Goal: Information Seeking & Learning: Learn about a topic

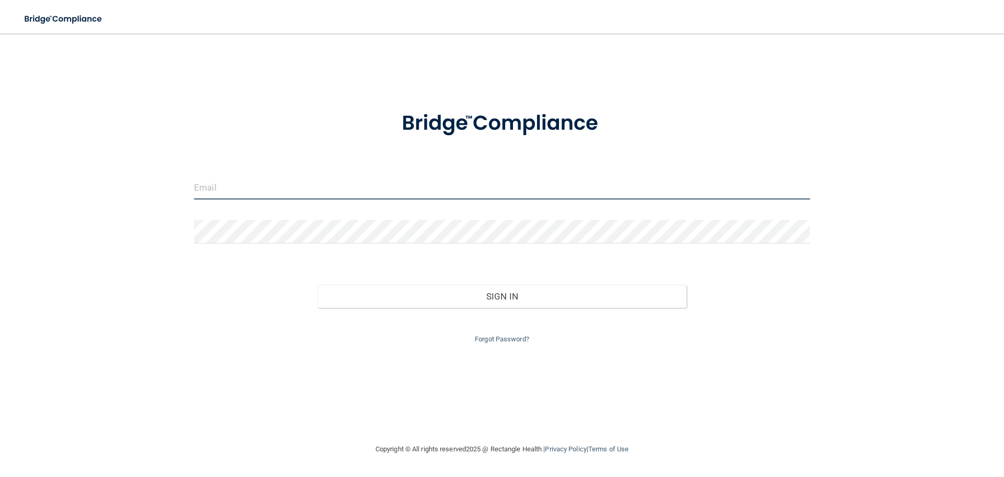
drag, startPoint x: 227, startPoint y: 178, endPoint x: 237, endPoint y: 196, distance: 20.8
click at [228, 178] on input "email" at bounding box center [502, 188] width 616 height 24
type input "[EMAIL_ADDRESS][DOMAIN_NAME]"
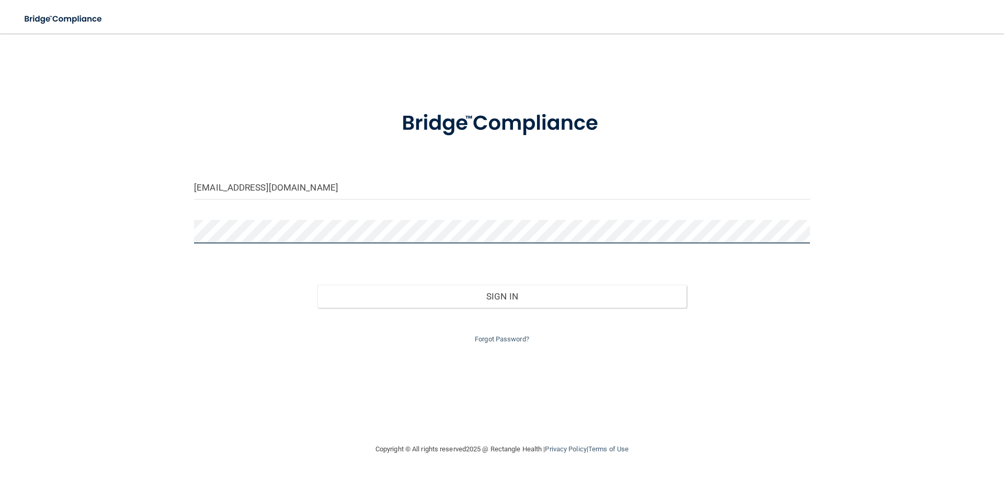
click at [318, 285] on button "Sign In" at bounding box center [503, 296] width 370 height 23
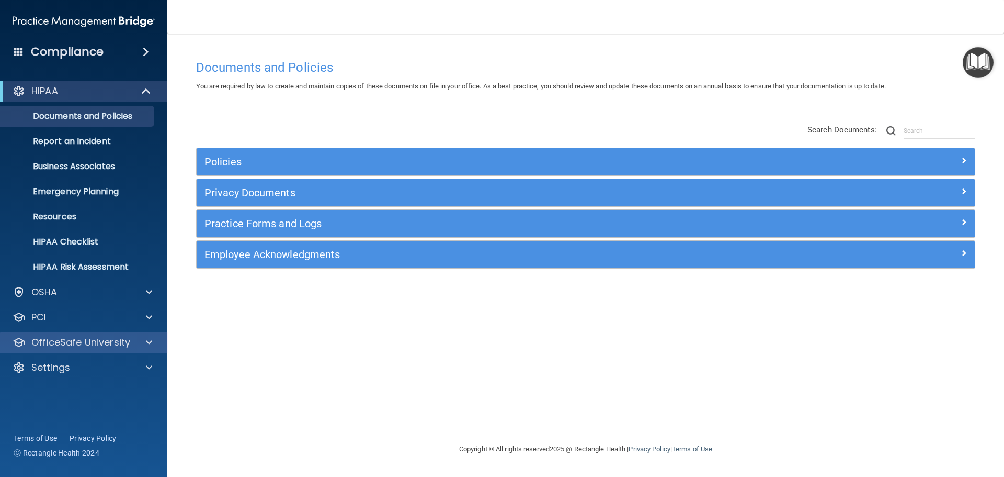
click at [119, 349] on div "OfficeSafe University" at bounding box center [84, 342] width 168 height 21
click at [133, 341] on div "OfficeSafe University" at bounding box center [70, 342] width 130 height 13
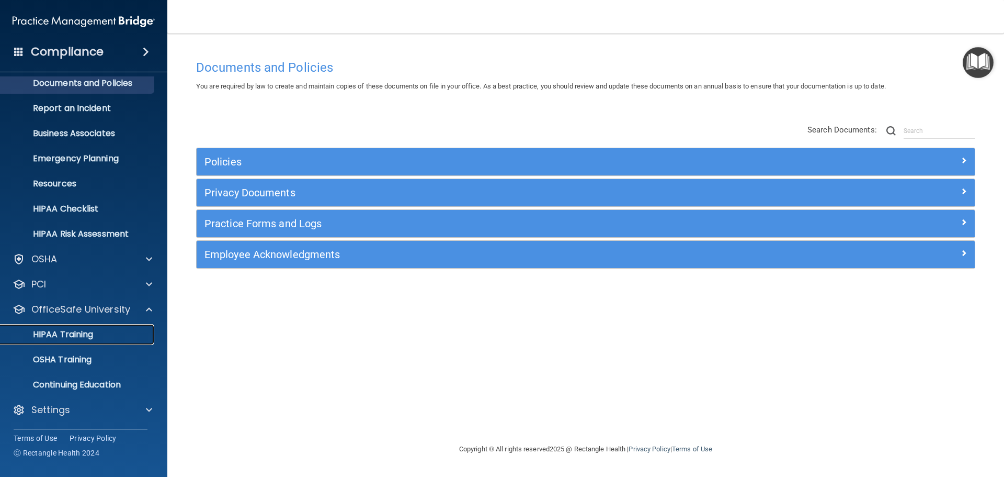
click at [83, 335] on p "HIPAA Training" at bounding box center [50, 334] width 86 height 10
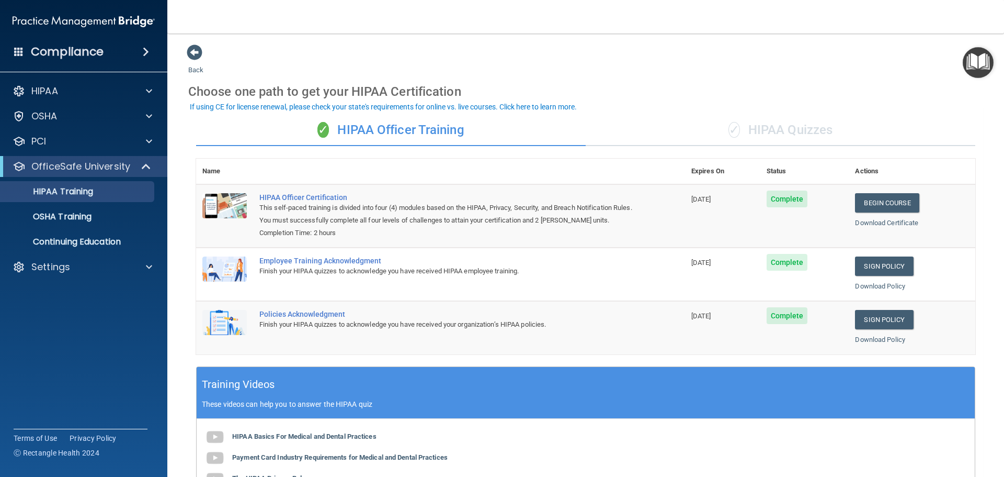
click at [729, 133] on span "✓" at bounding box center [735, 130] width 12 height 16
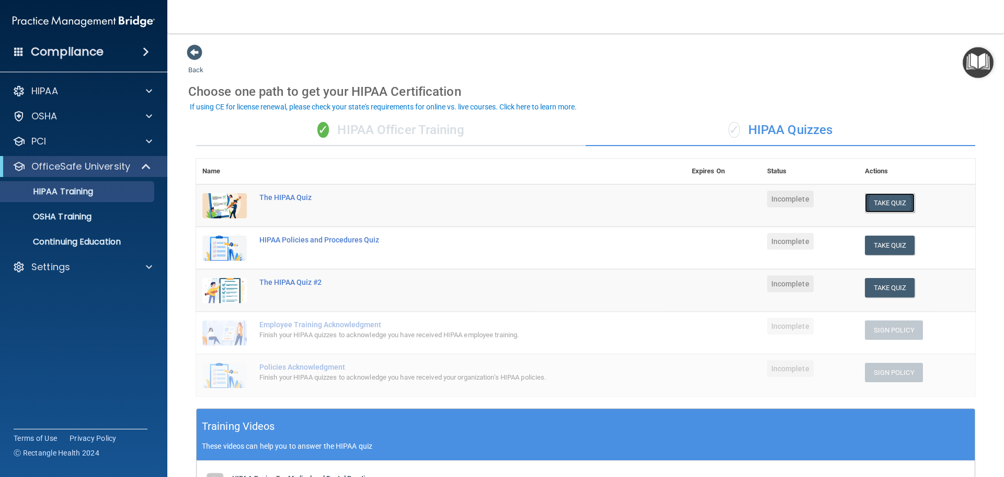
click at [890, 196] on button "Take Quiz" at bounding box center [890, 202] width 50 height 19
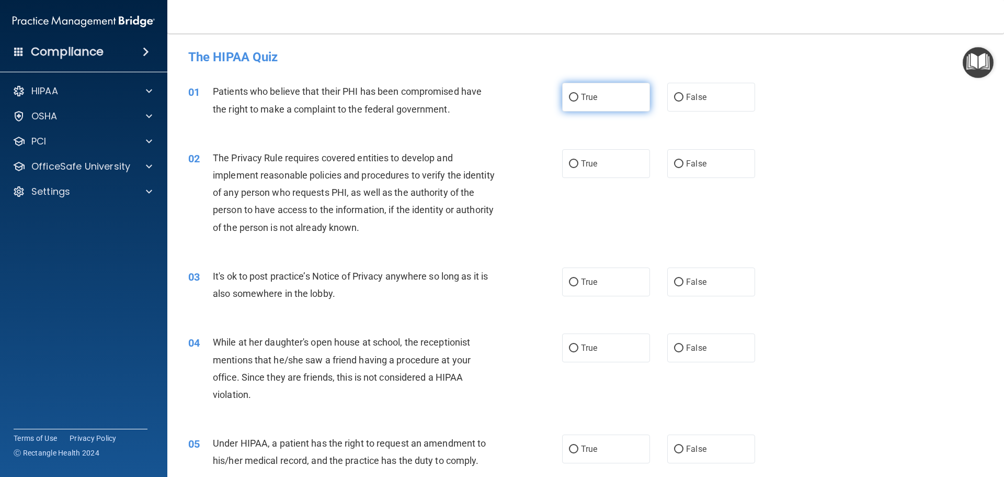
click at [620, 92] on label "True" at bounding box center [606, 97] width 88 height 29
click at [579, 94] on input "True" at bounding box center [573, 98] width 9 height 8
radio input "true"
click at [600, 163] on label "True" at bounding box center [606, 163] width 88 height 29
click at [579, 163] on input "True" at bounding box center [573, 164] width 9 height 8
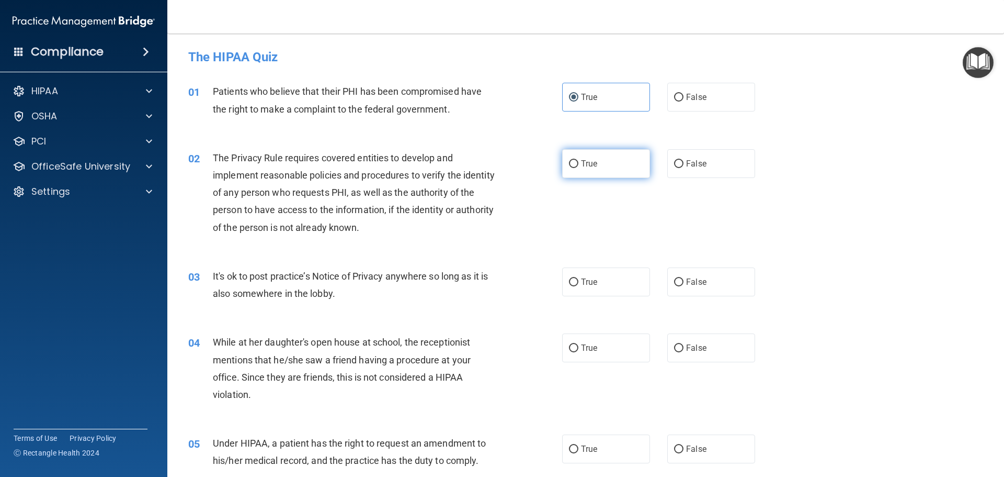
radio input "true"
click at [708, 276] on label "False" at bounding box center [711, 281] width 88 height 29
click at [684, 278] on input "False" at bounding box center [678, 282] width 9 height 8
radio input "true"
click at [709, 354] on label "False" at bounding box center [711, 347] width 88 height 29
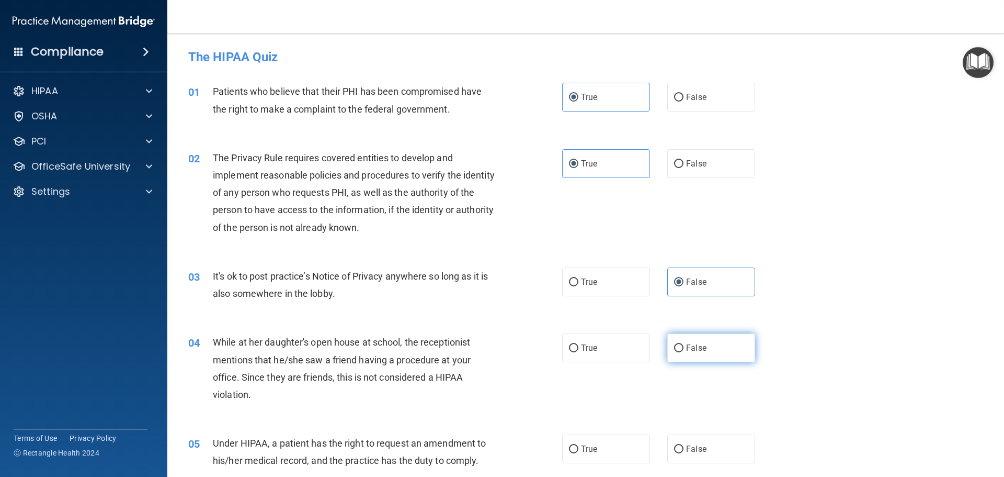
click at [684, 352] on input "False" at bounding box center [678, 348] width 9 height 8
radio input "true"
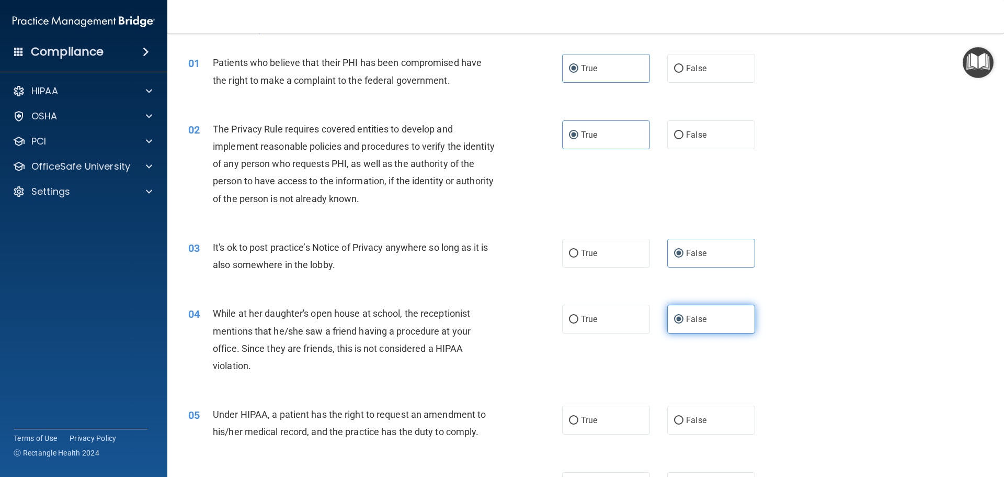
scroll to position [52, 0]
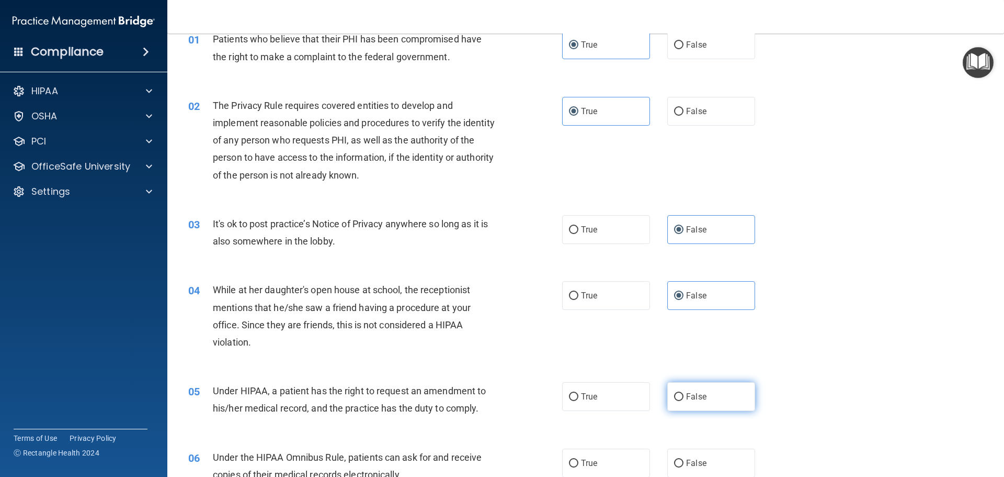
click at [712, 390] on label "False" at bounding box center [711, 396] width 88 height 29
click at [684, 393] on input "False" at bounding box center [678, 397] width 9 height 8
radio input "true"
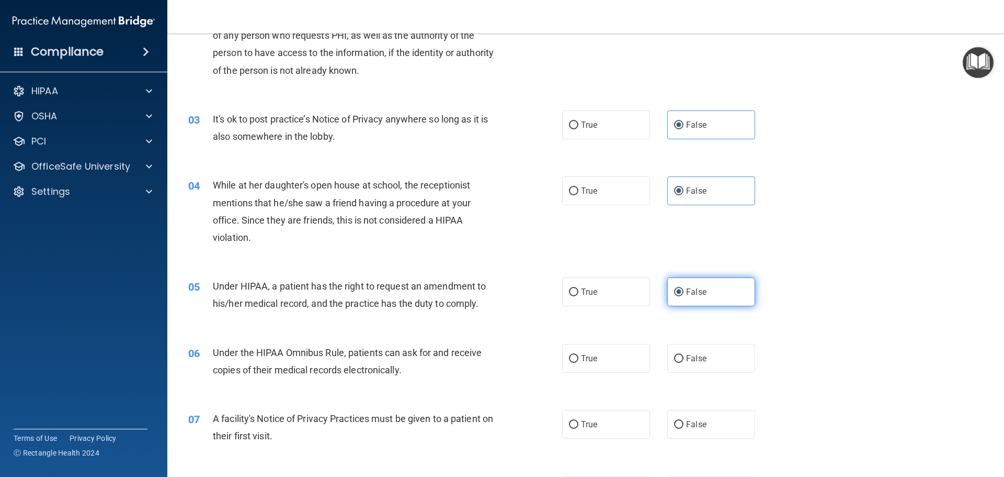
scroll to position [209, 0]
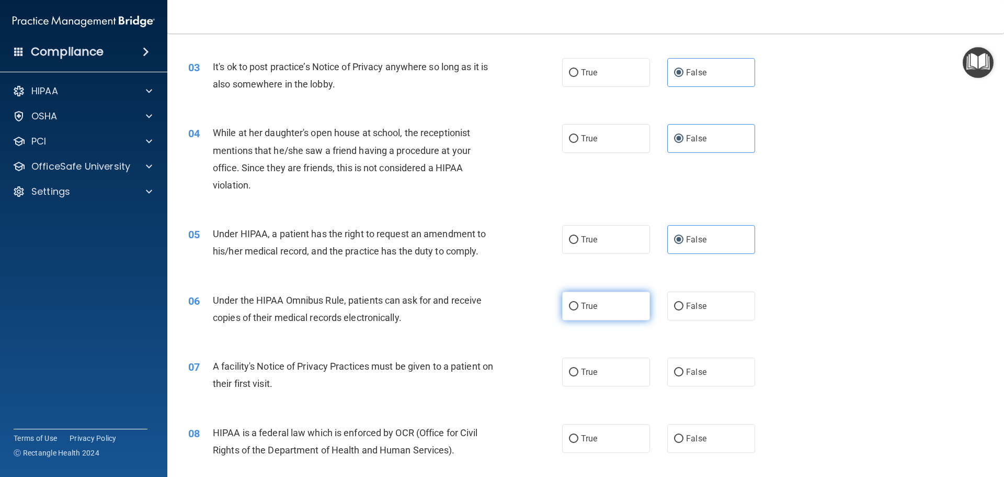
click at [599, 313] on label "True" at bounding box center [606, 305] width 88 height 29
click at [579, 310] on input "True" at bounding box center [573, 306] width 9 height 8
radio input "true"
click at [595, 369] on label "True" at bounding box center [606, 371] width 88 height 29
click at [579, 369] on input "True" at bounding box center [573, 372] width 9 height 8
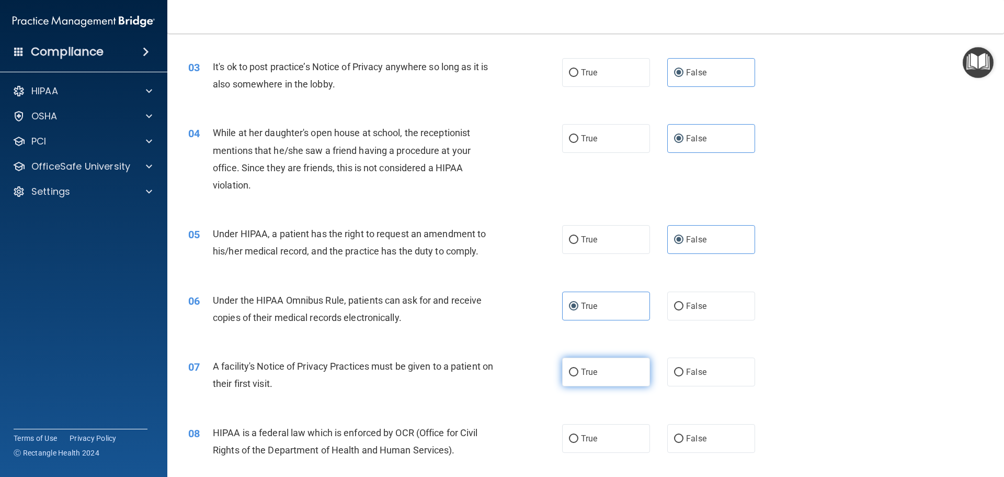
radio input "true"
click at [602, 431] on label "True" at bounding box center [606, 438] width 88 height 29
click at [579, 435] on input "True" at bounding box center [573, 439] width 9 height 8
radio input "true"
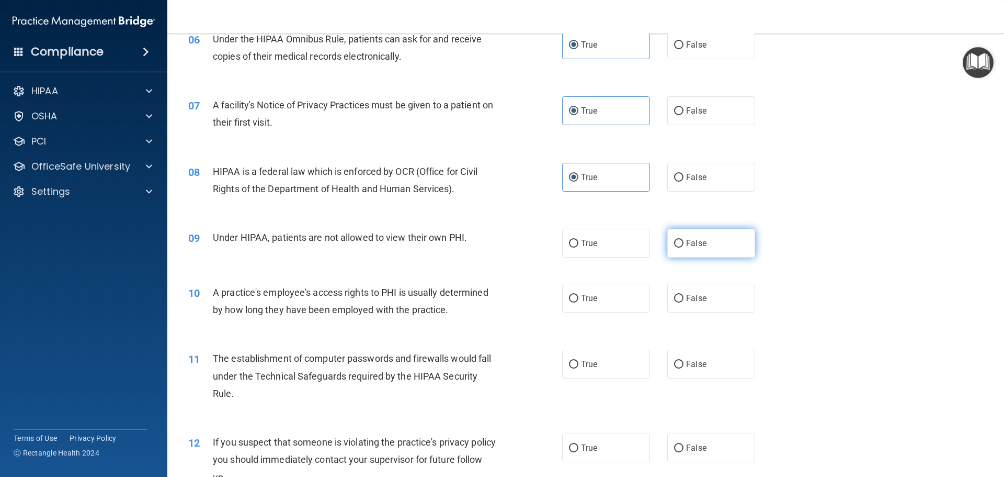
scroll to position [471, 0]
click at [703, 254] on label "False" at bounding box center [711, 242] width 88 height 29
click at [684, 247] on input "False" at bounding box center [678, 243] width 9 height 8
radio input "true"
click at [690, 304] on label "False" at bounding box center [711, 297] width 88 height 29
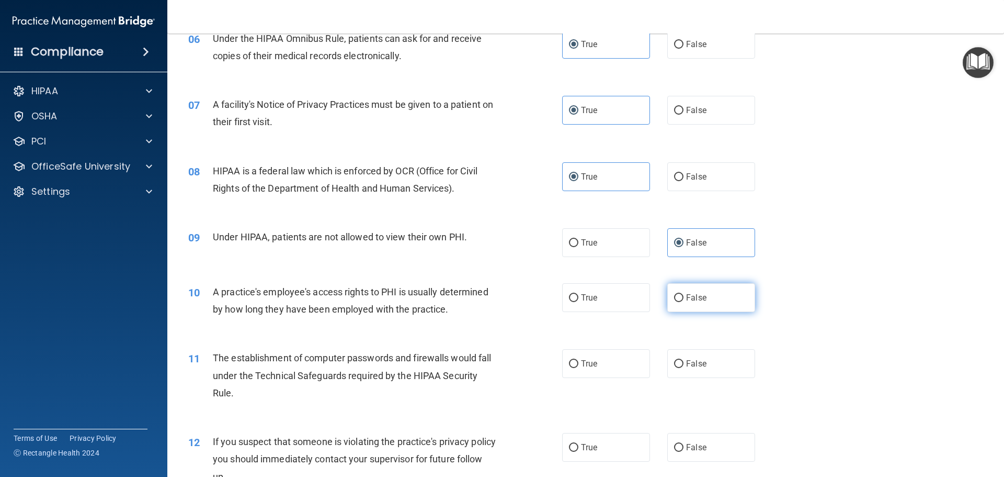
click at [684, 302] on input "False" at bounding box center [678, 298] width 9 height 8
radio input "true"
click at [608, 372] on label "True" at bounding box center [606, 363] width 88 height 29
click at [579, 368] on input "True" at bounding box center [573, 364] width 9 height 8
radio input "true"
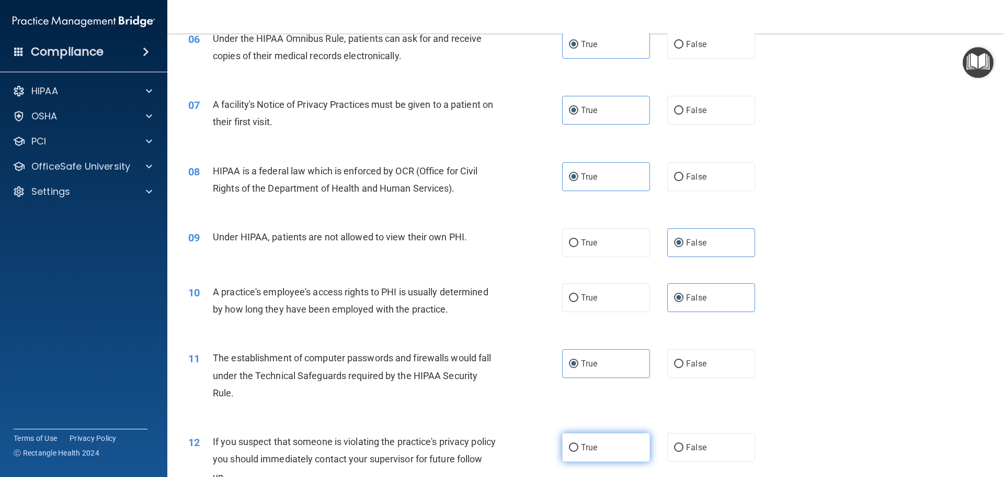
click at [608, 444] on label "True" at bounding box center [606, 447] width 88 height 29
click at [579, 444] on input "True" at bounding box center [573, 448] width 9 height 8
radio input "true"
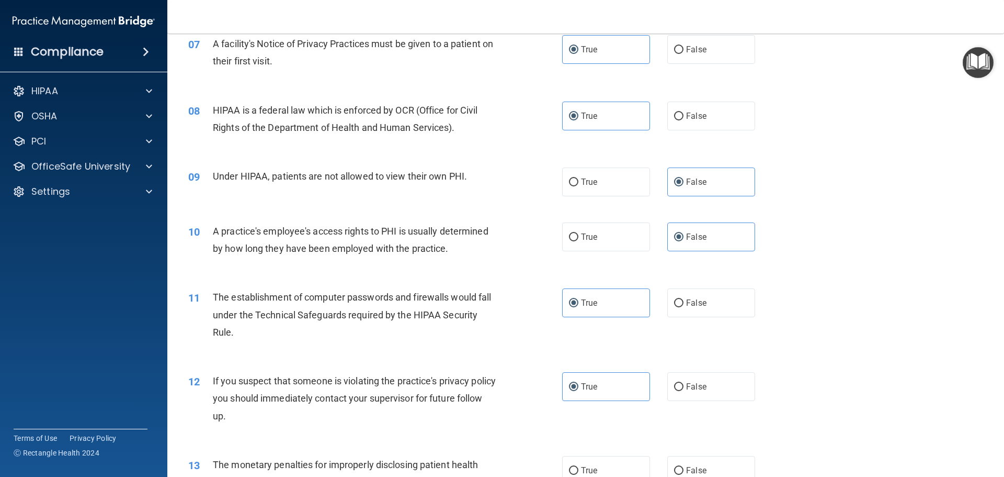
scroll to position [628, 0]
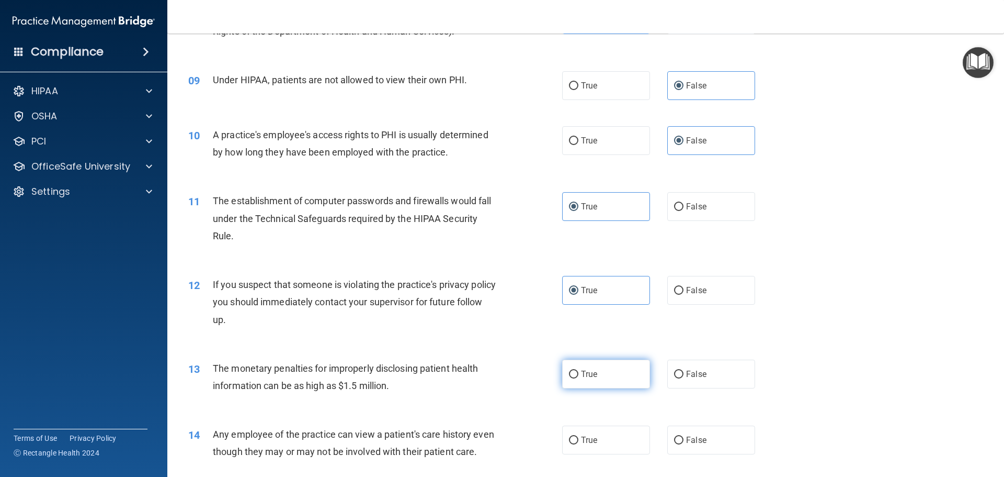
click at [591, 370] on span "True" at bounding box center [589, 374] width 16 height 10
click at [579, 370] on input "True" at bounding box center [573, 374] width 9 height 8
radio input "true"
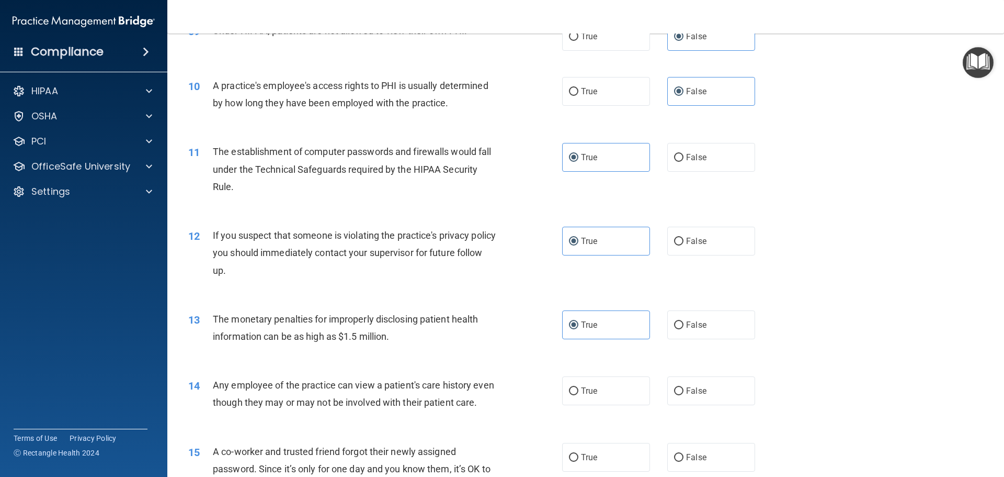
scroll to position [837, 0]
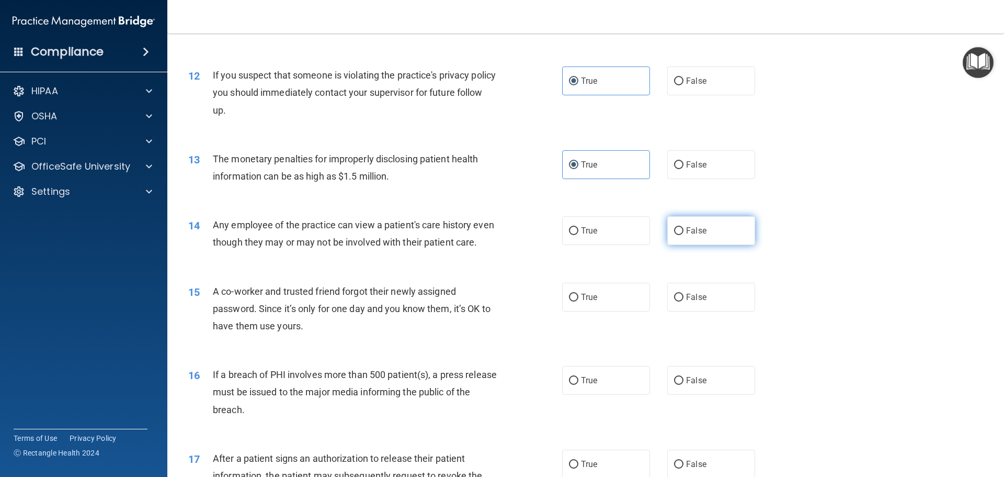
click at [703, 219] on label "False" at bounding box center [711, 230] width 88 height 29
click at [684, 227] on input "False" at bounding box center [678, 231] width 9 height 8
radio input "true"
click at [715, 311] on label "False" at bounding box center [711, 296] width 88 height 29
click at [684, 301] on input "False" at bounding box center [678, 297] width 9 height 8
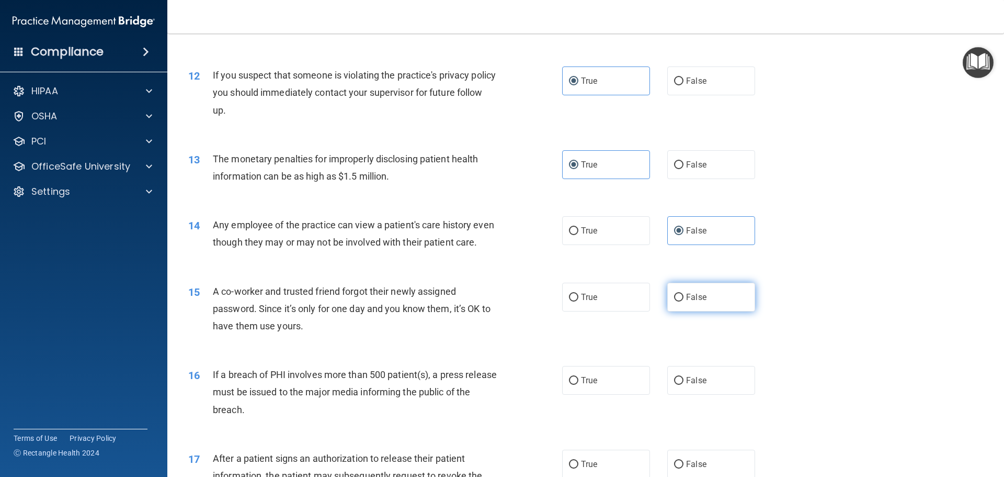
radio input "true"
click at [585, 394] on label "True" at bounding box center [606, 380] width 88 height 29
click at [579, 384] on input "True" at bounding box center [573, 381] width 9 height 8
radio input "true"
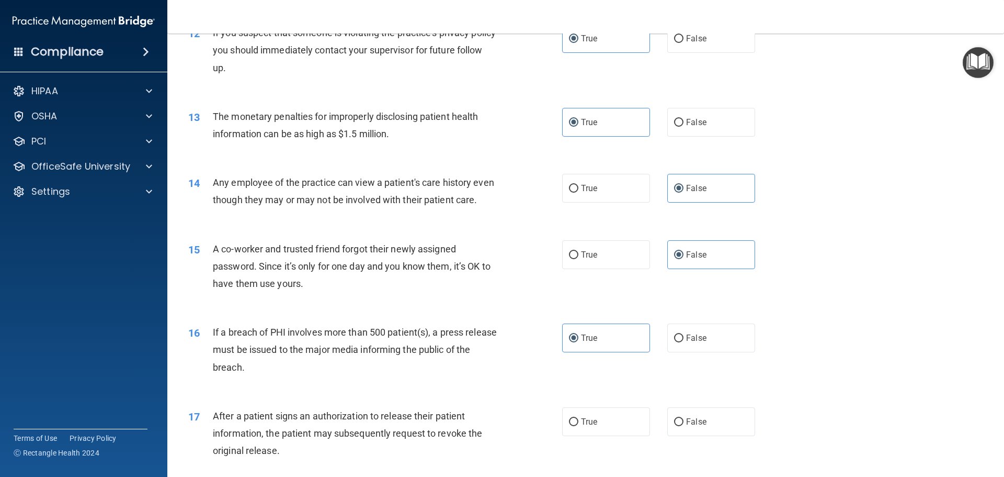
scroll to position [942, 0]
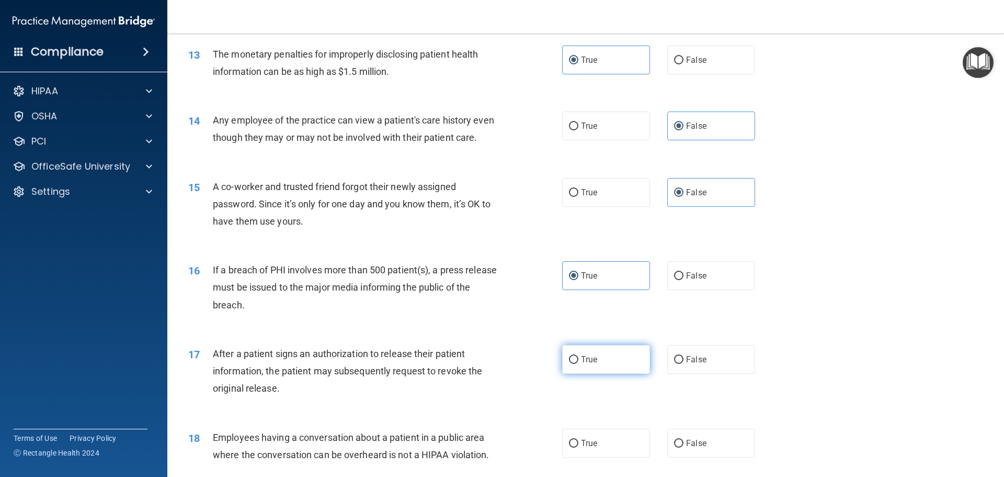
click at [596, 370] on label "True" at bounding box center [606, 359] width 88 height 29
click at [579, 364] on input "True" at bounding box center [573, 360] width 9 height 8
radio input "true"
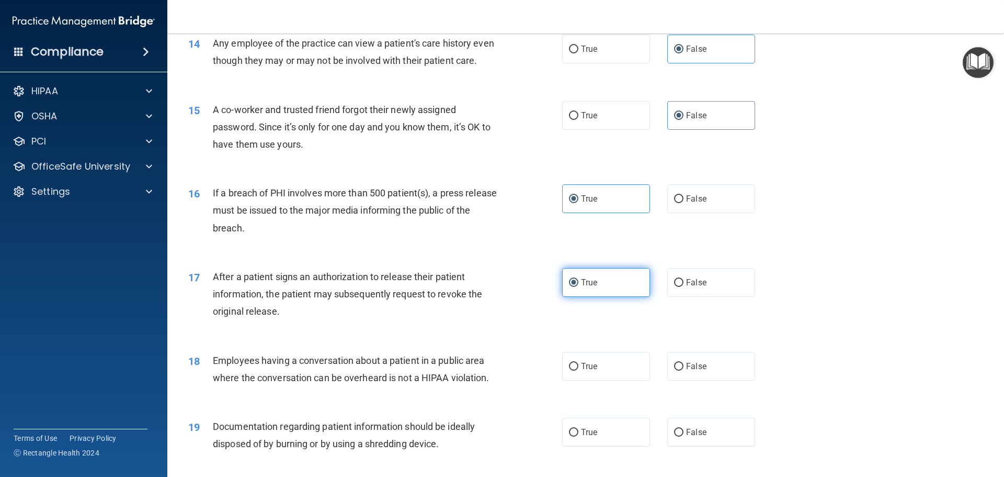
scroll to position [1046, 0]
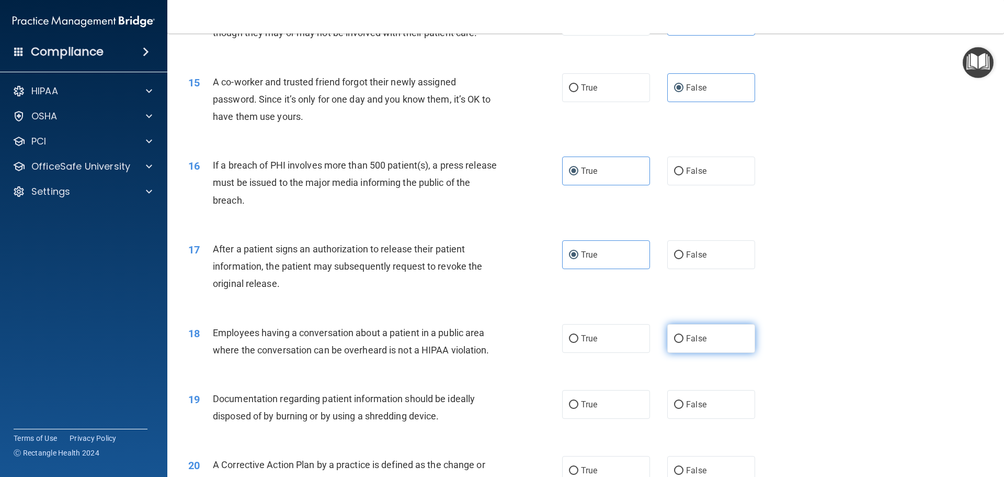
click at [712, 353] on label "False" at bounding box center [711, 338] width 88 height 29
click at [684, 343] on input "False" at bounding box center [678, 339] width 9 height 8
radio input "true"
click at [603, 418] on label "True" at bounding box center [606, 404] width 88 height 29
click at [579, 409] on input "True" at bounding box center [573, 405] width 9 height 8
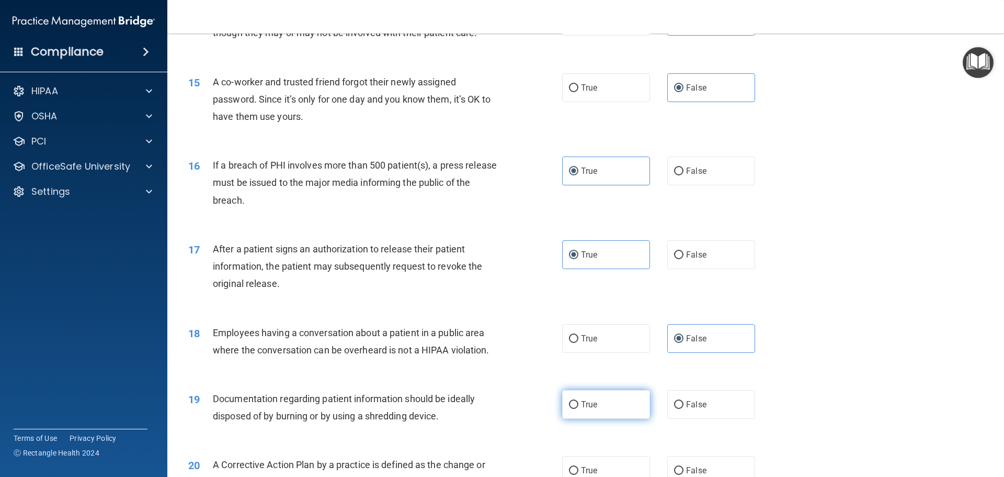
radio input "true"
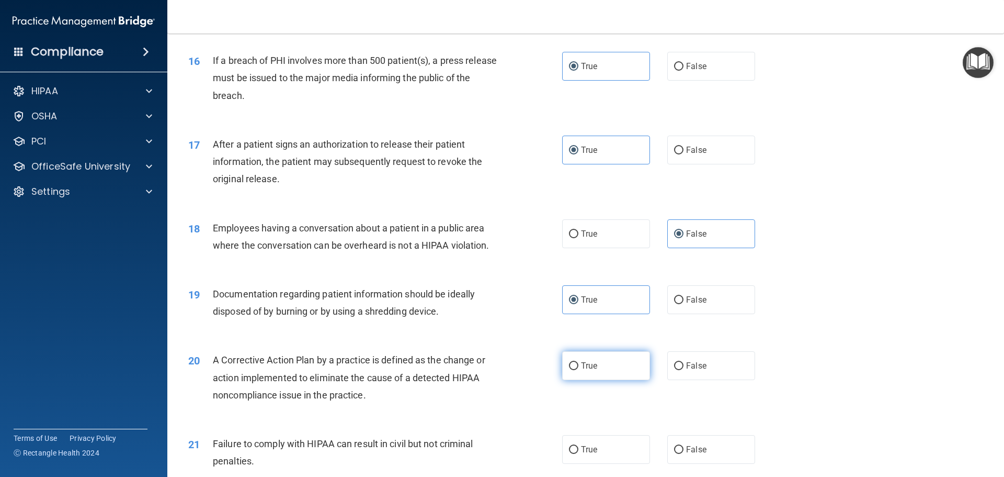
click at [603, 375] on label "True" at bounding box center [606, 365] width 88 height 29
click at [579, 370] on input "True" at bounding box center [573, 366] width 9 height 8
radio input "true"
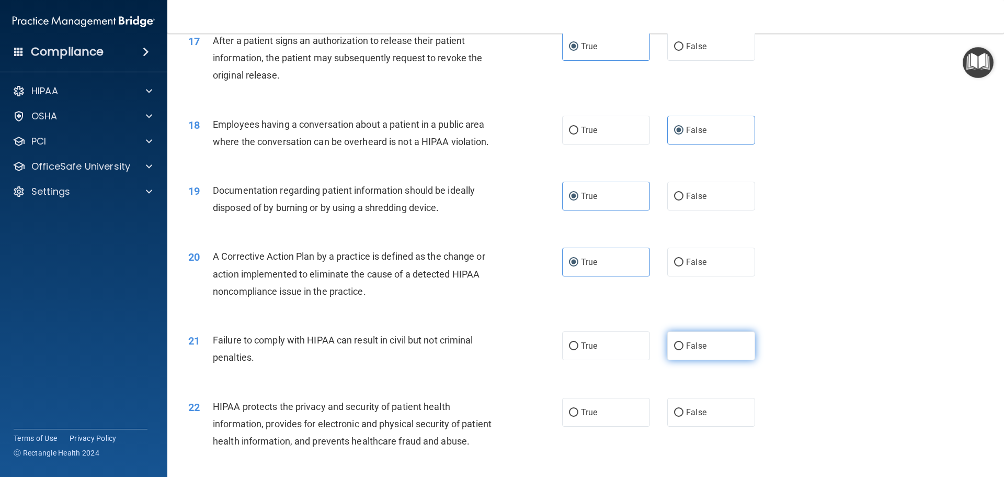
scroll to position [1255, 0]
click at [715, 359] on label "False" at bounding box center [711, 344] width 88 height 29
click at [684, 349] on input "False" at bounding box center [678, 345] width 9 height 8
radio input "true"
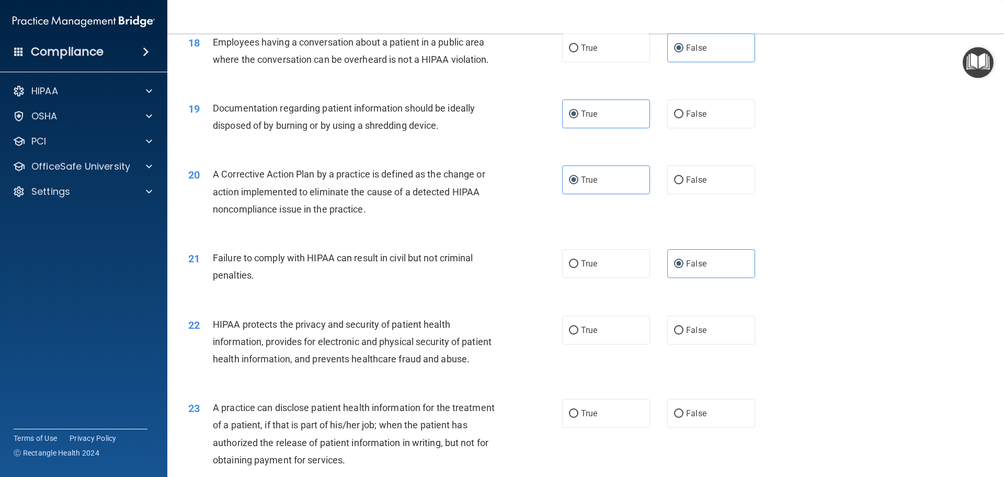
scroll to position [1412, 0]
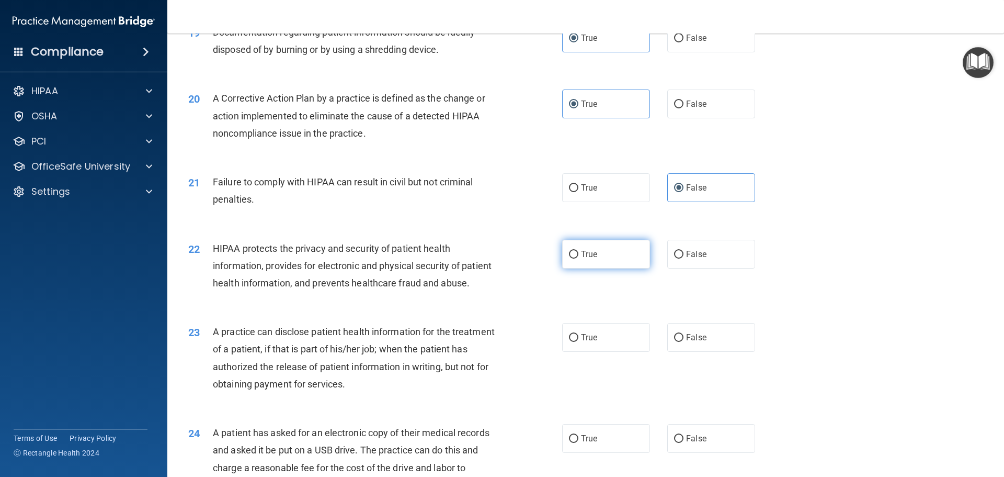
drag, startPoint x: 574, startPoint y: 274, endPoint x: 579, endPoint y: 278, distance: 6.3
click at [577, 268] on label "True" at bounding box center [606, 254] width 88 height 29
click at [577, 258] on input "True" at bounding box center [573, 255] width 9 height 8
radio input "true"
click at [692, 342] on span "False" at bounding box center [696, 337] width 20 height 10
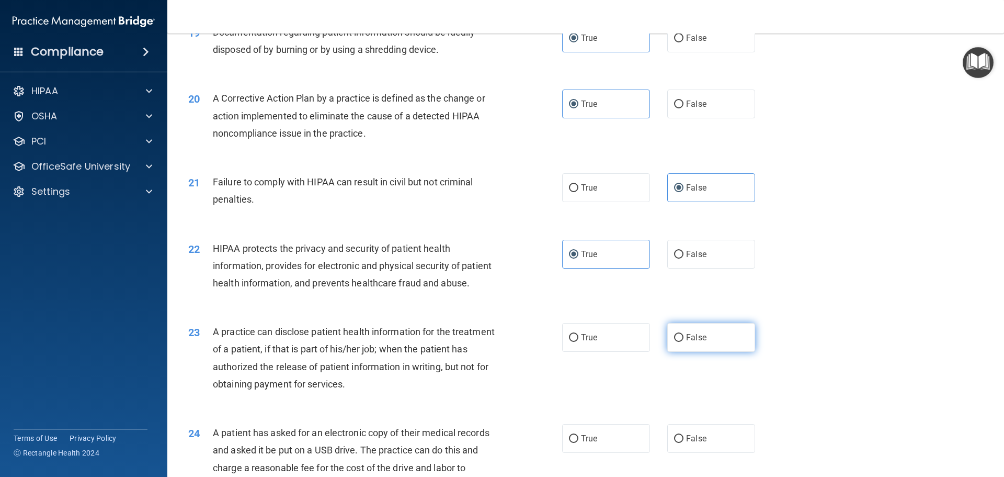
click at [684, 342] on input "False" at bounding box center [678, 338] width 9 height 8
radio input "true"
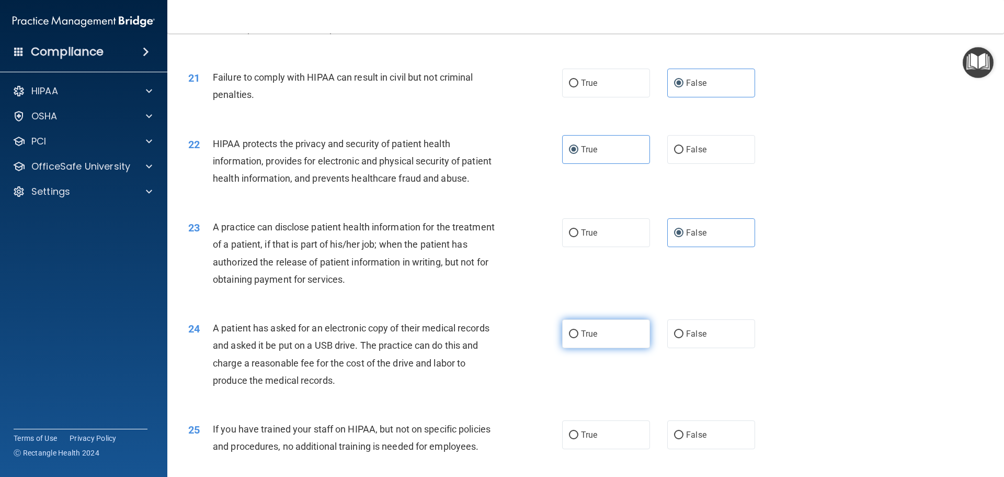
drag, startPoint x: 582, startPoint y: 370, endPoint x: 591, endPoint y: 369, distance: 8.9
click at [582, 338] on span "True" at bounding box center [589, 333] width 16 height 10
click at [579, 338] on input "True" at bounding box center [573, 334] width 9 height 8
radio input "true"
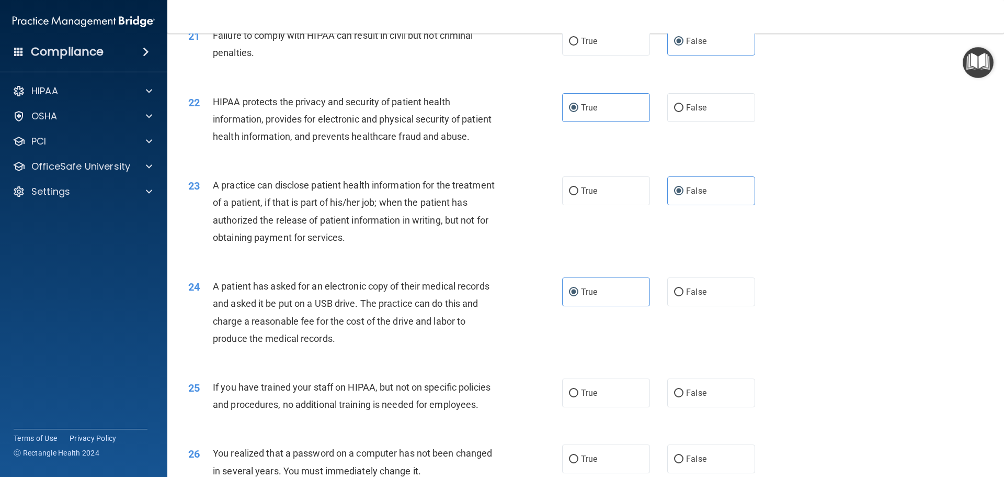
scroll to position [1622, 0]
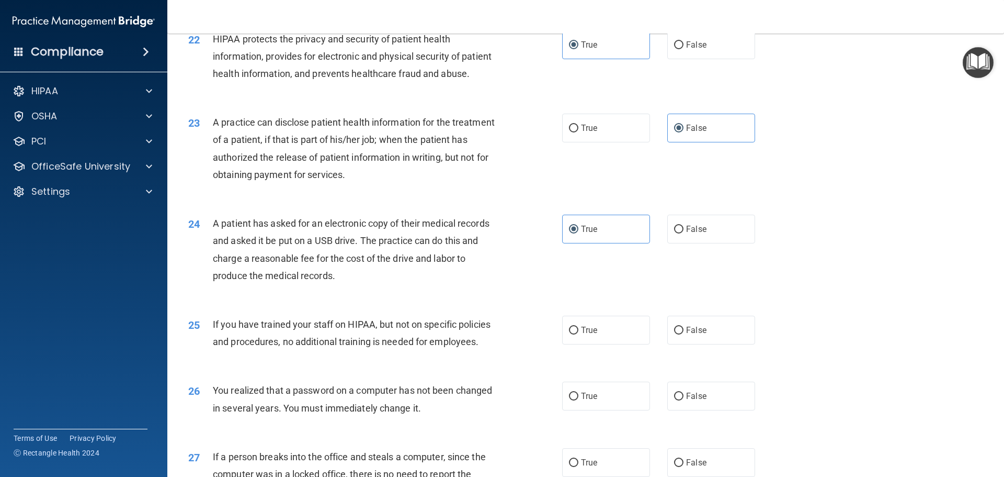
click at [685, 347] on div "25 If you have trained your staff on HIPAA, but not on specific policies and pr…" at bounding box center [585, 335] width 811 height 66
click at [692, 335] on span "False" at bounding box center [696, 330] width 20 height 10
click at [684, 334] on input "False" at bounding box center [678, 330] width 9 height 8
radio input "true"
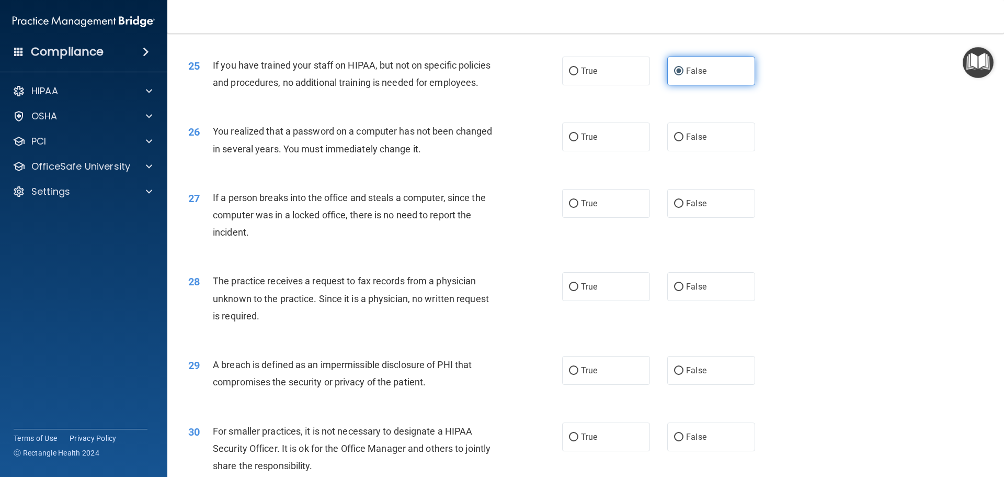
scroll to position [1999, 0]
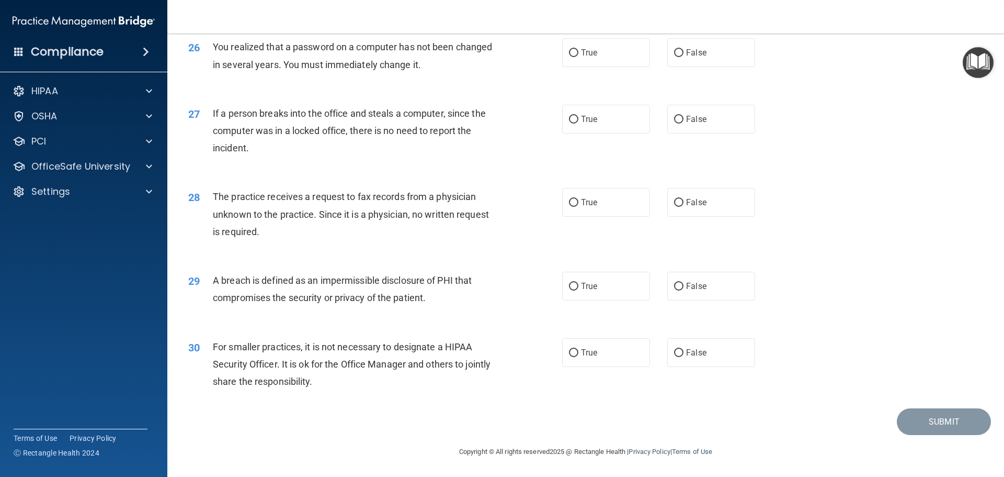
click at [692, 364] on label "False" at bounding box center [711, 352] width 88 height 29
click at [684, 357] on input "False" at bounding box center [678, 353] width 9 height 8
radio input "true"
click at [566, 292] on label "True" at bounding box center [606, 285] width 88 height 29
click at [569, 290] on input "True" at bounding box center [573, 286] width 9 height 8
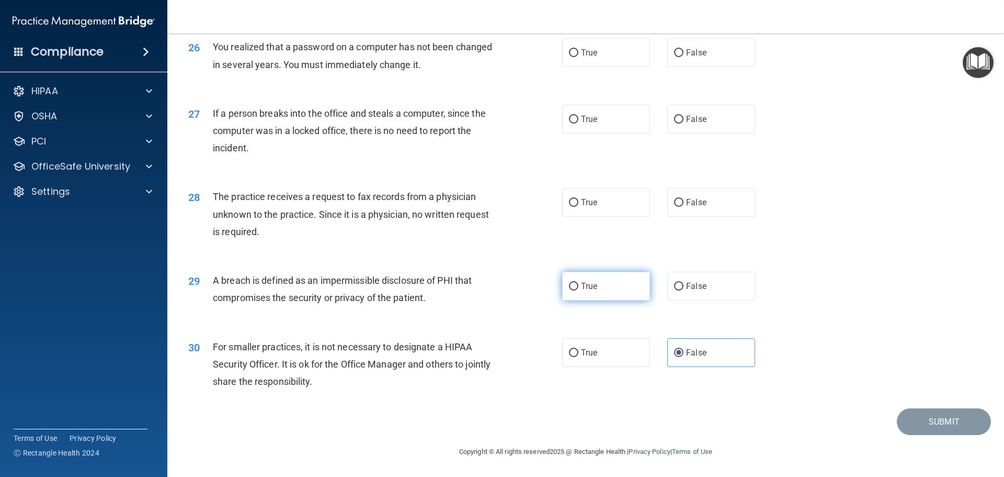
radio input "true"
drag, startPoint x: 697, startPoint y: 201, endPoint x: 707, endPoint y: 153, distance: 49.7
click at [698, 196] on label "False" at bounding box center [711, 202] width 88 height 29
click at [684, 199] on input "False" at bounding box center [678, 203] width 9 height 8
radio input "true"
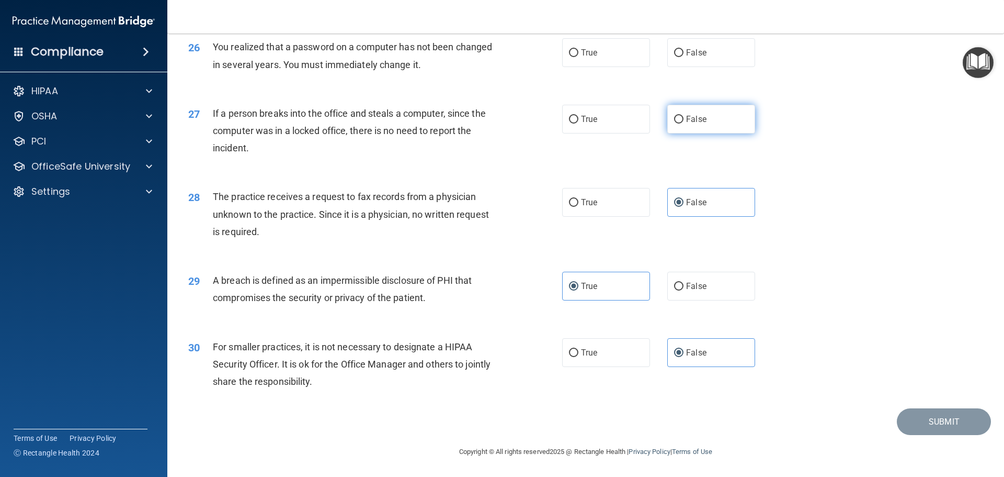
click at [701, 127] on label "False" at bounding box center [711, 119] width 88 height 29
click at [684, 123] on input "False" at bounding box center [678, 120] width 9 height 8
radio input "true"
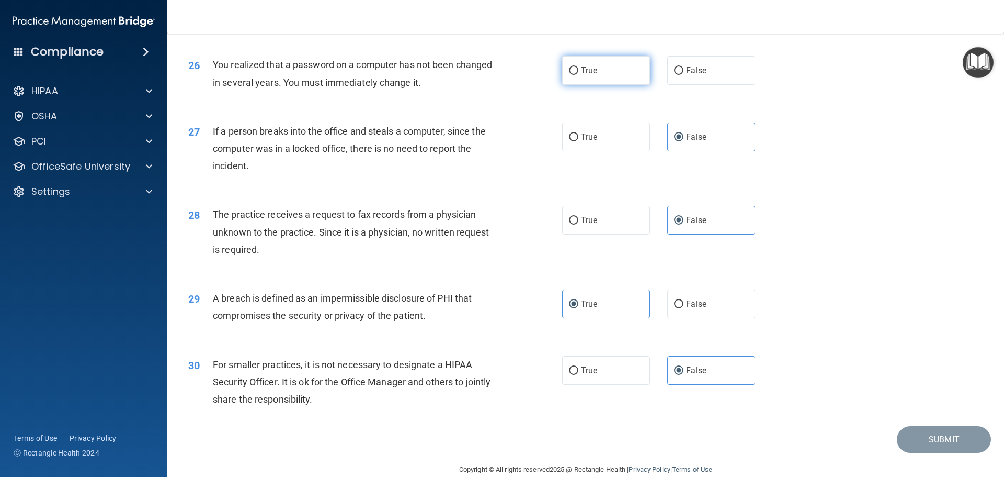
click at [591, 75] on span "True" at bounding box center [589, 70] width 16 height 10
click at [579, 75] on input "True" at bounding box center [573, 71] width 9 height 8
radio input "true"
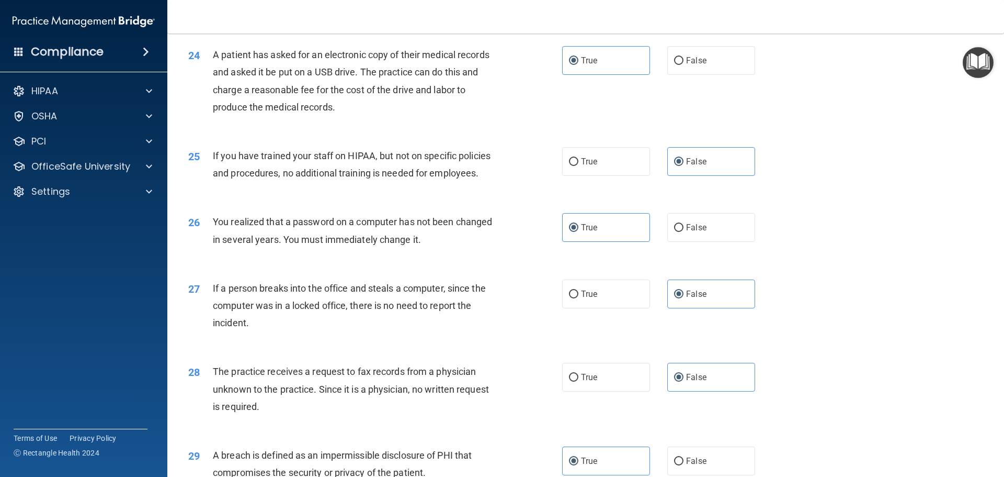
scroll to position [1999, 0]
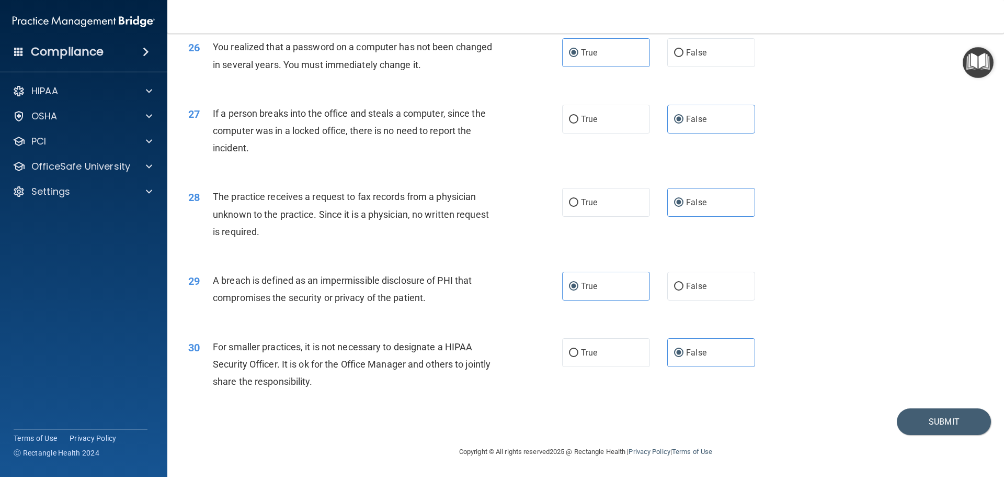
click at [929, 347] on div "30 For smaller practices, it is not necessary to designate a HIPAA Security Off…" at bounding box center [585, 367] width 811 height 84
click at [916, 421] on button "Submit" at bounding box center [944, 421] width 94 height 27
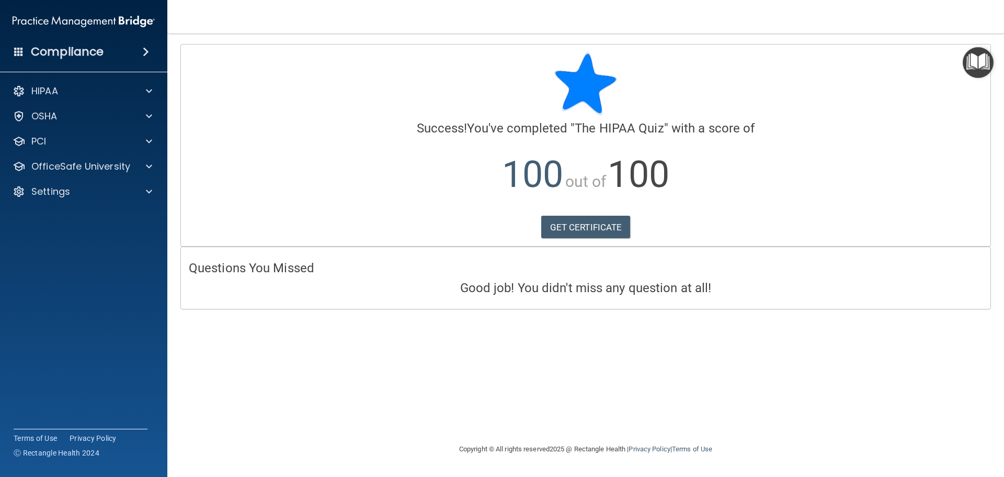
click at [369, 293] on h4 "Good job! You didn't miss any question at all!" at bounding box center [586, 288] width 794 height 14
click at [100, 91] on div "HIPAA" at bounding box center [70, 91] width 130 height 13
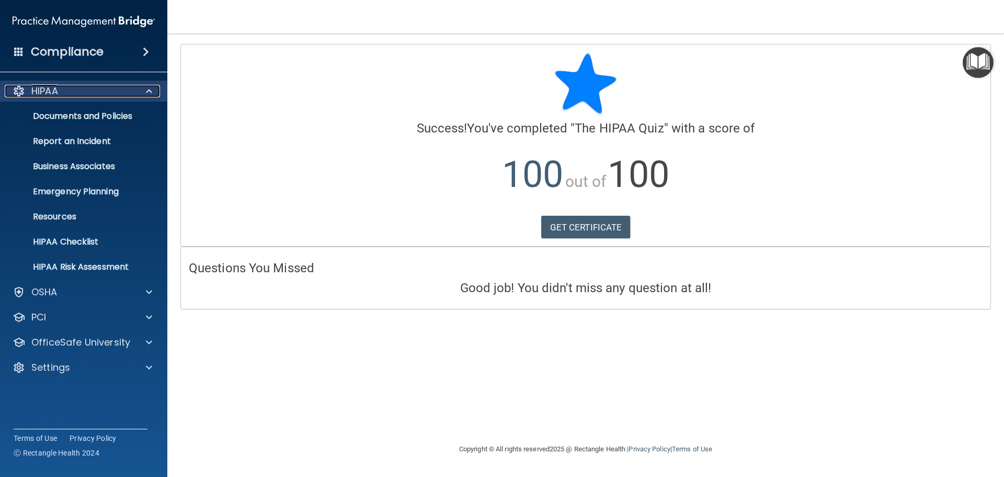
click at [140, 96] on div at bounding box center [147, 91] width 26 height 13
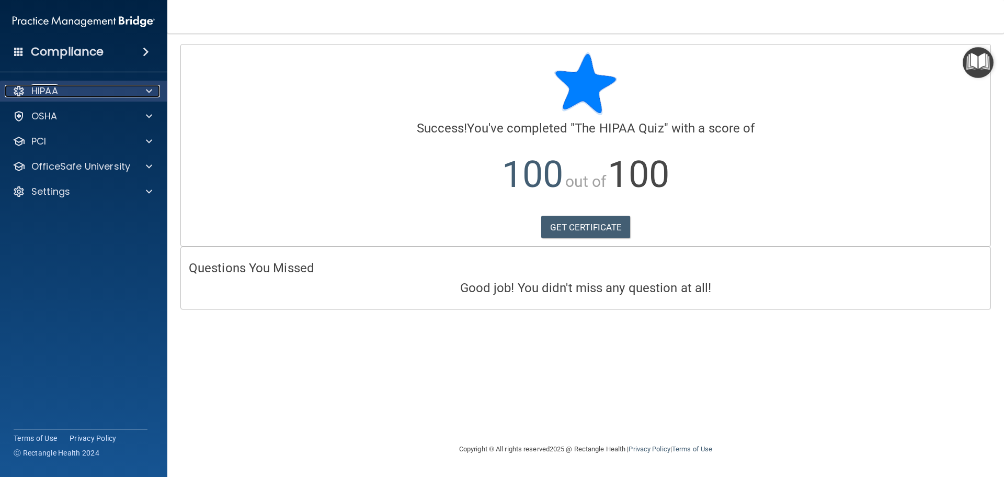
click at [149, 88] on span at bounding box center [149, 91] width 6 height 13
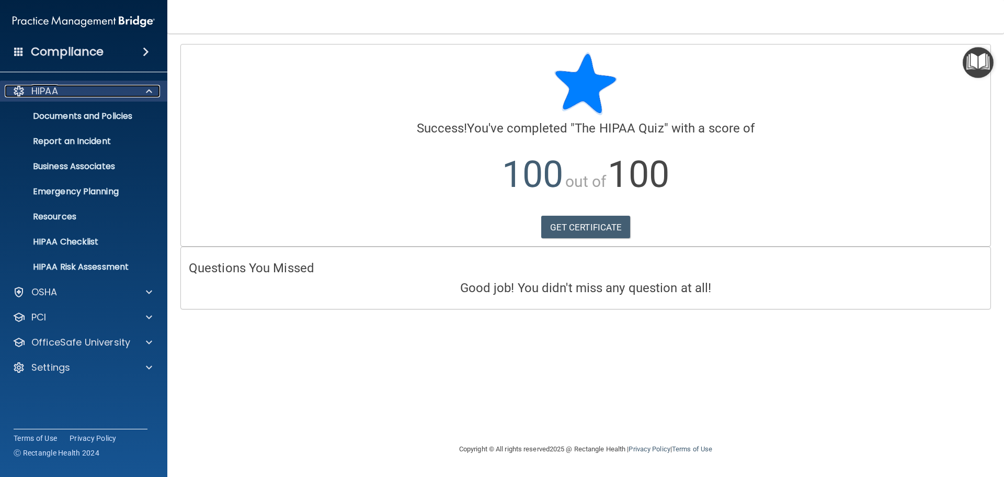
click at [149, 88] on span at bounding box center [149, 91] width 6 height 13
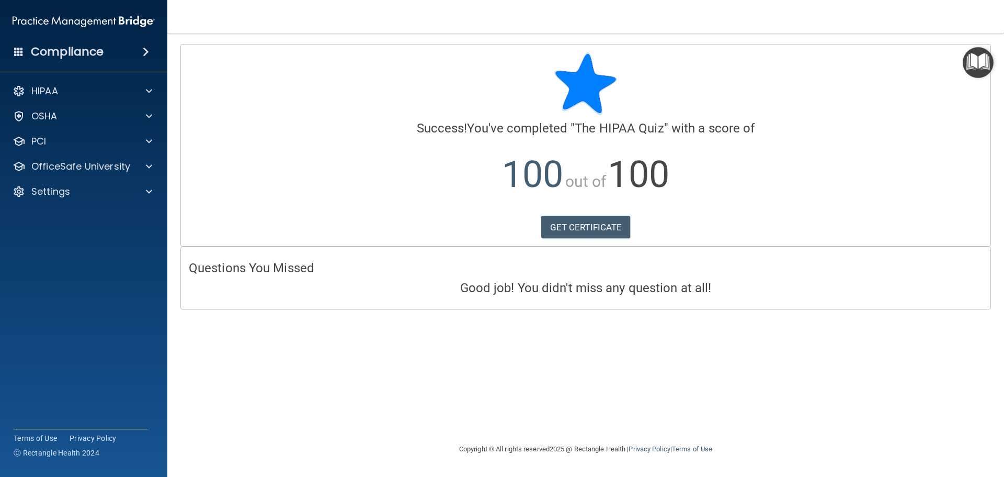
drag, startPoint x: 331, startPoint y: 301, endPoint x: 349, endPoint y: 292, distance: 20.1
click at [331, 301] on div "Questions You Missed Good job! You didn't miss any question at all!" at bounding box center [586, 277] width 810 height 61
click at [594, 210] on div "Calculating your score.... Success! You've completed " The HIPAA Quiz " with a …" at bounding box center [586, 144] width 810 height 201
click at [587, 228] on link "GET CERTIFICATE" at bounding box center [585, 227] width 89 height 23
click at [78, 54] on h4 "Compliance" at bounding box center [67, 51] width 73 height 15
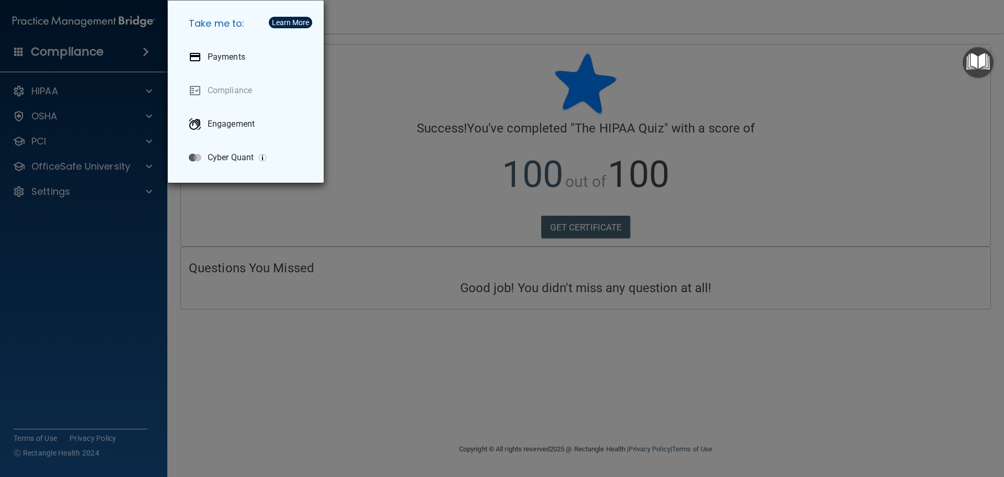
click at [111, 47] on div "Take me to: Payments Compliance Engagement Cyber Quant" at bounding box center [502, 238] width 1004 height 477
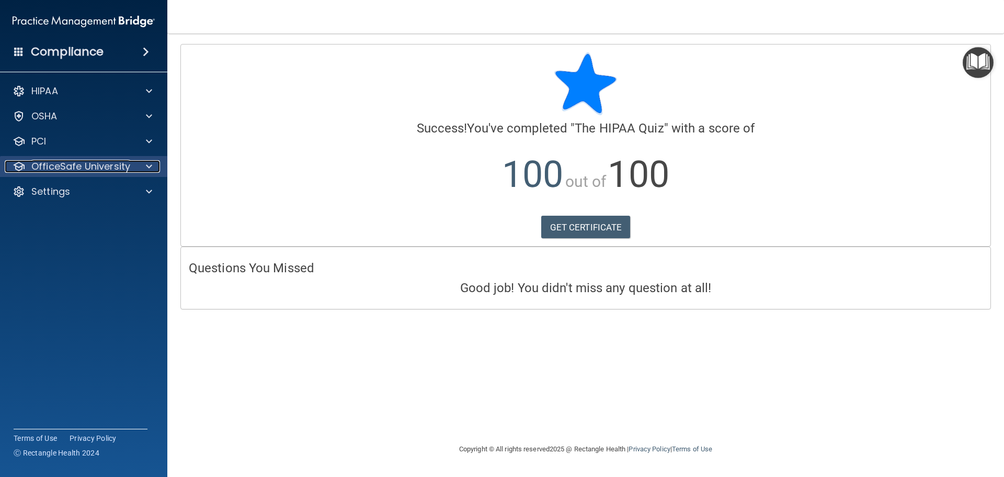
click at [70, 163] on p "OfficeSafe University" at bounding box center [80, 166] width 99 height 13
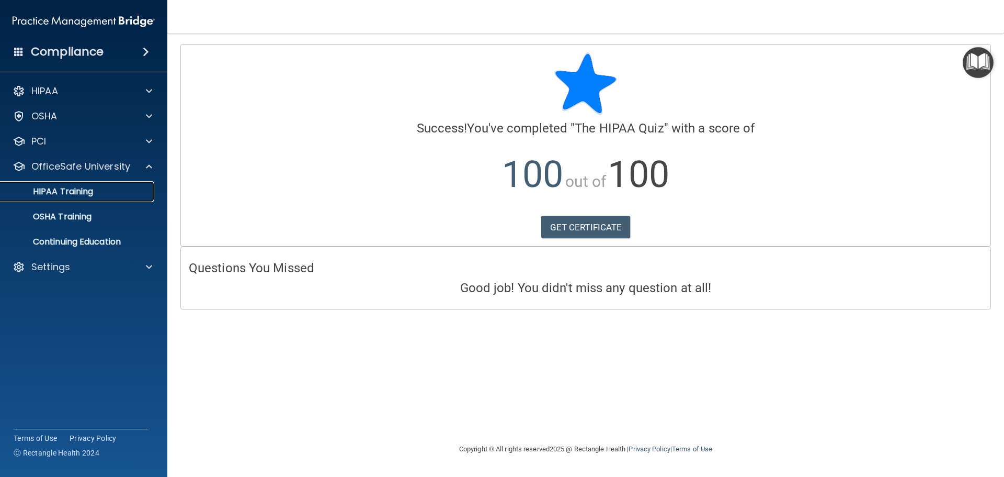
click at [69, 182] on link "HIPAA Training" at bounding box center [72, 191] width 165 height 21
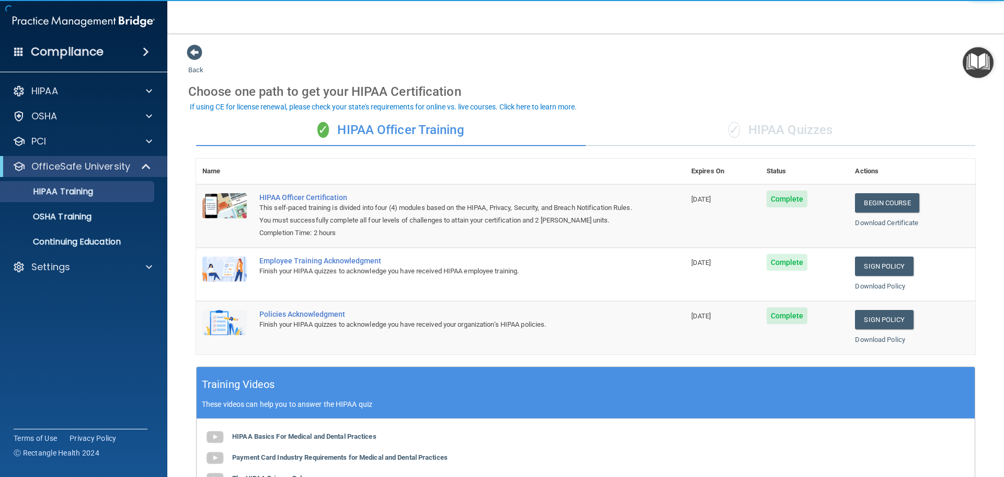
click at [777, 129] on div "✓ HIPAA Quizzes" at bounding box center [781, 130] width 390 height 31
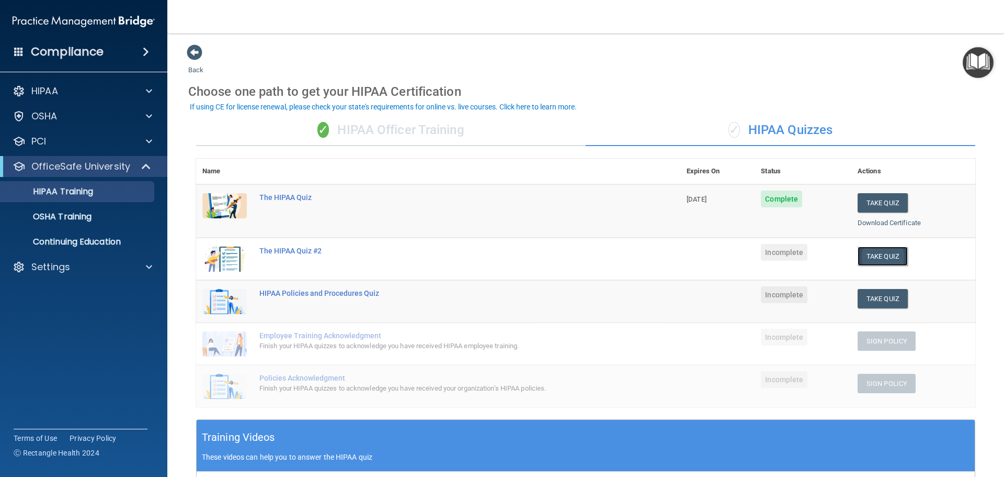
click at [877, 256] on button "Take Quiz" at bounding box center [883, 255] width 50 height 19
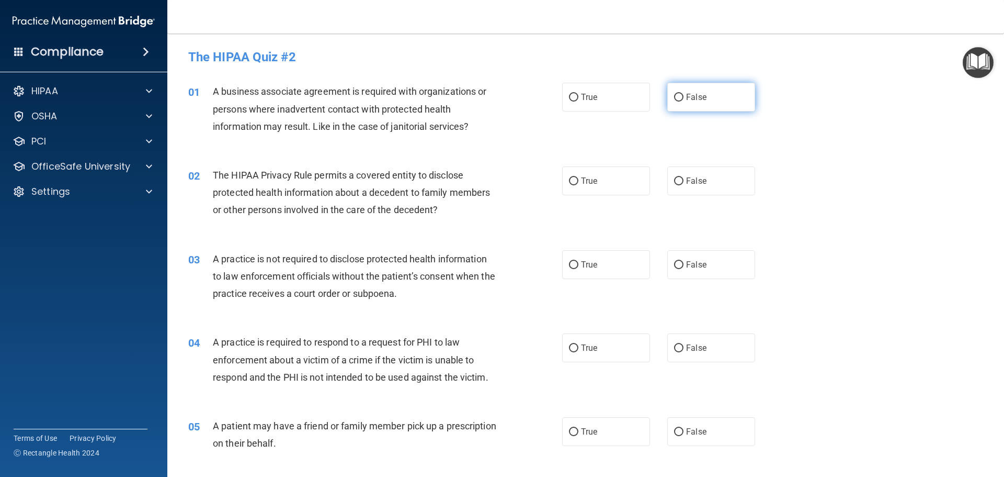
click at [693, 103] on label "False" at bounding box center [711, 97] width 88 height 29
click at [684, 101] on input "False" at bounding box center [678, 98] width 9 height 8
radio input "true"
drag, startPoint x: 587, startPoint y: 183, endPoint x: 627, endPoint y: 210, distance: 48.6
click at [590, 185] on span "True" at bounding box center [589, 181] width 16 height 10
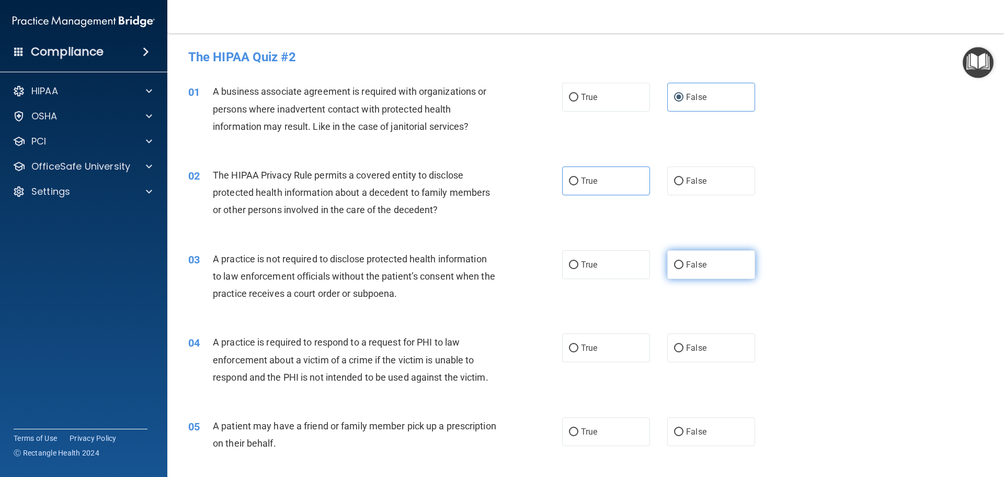
click at [686, 262] on span "False" at bounding box center [696, 264] width 20 height 10
click at [682, 262] on input "False" at bounding box center [678, 265] width 9 height 8
radio input "true"
click at [596, 355] on label "True" at bounding box center [606, 347] width 88 height 29
click at [579, 352] on input "True" at bounding box center [573, 348] width 9 height 8
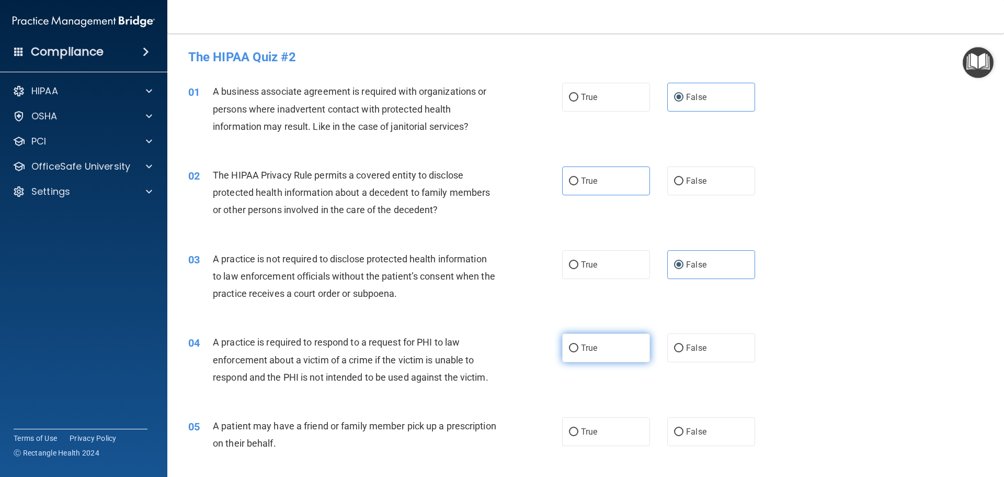
radio input "true"
click at [572, 433] on input "True" at bounding box center [573, 432] width 9 height 8
radio input "true"
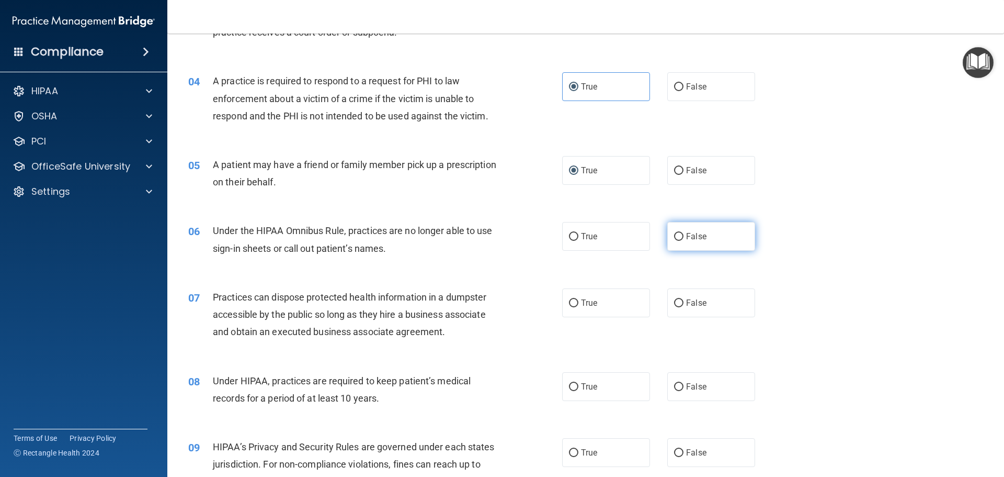
scroll to position [262, 0]
click at [709, 176] on label "False" at bounding box center [711, 169] width 88 height 29
click at [684, 174] on input "False" at bounding box center [678, 170] width 9 height 8
radio input "true"
radio input "false"
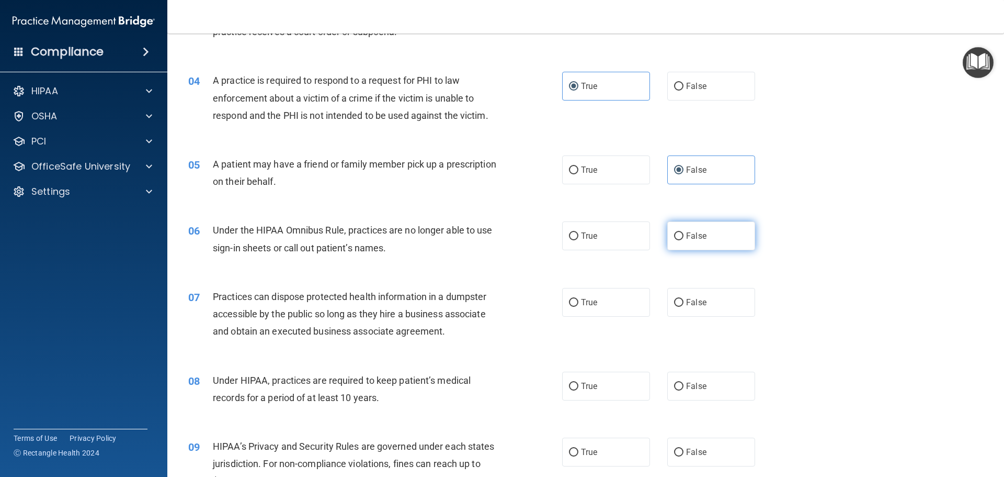
drag, startPoint x: 708, startPoint y: 235, endPoint x: 707, endPoint y: 254, distance: 18.9
click at [707, 239] on label "False" at bounding box center [711, 235] width 88 height 29
click at [684, 239] on input "False" at bounding box center [678, 236] width 9 height 8
radio input "true"
click at [713, 303] on label "False" at bounding box center [711, 302] width 88 height 29
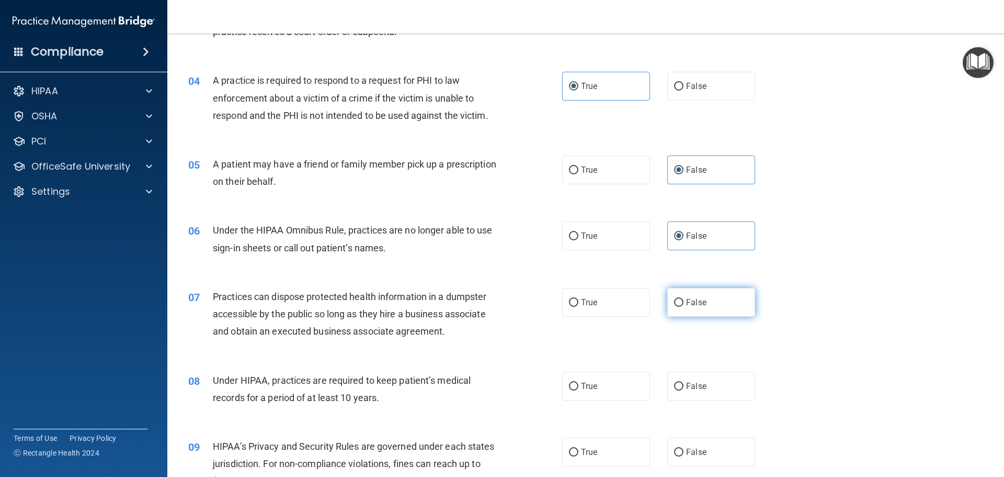
click at [684, 303] on input "False" at bounding box center [678, 303] width 9 height 8
radio input "true"
click at [715, 393] on label "False" at bounding box center [711, 385] width 88 height 29
click at [684, 390] on input "False" at bounding box center [678, 386] width 9 height 8
radio input "true"
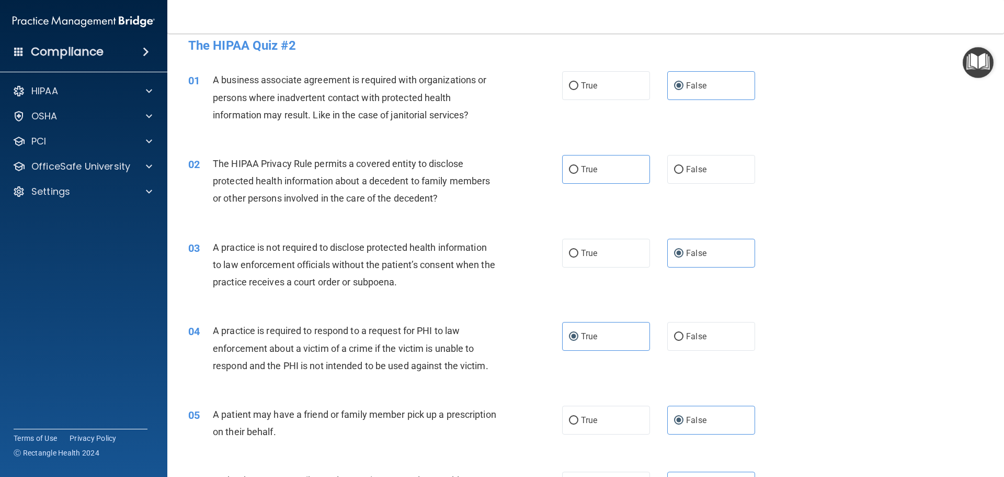
scroll to position [0, 0]
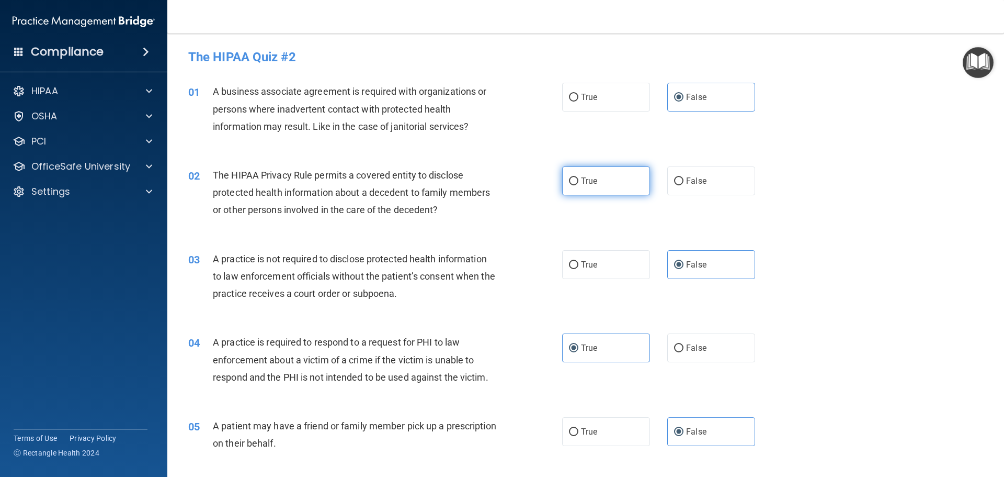
click at [601, 189] on label "True" at bounding box center [606, 180] width 88 height 29
click at [579, 185] on input "True" at bounding box center [573, 181] width 9 height 8
radio input "true"
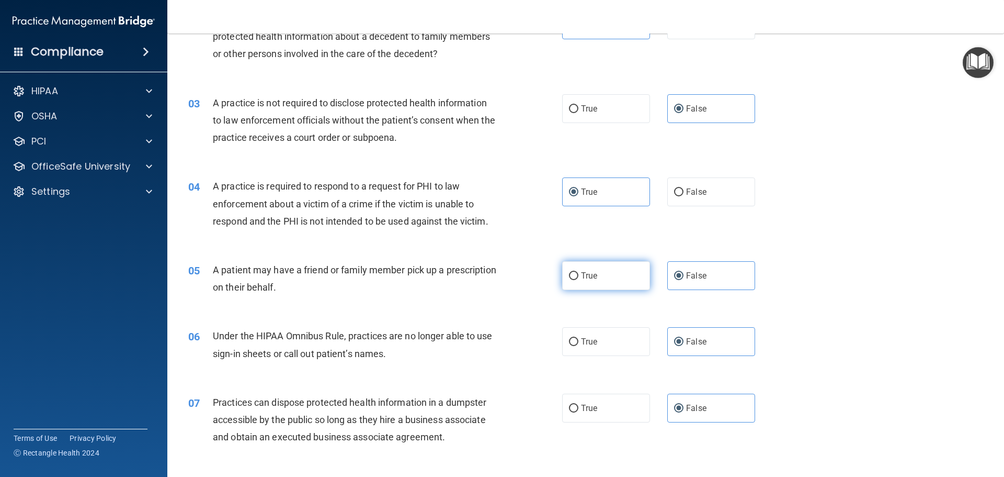
scroll to position [157, 0]
click at [612, 278] on label "True" at bounding box center [606, 274] width 88 height 29
click at [579, 278] on input "True" at bounding box center [573, 275] width 9 height 8
radio input "true"
radio input "false"
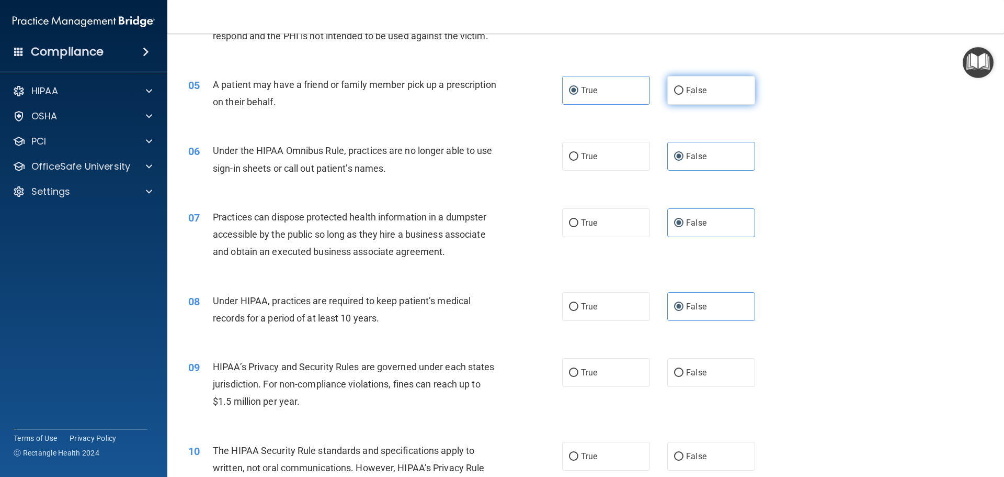
scroll to position [366, 0]
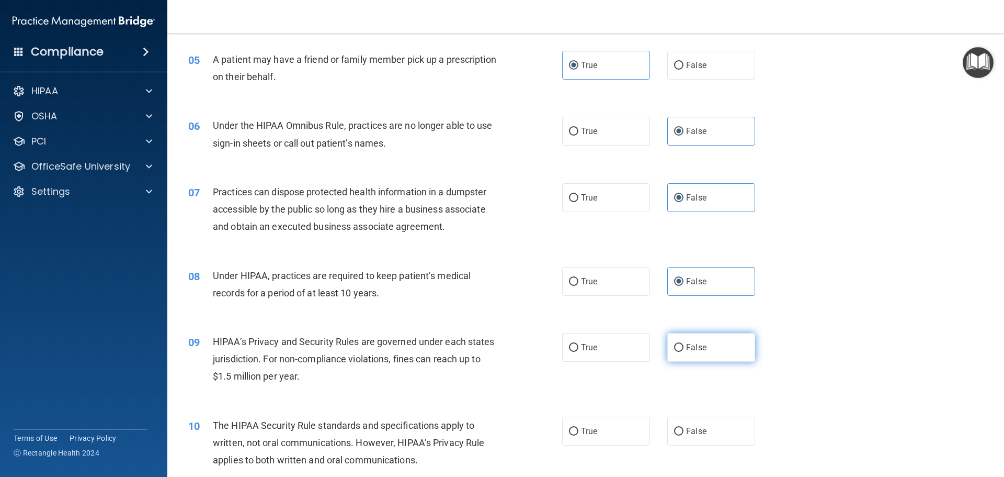
click at [693, 346] on span "False" at bounding box center [696, 347] width 20 height 10
click at [684, 346] on input "False" at bounding box center [678, 348] width 9 height 8
radio input "true"
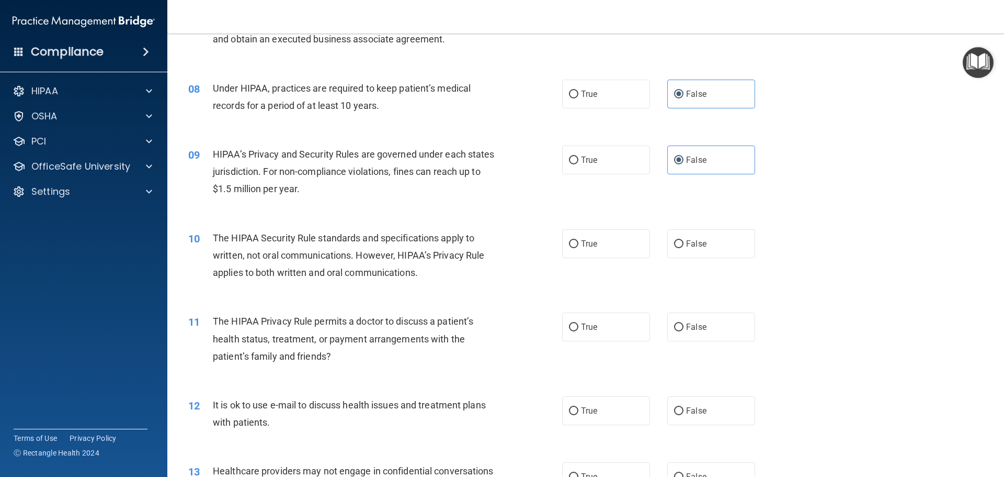
scroll to position [575, 0]
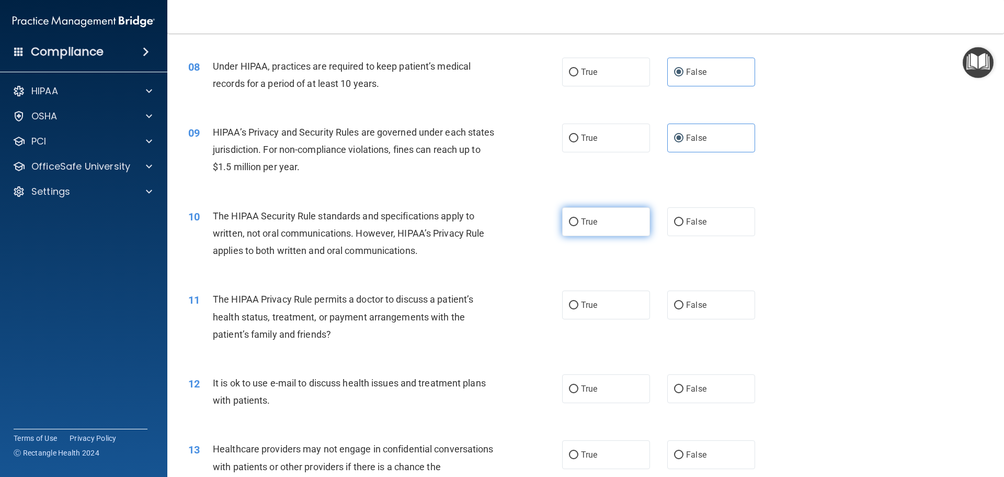
click at [595, 216] on label "True" at bounding box center [606, 221] width 88 height 29
click at [579, 218] on input "True" at bounding box center [573, 222] width 9 height 8
radio input "true"
click at [573, 313] on label "True" at bounding box center [606, 304] width 88 height 29
click at [573, 309] on input "True" at bounding box center [573, 305] width 9 height 8
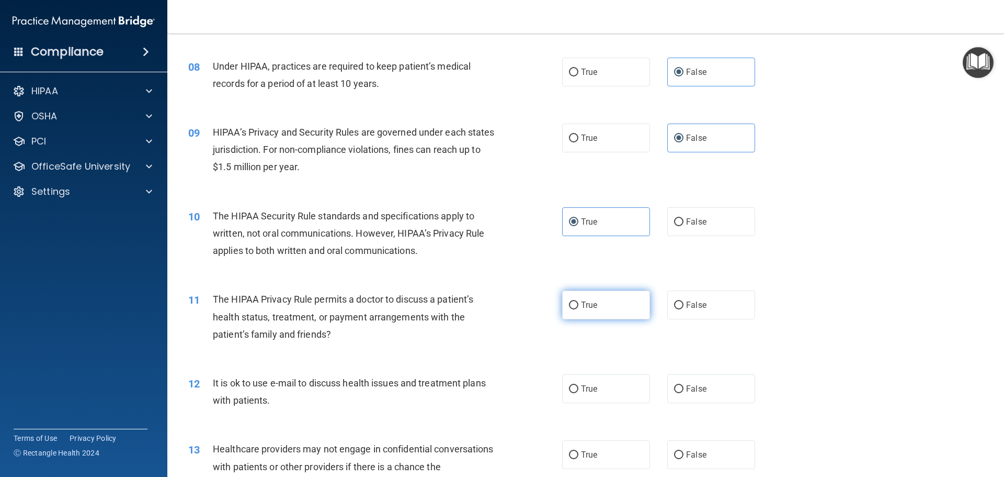
radio input "true"
click at [591, 393] on label "True" at bounding box center [606, 388] width 88 height 29
click at [579, 393] on input "True" at bounding box center [573, 389] width 9 height 8
radio input "true"
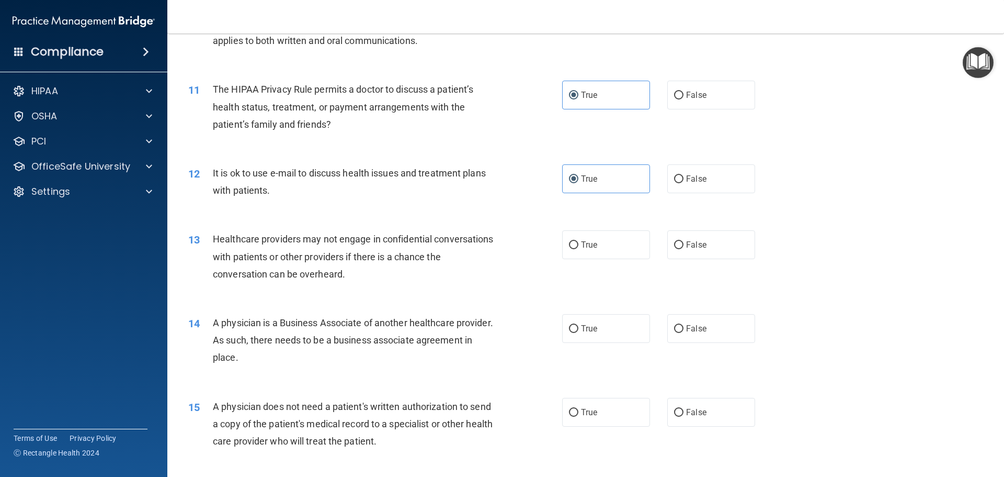
scroll to position [837, 0]
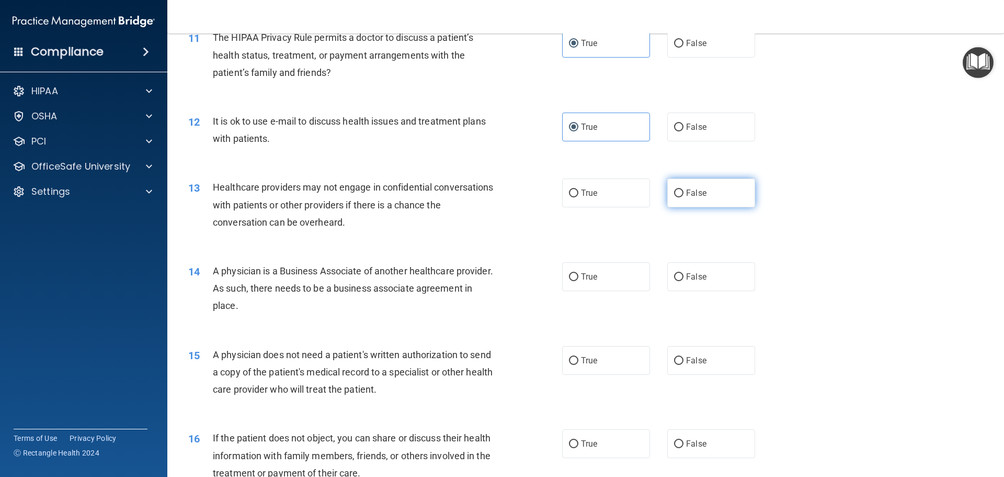
click at [686, 190] on span "False" at bounding box center [696, 193] width 20 height 10
click at [684, 190] on input "False" at bounding box center [678, 193] width 9 height 8
radio input "true"
click at [710, 269] on label "False" at bounding box center [711, 276] width 88 height 29
click at [684, 273] on input "False" at bounding box center [678, 277] width 9 height 8
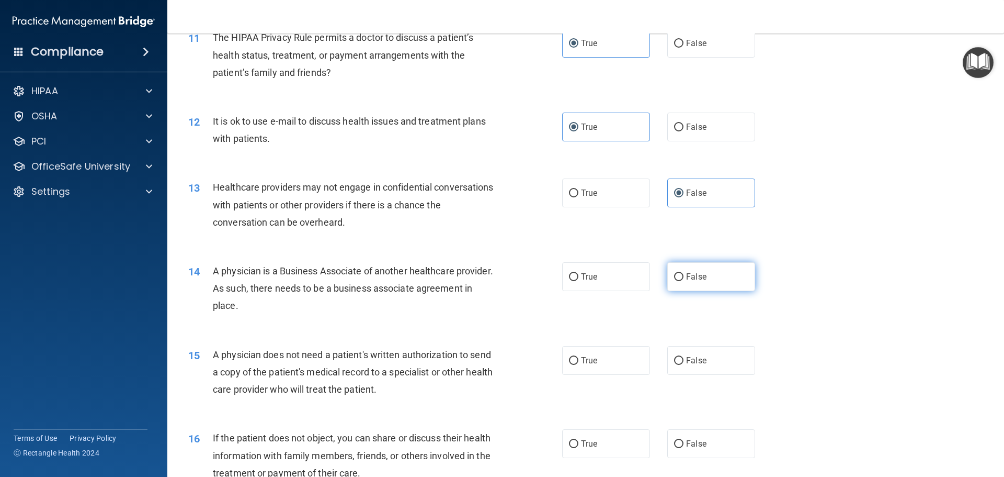
radio input "true"
click at [581, 353] on label "True" at bounding box center [606, 360] width 88 height 29
click at [579, 357] on input "True" at bounding box center [573, 361] width 9 height 8
radio input "true"
click at [577, 461] on div "16 If the patient does not object, you can share or discuss their health inform…" at bounding box center [585, 458] width 811 height 84
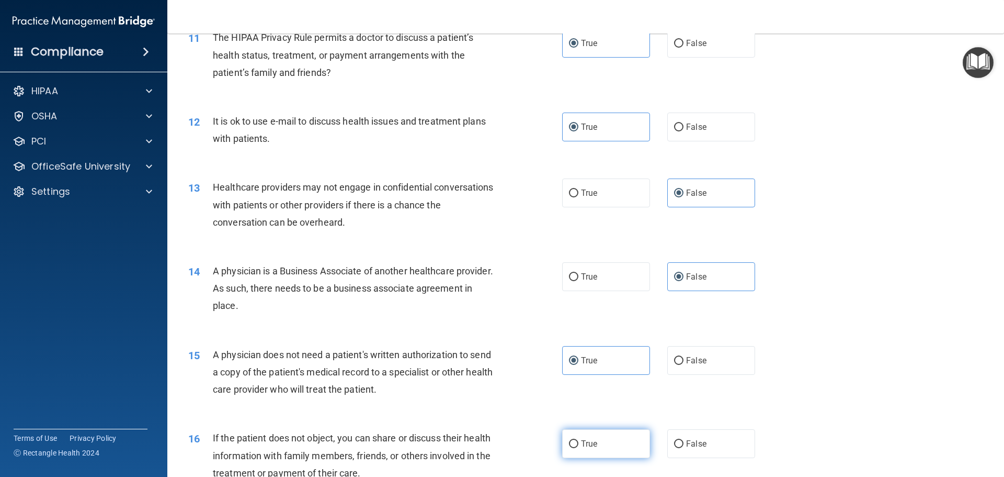
click at [582, 447] on span "True" at bounding box center [589, 443] width 16 height 10
click at [579, 447] on input "True" at bounding box center [573, 444] width 9 height 8
radio input "true"
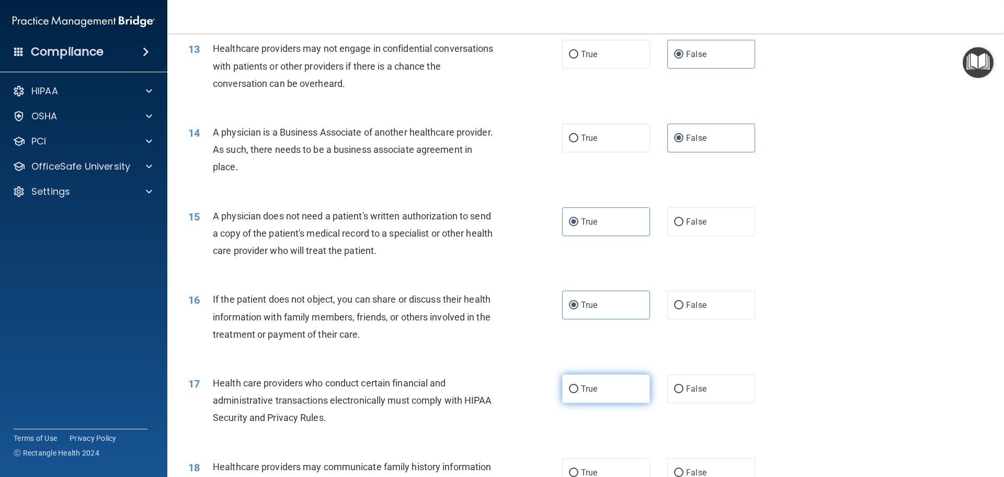
scroll to position [994, 0]
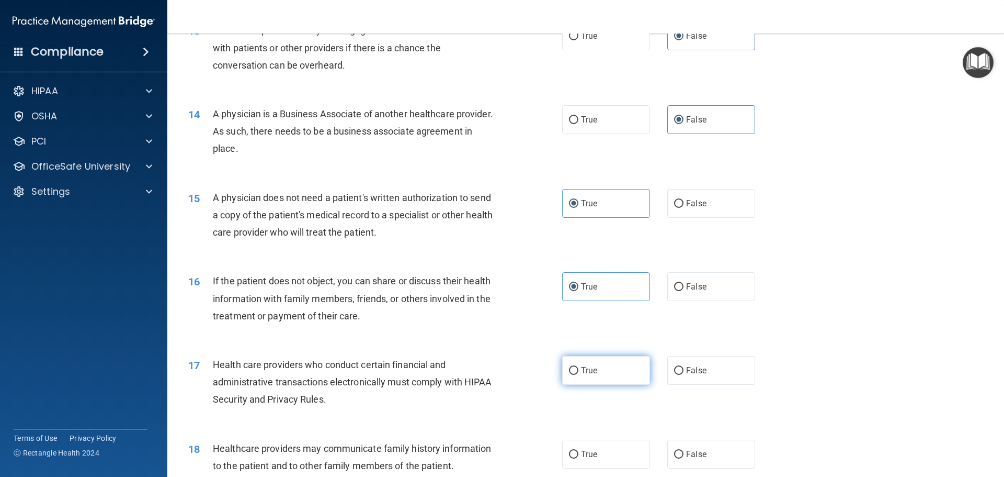
click at [595, 361] on label "True" at bounding box center [606, 370] width 88 height 29
click at [579, 367] on input "True" at bounding box center [573, 371] width 9 height 8
radio input "true"
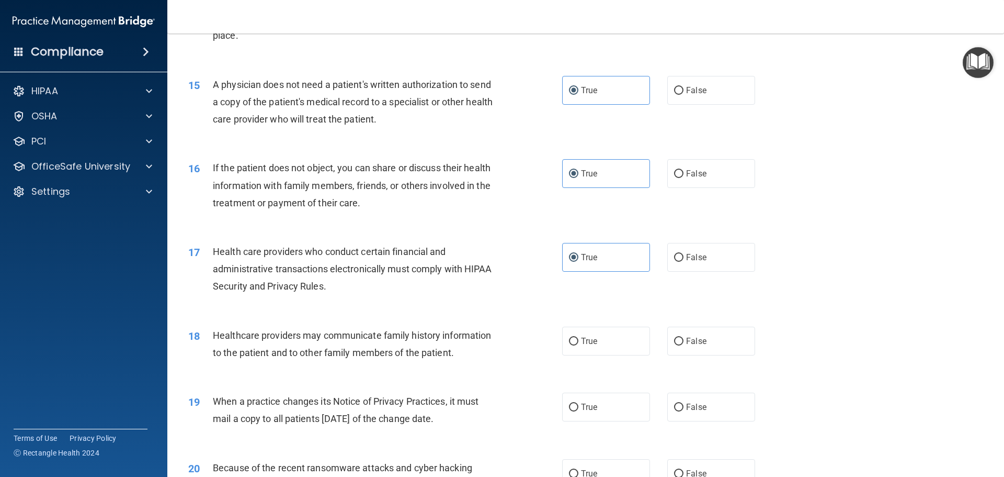
scroll to position [1203, 0]
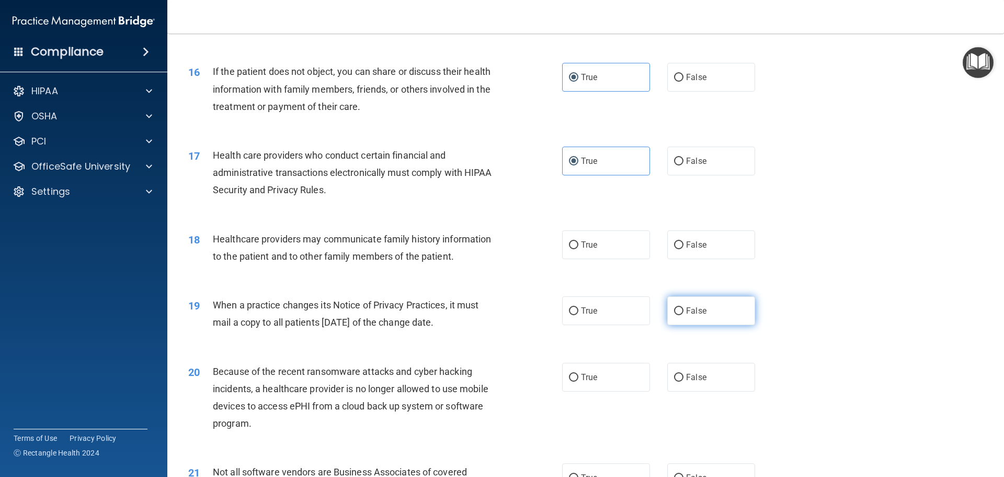
drag, startPoint x: 701, startPoint y: 257, endPoint x: 706, endPoint y: 306, distance: 49.4
click at [701, 265] on div "18 Healthcare providers may communicate family history information to the patie…" at bounding box center [585, 250] width 811 height 66
click at [706, 313] on label "False" at bounding box center [711, 310] width 88 height 29
click at [684, 313] on input "False" at bounding box center [678, 311] width 9 height 8
radio input "true"
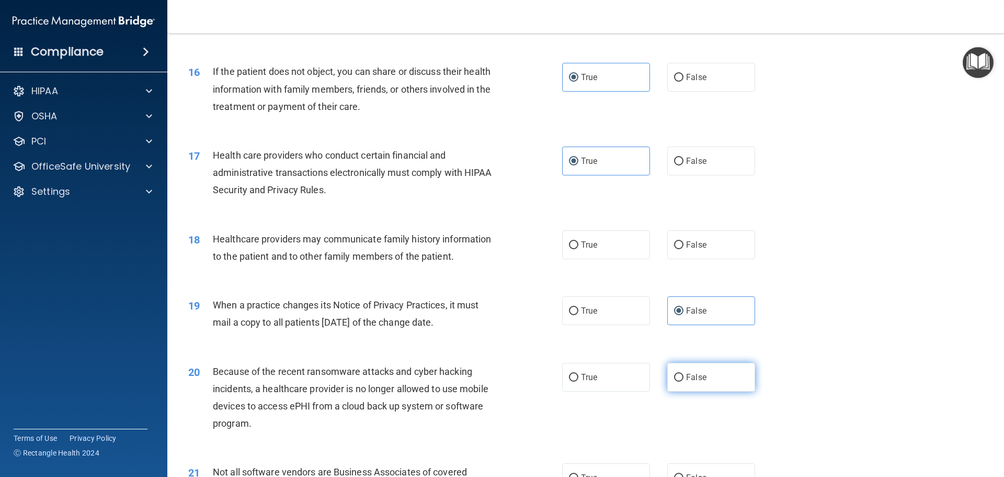
click at [693, 380] on span "False" at bounding box center [696, 377] width 20 height 10
click at [684, 380] on input "False" at bounding box center [678, 377] width 9 height 8
radio input "true"
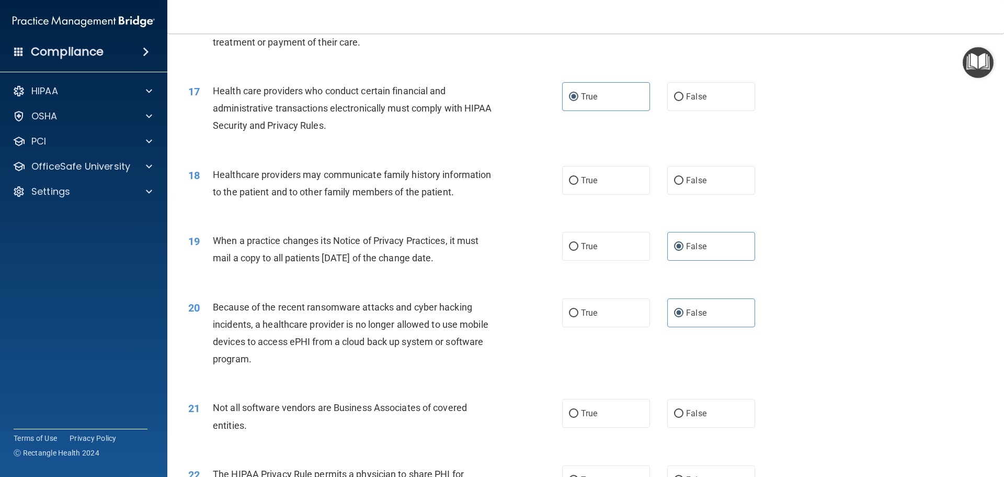
scroll to position [1412, 0]
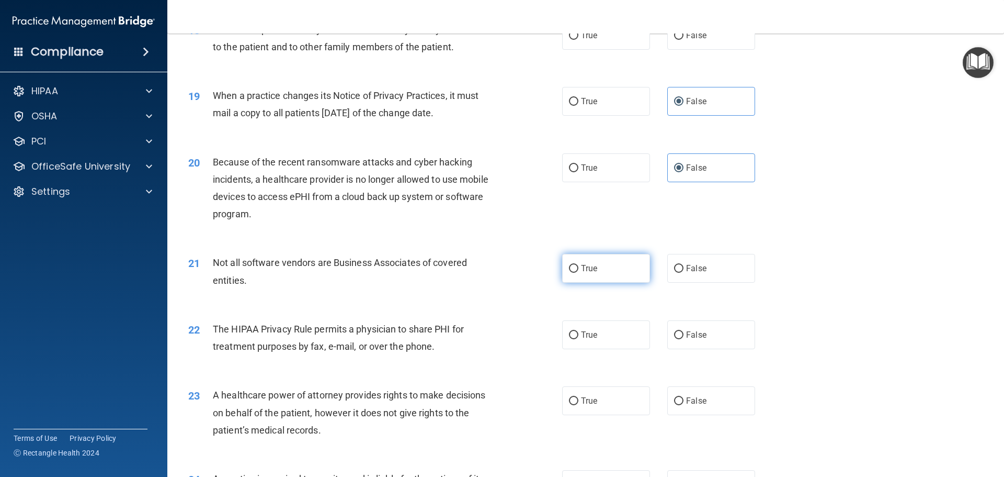
click at [604, 260] on label "True" at bounding box center [606, 268] width 88 height 29
click at [579, 265] on input "True" at bounding box center [573, 269] width 9 height 8
radio input "true"
click at [602, 346] on label "True" at bounding box center [606, 334] width 88 height 29
click at [579, 339] on input "True" at bounding box center [573, 335] width 9 height 8
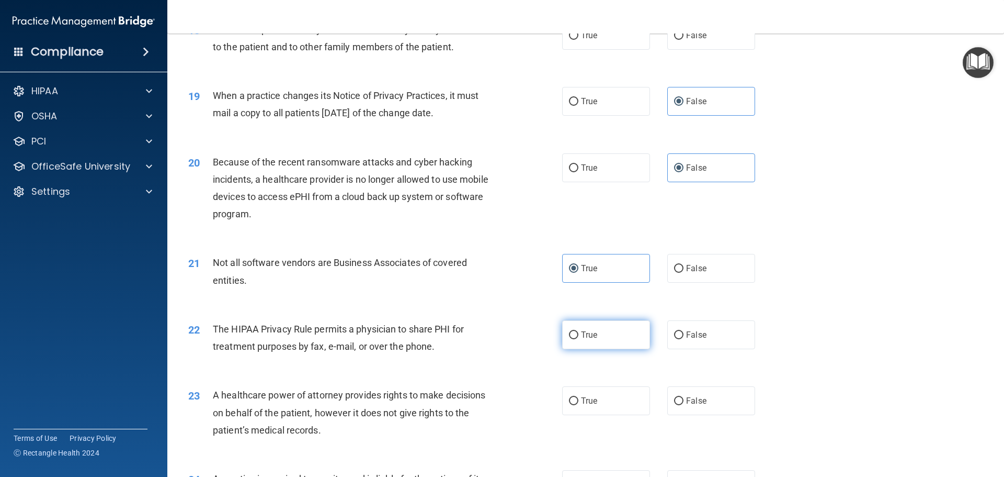
radio input "true"
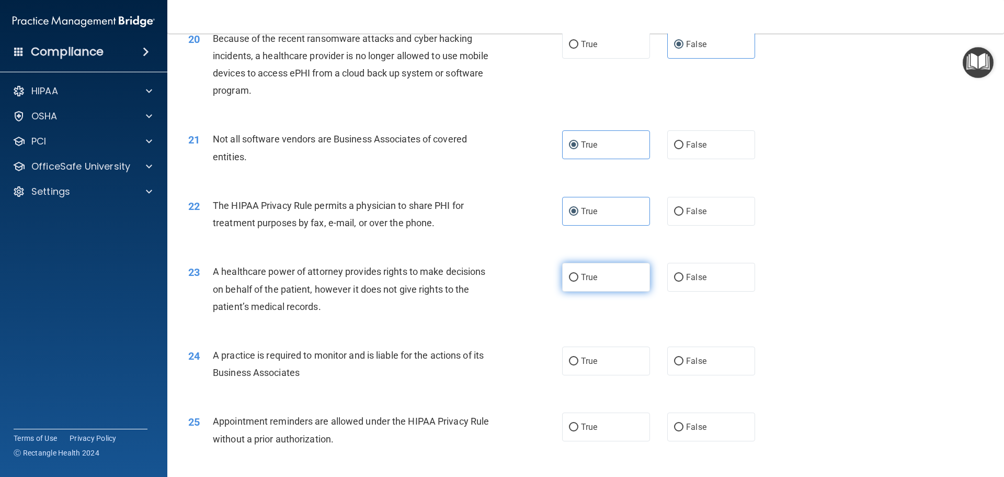
scroll to position [1622, 0]
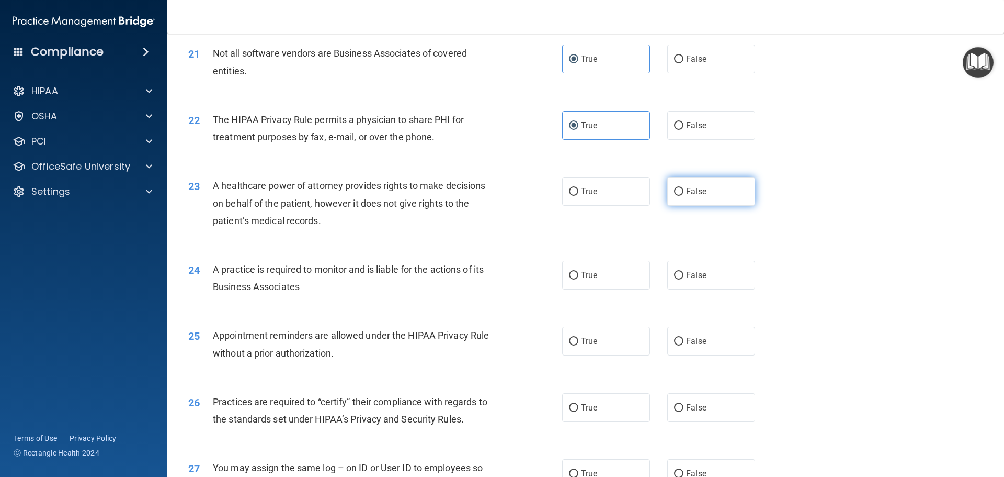
click at [678, 197] on label "False" at bounding box center [711, 191] width 88 height 29
click at [678, 196] on input "False" at bounding box center [678, 192] width 9 height 8
radio input "true"
click at [698, 282] on label "False" at bounding box center [711, 274] width 88 height 29
click at [684, 279] on input "False" at bounding box center [678, 275] width 9 height 8
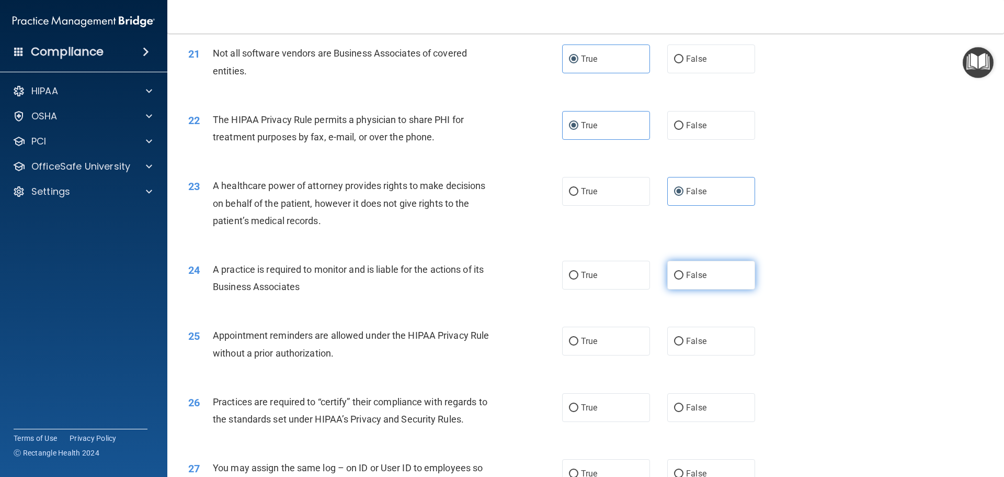
radio input "true"
click at [592, 346] on label "True" at bounding box center [606, 340] width 88 height 29
click at [579, 345] on input "True" at bounding box center [573, 341] width 9 height 8
radio input "true"
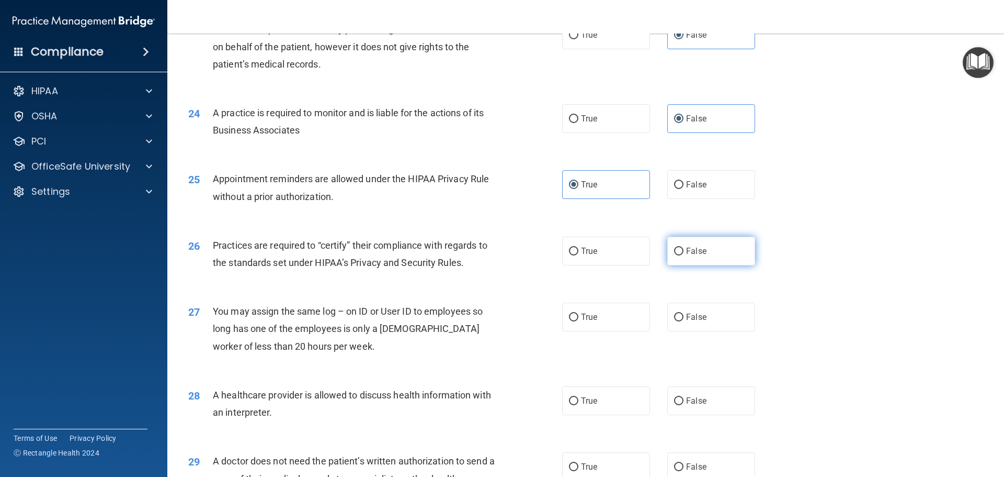
scroll to position [1778, 0]
click at [694, 259] on label "False" at bounding box center [711, 250] width 88 height 29
click at [684, 255] on input "False" at bounding box center [678, 251] width 9 height 8
radio input "true"
click at [702, 311] on label "False" at bounding box center [711, 316] width 88 height 29
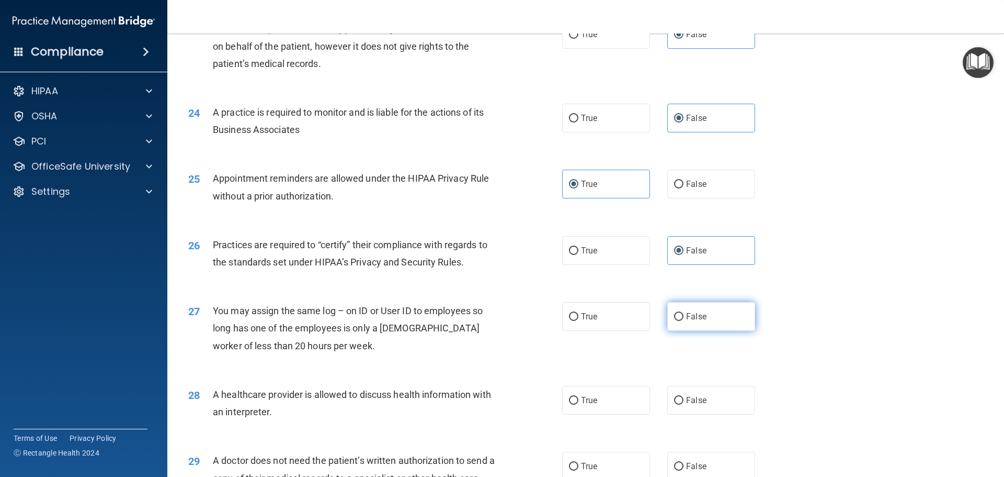
click at [684, 313] on input "False" at bounding box center [678, 317] width 9 height 8
radio input "true"
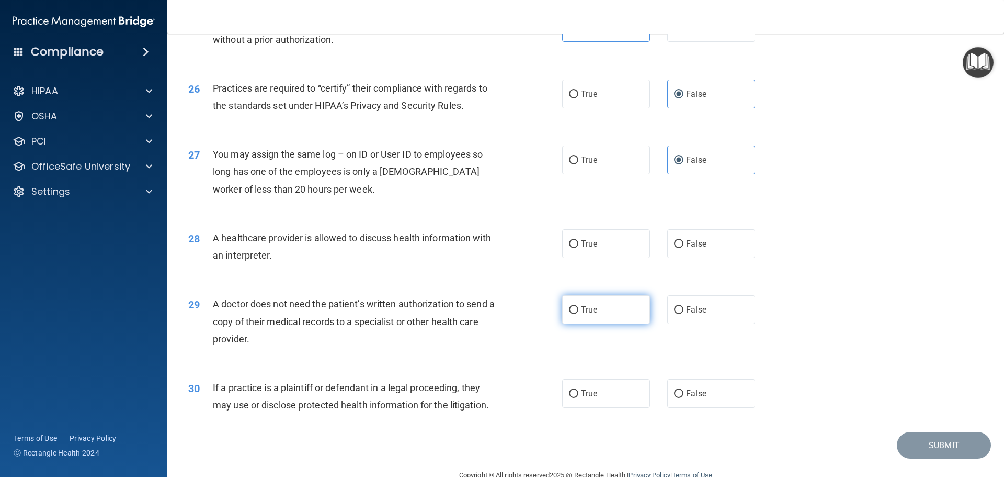
scroll to position [1935, 0]
drag, startPoint x: 598, startPoint y: 248, endPoint x: 608, endPoint y: 298, distance: 50.8
click at [601, 259] on div "28 A healthcare provider is allowed to discuss health information with an inter…" at bounding box center [585, 249] width 811 height 66
drag, startPoint x: 609, startPoint y: 300, endPoint x: 609, endPoint y: 316, distance: 16.2
click at [609, 308] on label "True" at bounding box center [606, 308] width 88 height 29
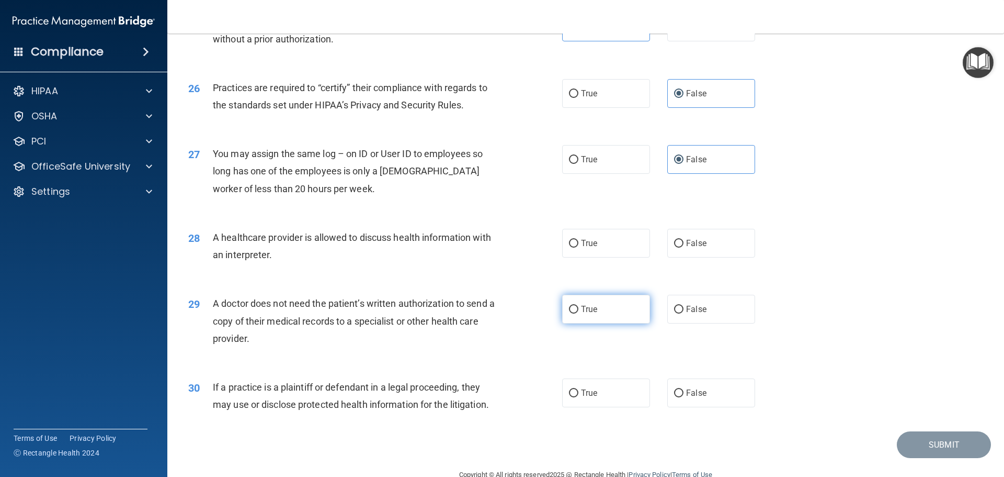
click at [579, 308] on input "True" at bounding box center [573, 309] width 9 height 8
radio input "true"
click at [596, 384] on label "True" at bounding box center [606, 392] width 88 height 29
click at [579, 389] on input "True" at bounding box center [573, 393] width 9 height 8
radio input "true"
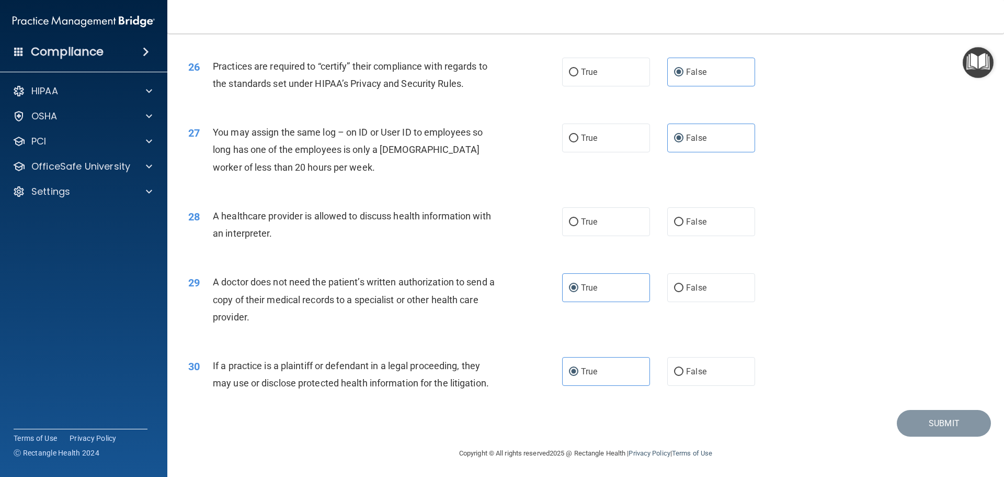
scroll to position [1958, 0]
click at [616, 208] on label "True" at bounding box center [606, 220] width 88 height 29
click at [579, 217] on input "True" at bounding box center [573, 221] width 9 height 8
radio input "true"
click at [930, 405] on div "30 If a practice is a plaintiff or defendant in a legal proceeding, they may us…" at bounding box center [585, 375] width 811 height 66
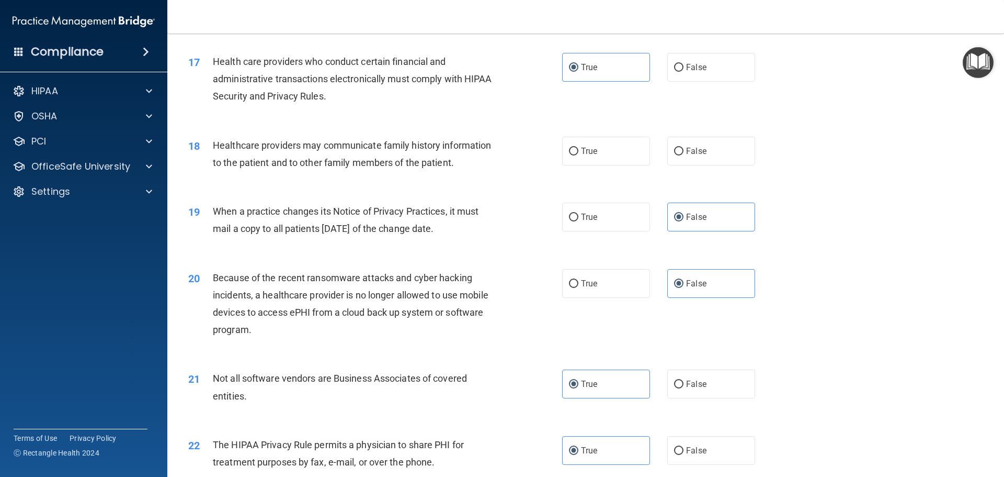
scroll to position [1278, 0]
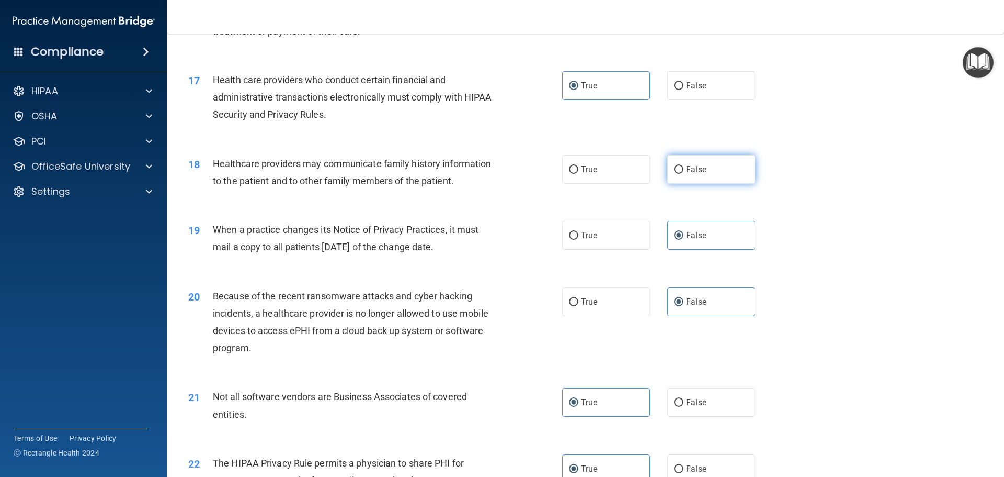
click at [721, 168] on label "False" at bounding box center [711, 169] width 88 height 29
click at [684, 168] on input "False" at bounding box center [678, 170] width 9 height 8
radio input "true"
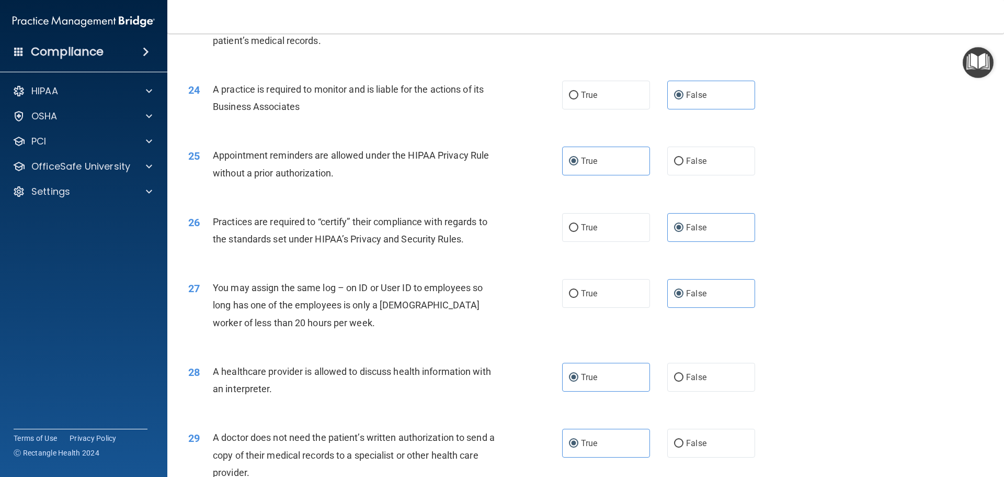
scroll to position [1958, 0]
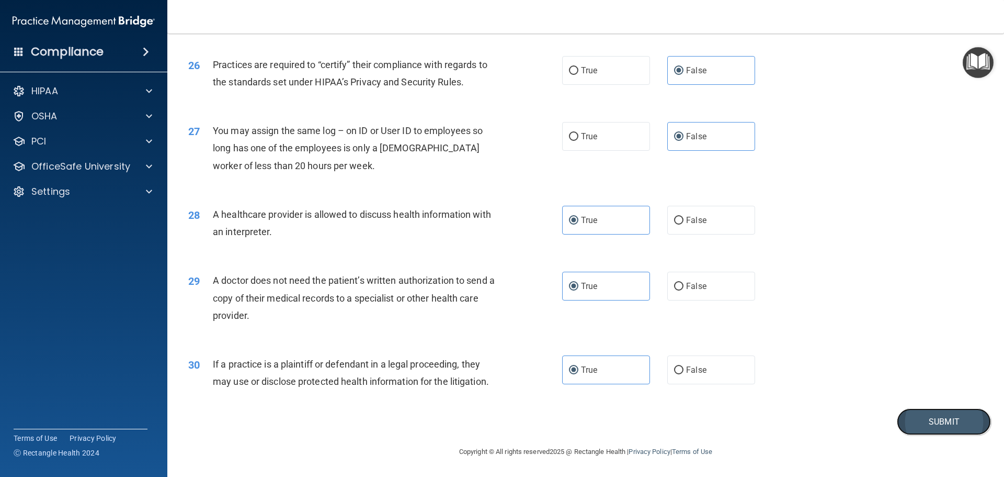
click at [933, 417] on button "Submit" at bounding box center [944, 421] width 94 height 27
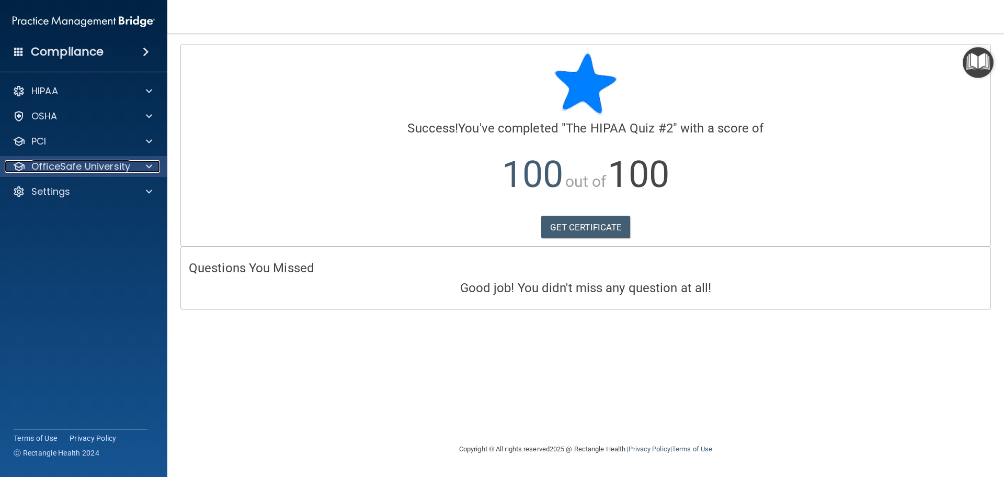
click at [100, 167] on p "OfficeSafe University" at bounding box center [80, 166] width 99 height 13
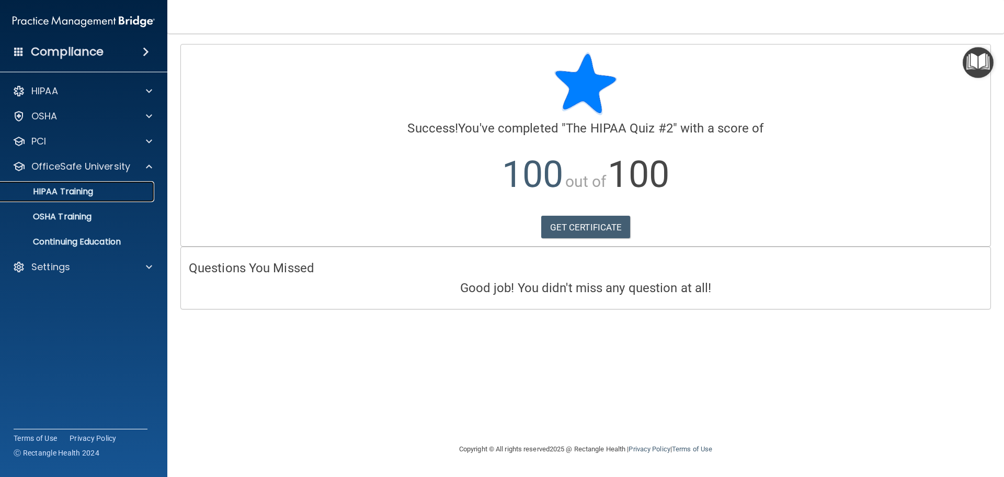
click at [87, 185] on link "HIPAA Training" at bounding box center [72, 191] width 165 height 21
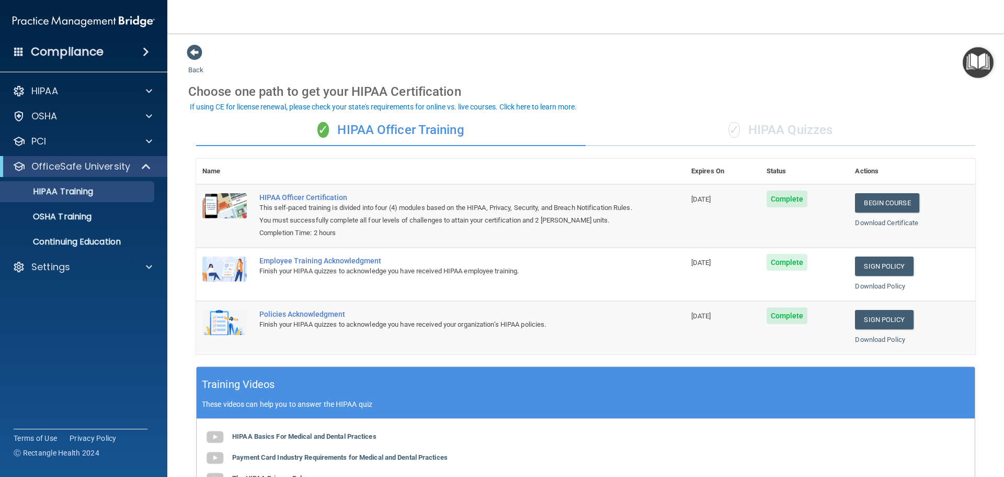
click at [760, 124] on div "✓ HIPAA Quizzes" at bounding box center [781, 130] width 390 height 31
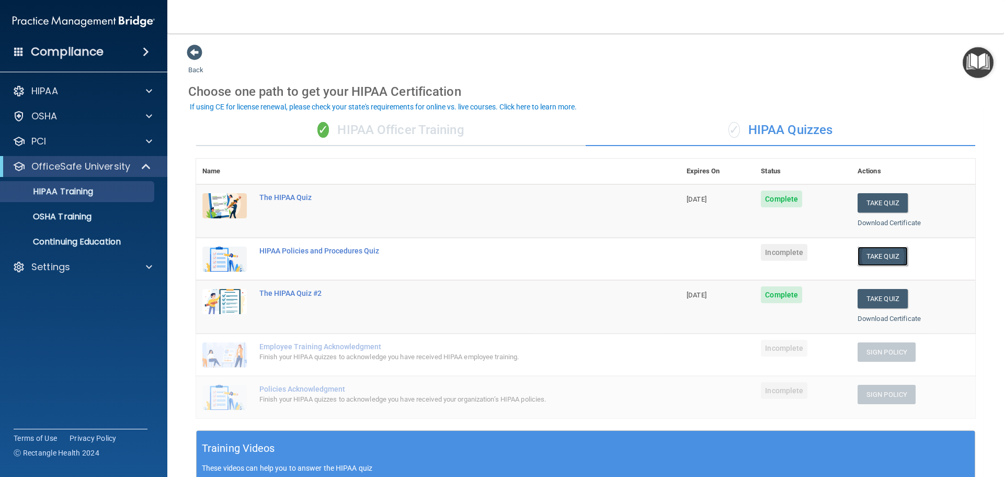
click at [877, 258] on button "Take Quiz" at bounding box center [883, 255] width 50 height 19
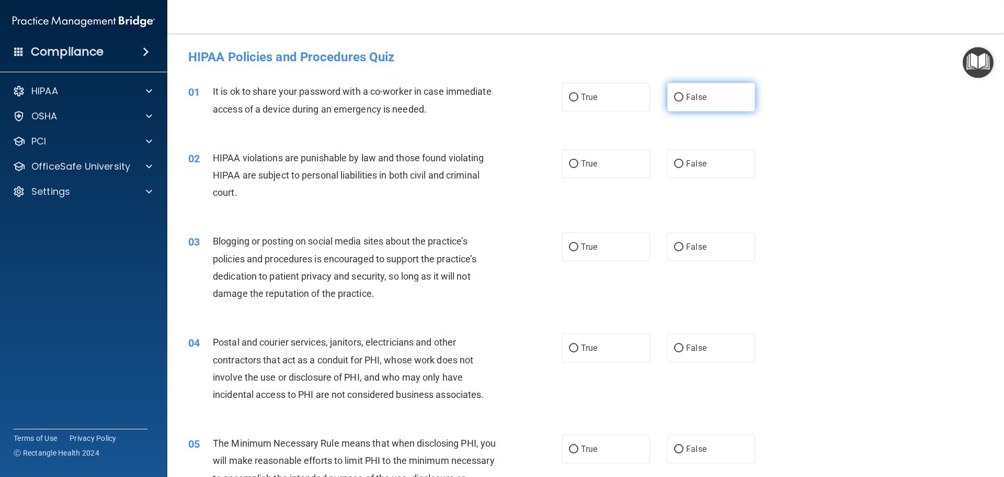
click at [708, 100] on label "False" at bounding box center [711, 97] width 88 height 29
click at [684, 100] on input "False" at bounding box center [678, 98] width 9 height 8
radio input "true"
click at [588, 164] on span "True" at bounding box center [589, 163] width 16 height 10
click at [579, 164] on input "True" at bounding box center [573, 164] width 9 height 8
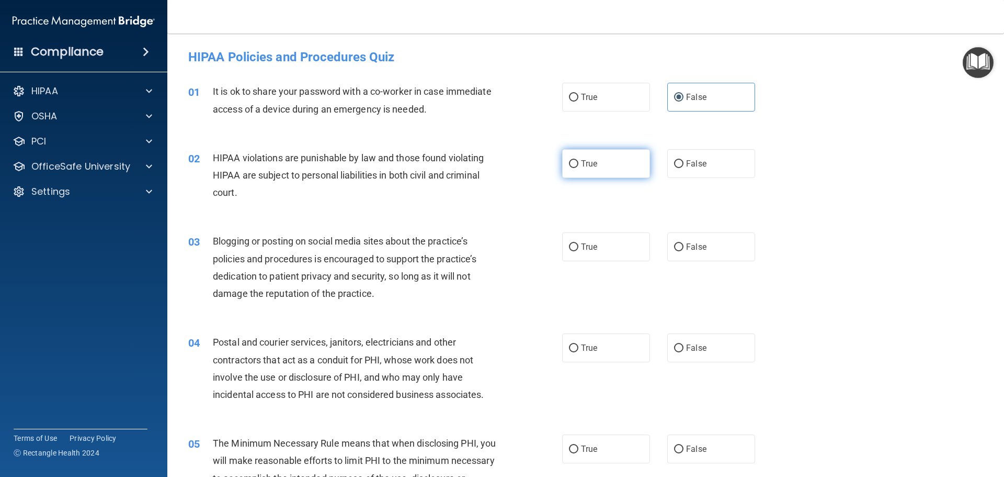
radio input "true"
click at [718, 245] on label "False" at bounding box center [711, 246] width 88 height 29
click at [684, 245] on input "False" at bounding box center [678, 247] width 9 height 8
radio input "true"
click at [584, 350] on span "True" at bounding box center [589, 348] width 16 height 10
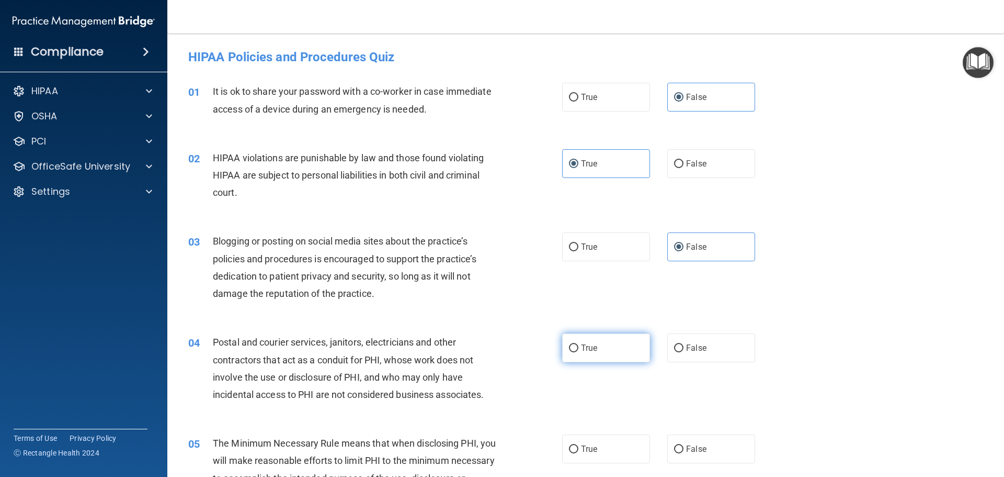
click at [579, 350] on input "True" at bounding box center [573, 348] width 9 height 8
radio input "true"
click at [593, 433] on div "05 The Minimum Necessary Rule means that when disclosing PHI, you will make rea…" at bounding box center [585, 471] width 811 height 101
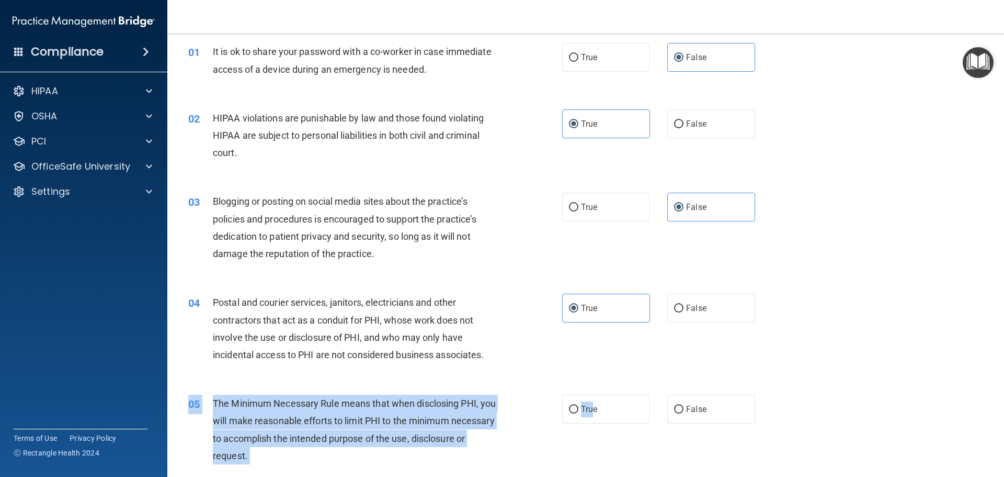
scroll to position [157, 0]
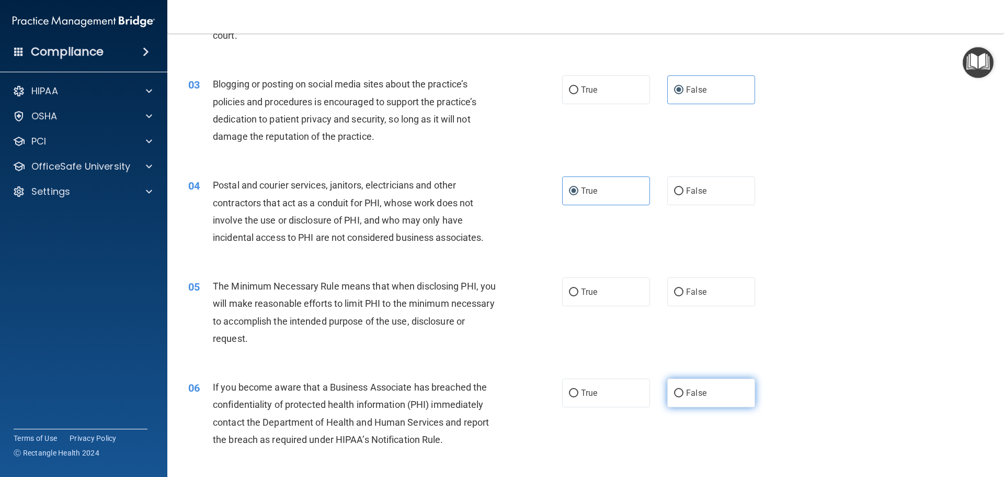
click at [701, 384] on label "False" at bounding box center [711, 392] width 88 height 29
click at [684, 389] on input "False" at bounding box center [678, 393] width 9 height 8
radio input "true"
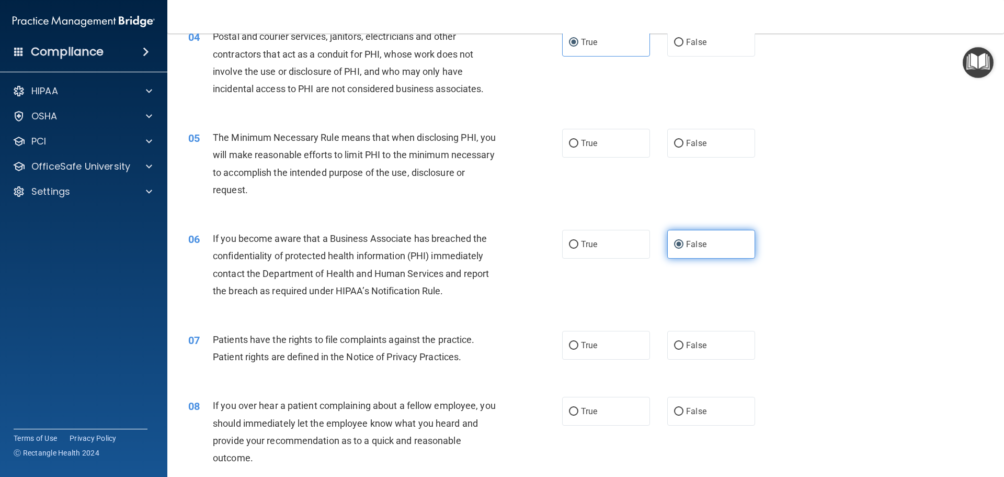
scroll to position [366, 0]
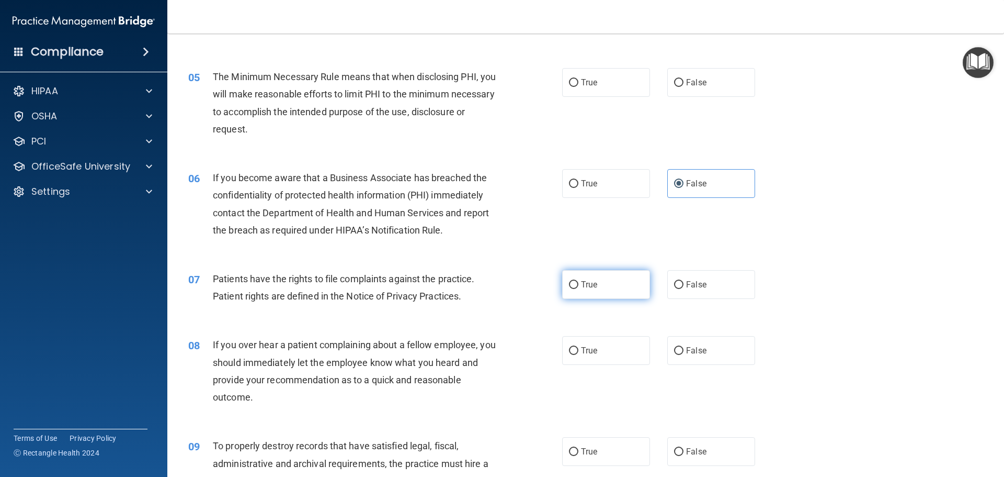
click at [569, 274] on label "True" at bounding box center [606, 284] width 88 height 29
click at [569, 281] on input "True" at bounding box center [573, 285] width 9 height 8
radio input "true"
click at [705, 352] on label "False" at bounding box center [711, 350] width 88 height 29
click at [684, 352] on input "False" at bounding box center [678, 351] width 9 height 8
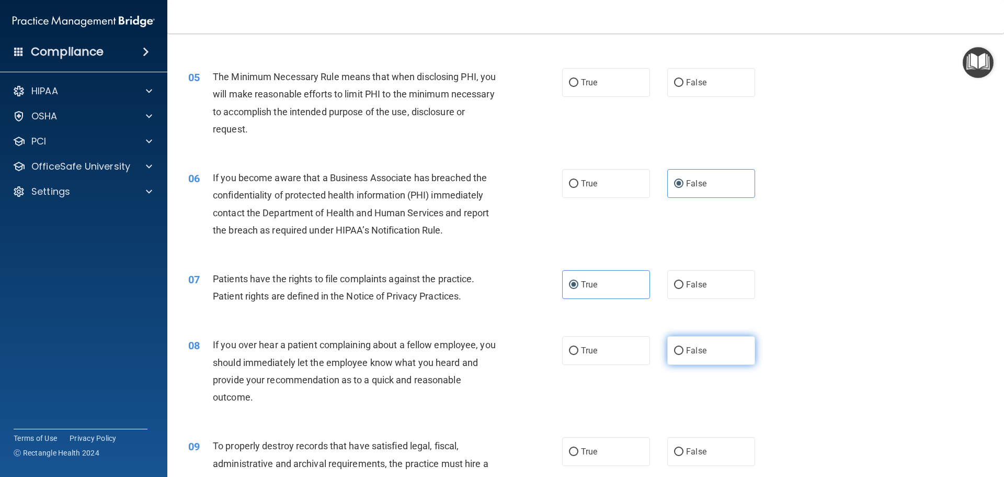
radio input "true"
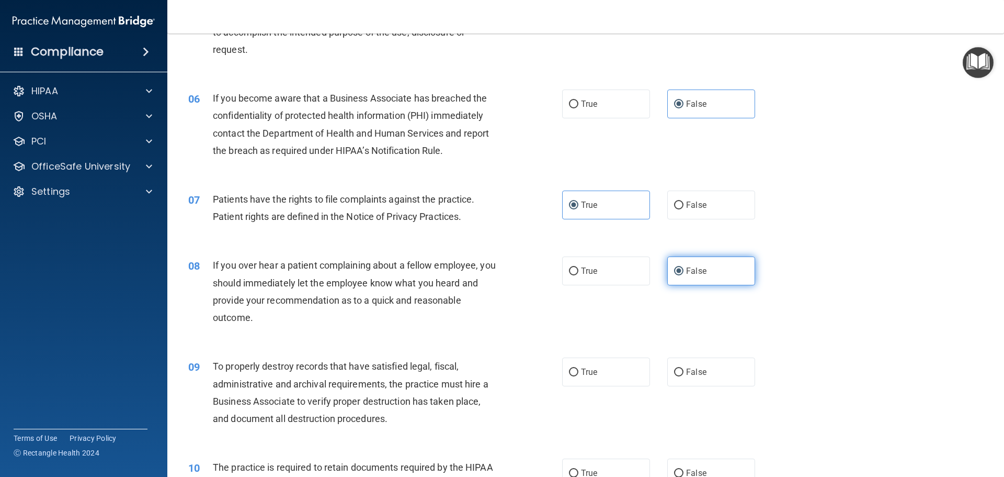
scroll to position [471, 0]
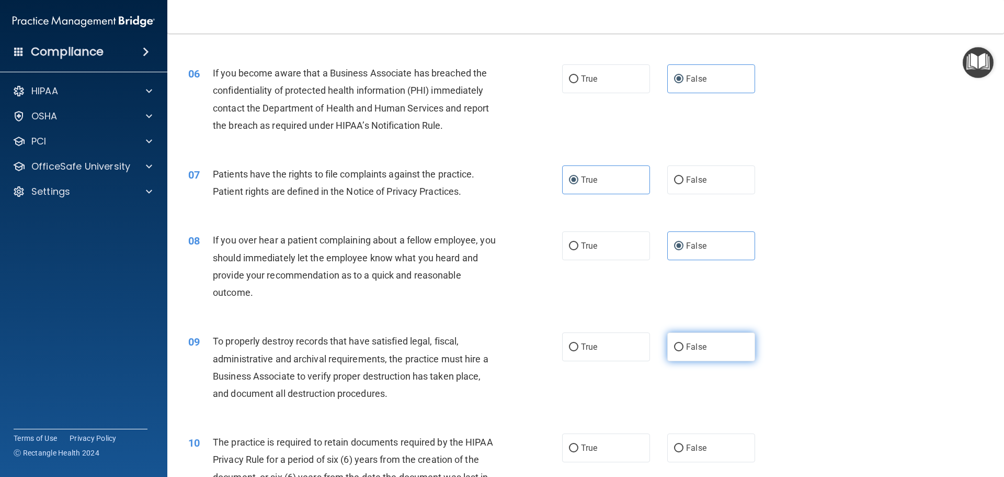
click at [705, 352] on label "False" at bounding box center [711, 346] width 88 height 29
click at [684, 351] on input "False" at bounding box center [678, 347] width 9 height 8
radio input "true"
click at [601, 438] on label "True" at bounding box center [606, 447] width 88 height 29
click at [579, 444] on input "True" at bounding box center [573, 448] width 9 height 8
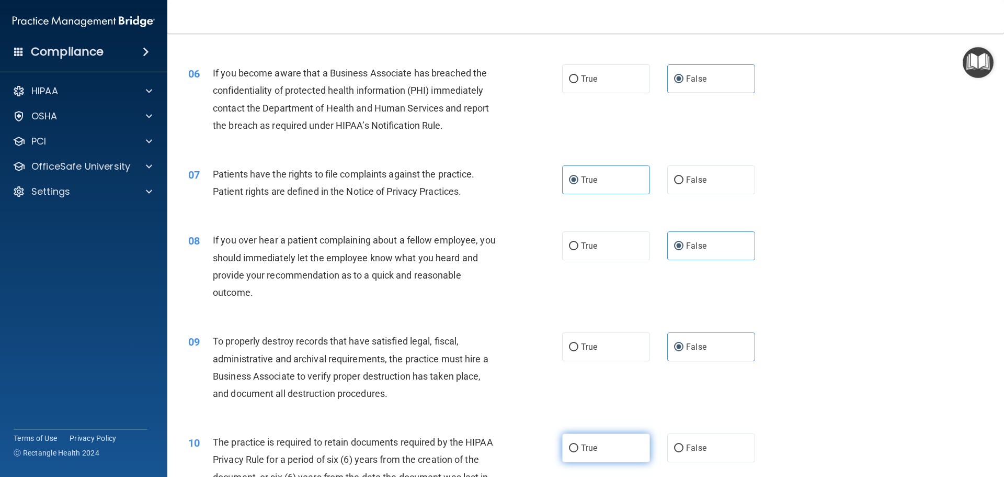
radio input "true"
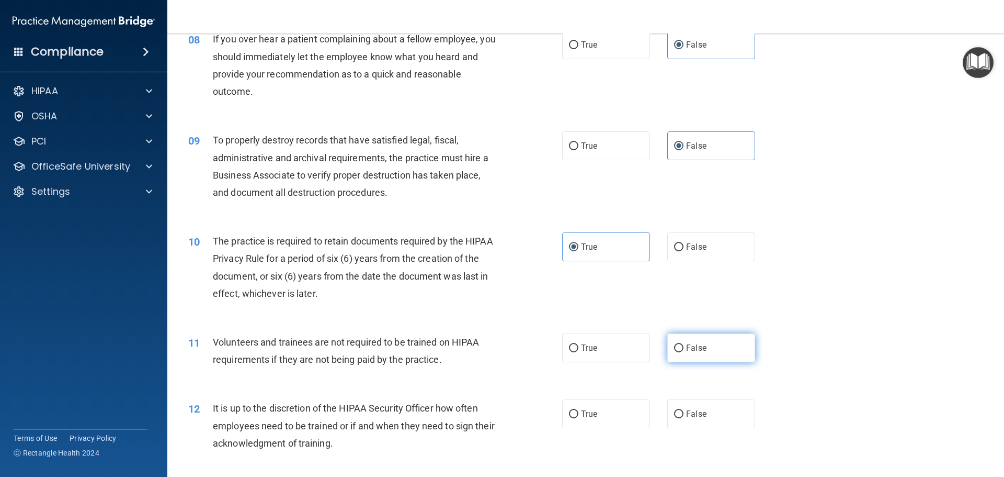
scroll to position [680, 0]
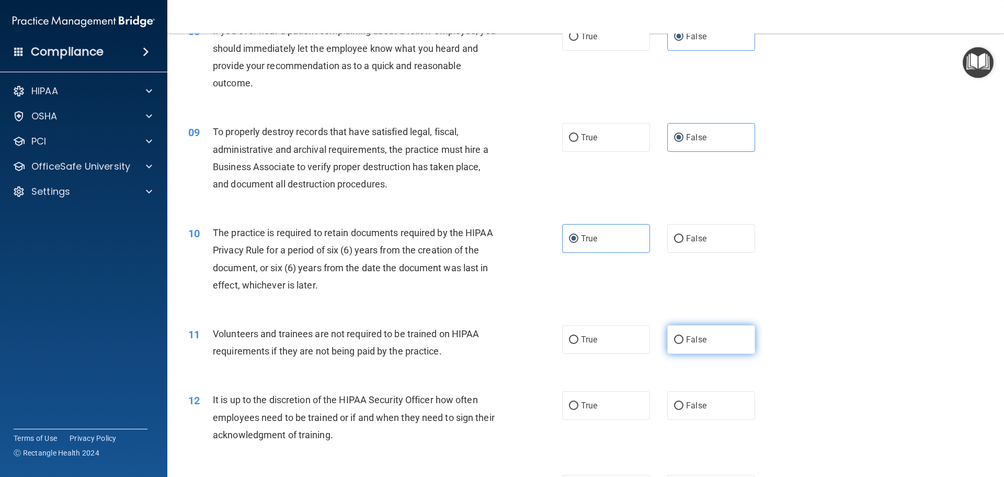
click at [697, 352] on label "False" at bounding box center [711, 339] width 88 height 29
click at [684, 344] on input "False" at bounding box center [678, 340] width 9 height 8
radio input "true"
click at [710, 406] on label "False" at bounding box center [711, 405] width 88 height 29
click at [684, 406] on input "False" at bounding box center [678, 406] width 9 height 8
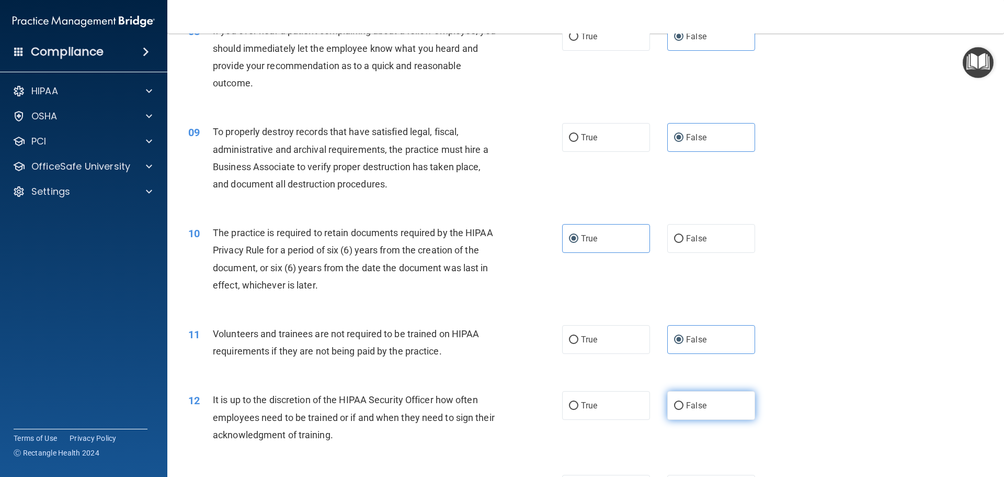
radio input "true"
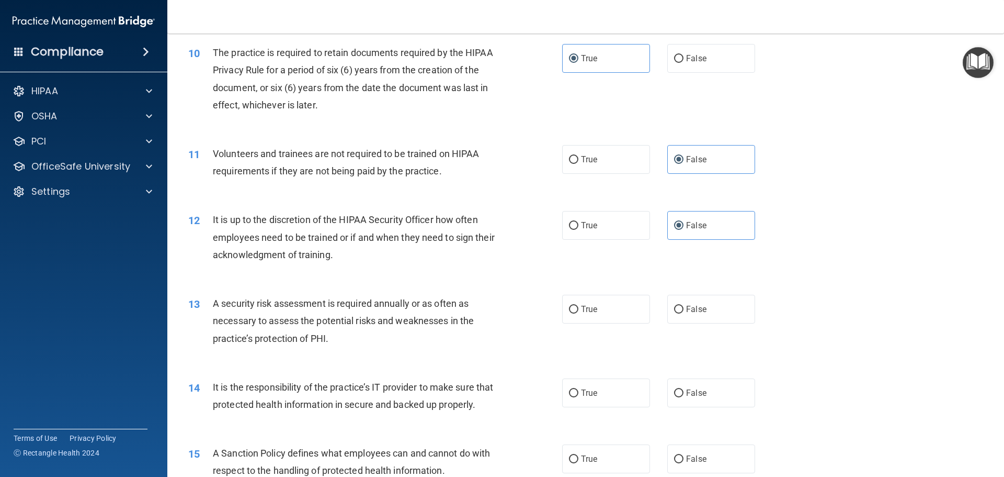
scroll to position [889, 0]
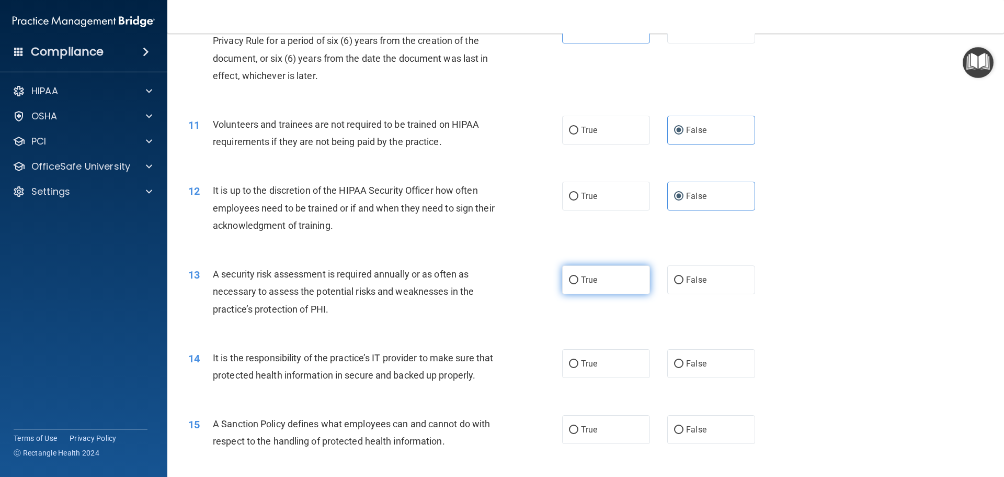
click at [606, 280] on label "True" at bounding box center [606, 279] width 88 height 29
click at [579, 280] on input "True" at bounding box center [573, 280] width 9 height 8
radio input "true"
click at [706, 364] on label "False" at bounding box center [711, 363] width 88 height 29
click at [684, 364] on input "False" at bounding box center [678, 364] width 9 height 8
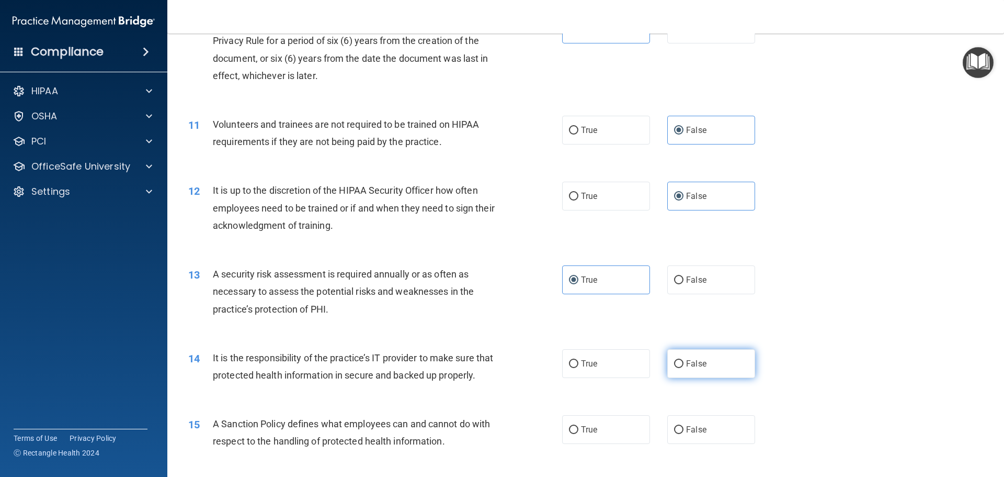
radio input "true"
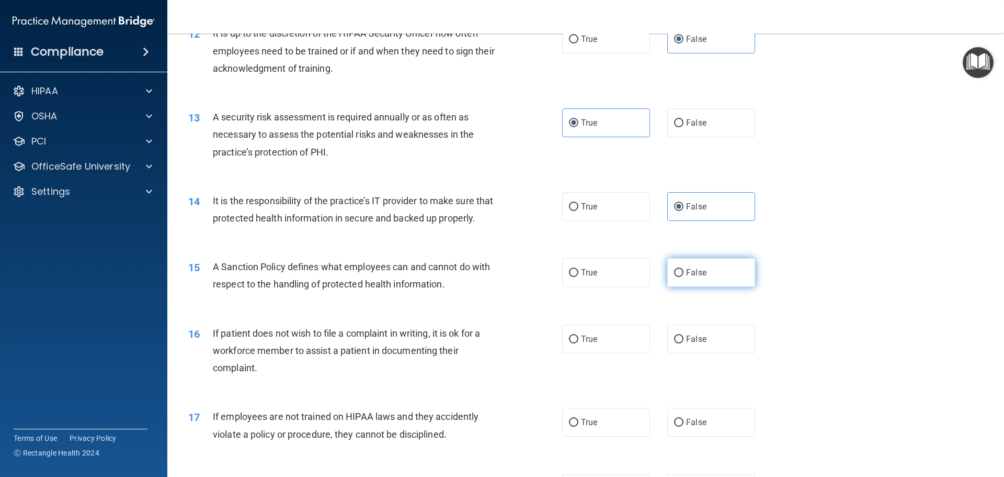
click at [687, 277] on span "False" at bounding box center [696, 272] width 20 height 10
click at [684, 277] on input "False" at bounding box center [678, 273] width 9 height 8
radio input "true"
click at [606, 353] on label "True" at bounding box center [606, 338] width 88 height 29
click at [579, 343] on input "True" at bounding box center [573, 339] width 9 height 8
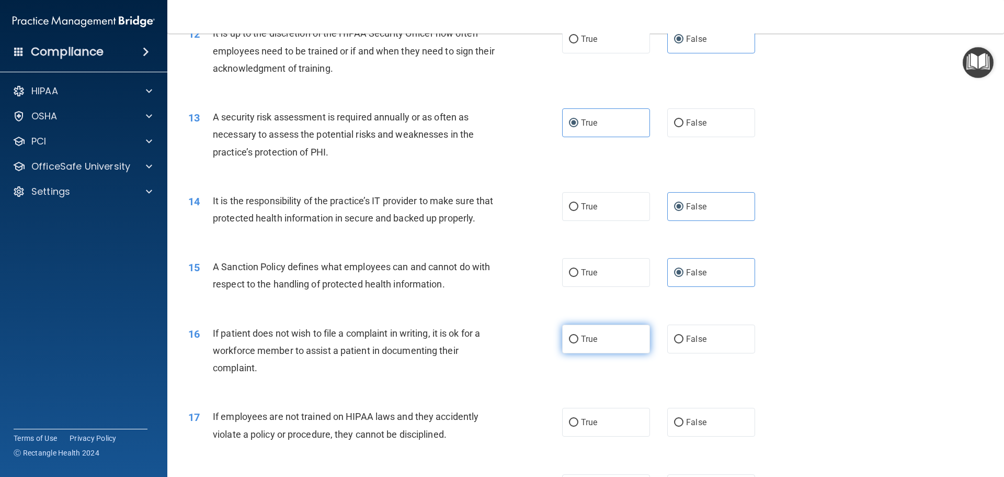
radio input "true"
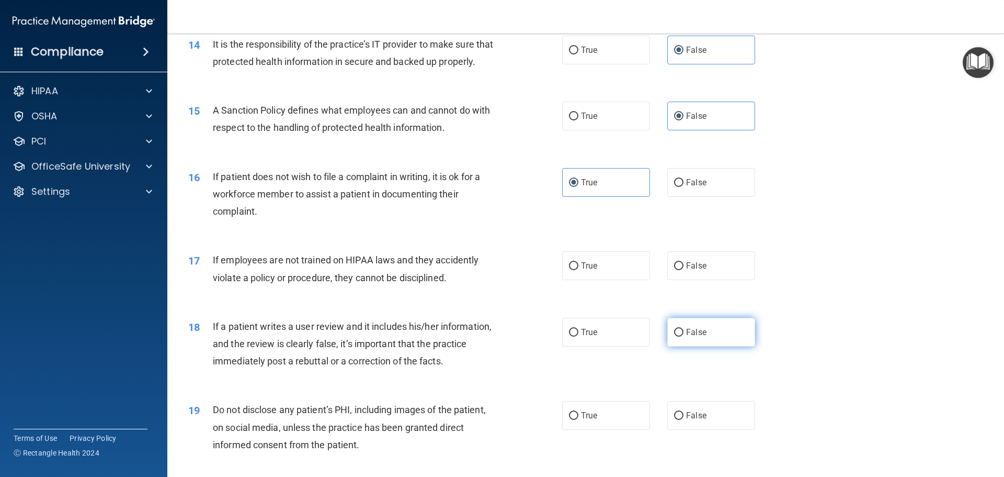
scroll to position [1203, 0]
click at [710, 298] on div "17 If employees are not trained on HIPAA laws and they accidently violate a pol…" at bounding box center [585, 270] width 811 height 66
drag, startPoint x: 686, startPoint y: 286, endPoint x: 689, endPoint y: 308, distance: 22.1
click at [686, 279] on label "False" at bounding box center [711, 265] width 88 height 29
click at [684, 269] on input "False" at bounding box center [678, 266] width 9 height 8
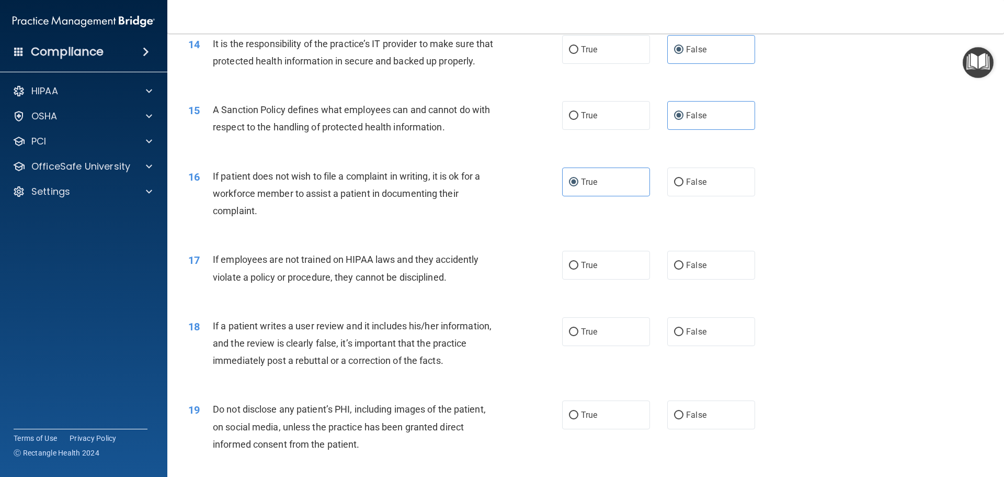
radio input "true"
click at [700, 336] on span "False" at bounding box center [696, 331] width 20 height 10
click at [684, 336] on input "False" at bounding box center [678, 332] width 9 height 8
radio input "true"
click at [588, 420] on span "True" at bounding box center [589, 415] width 16 height 10
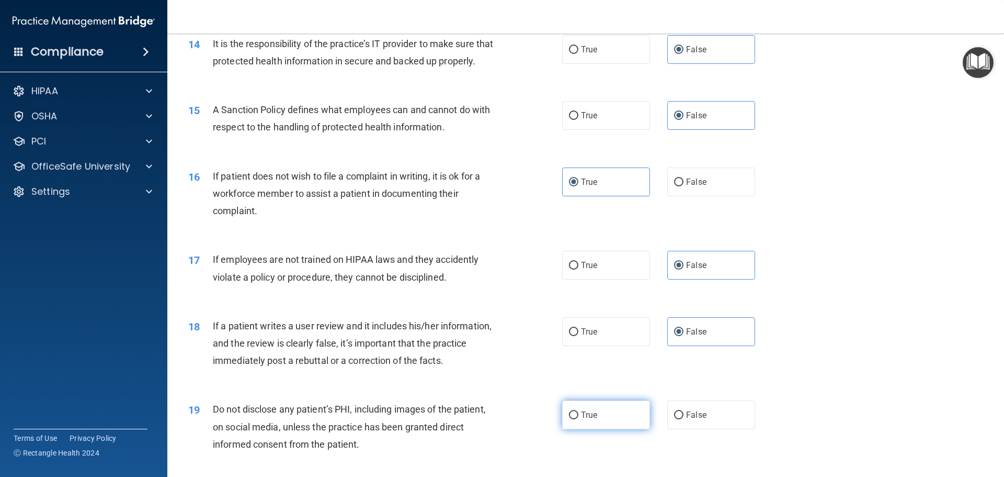
click at [579, 419] on input "True" at bounding box center [573, 415] width 9 height 8
radio input "true"
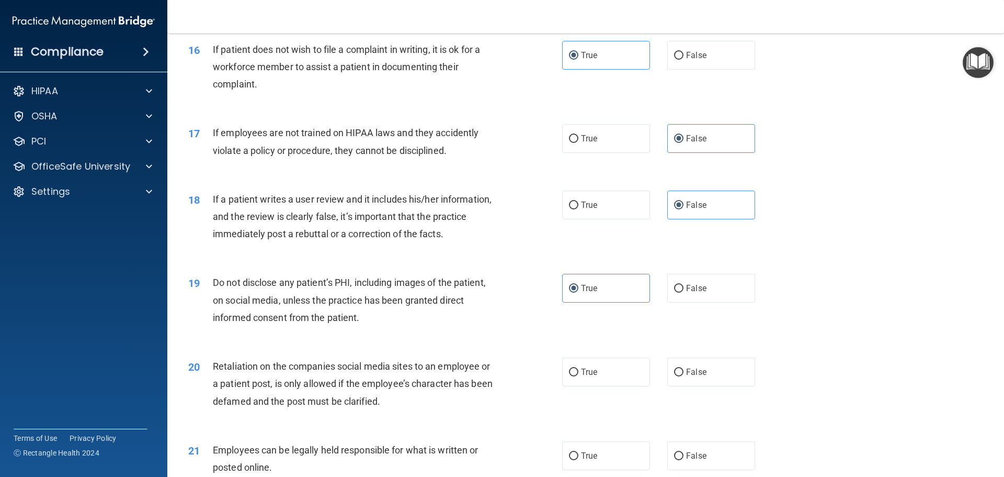
scroll to position [1360, 0]
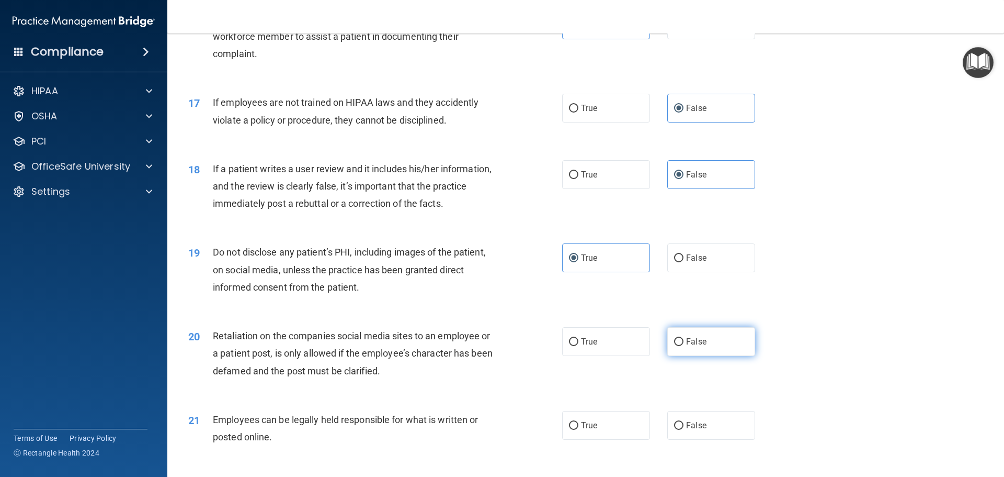
click at [681, 350] on label "False" at bounding box center [711, 341] width 88 height 29
click at [681, 346] on input "False" at bounding box center [678, 342] width 9 height 8
radio input "true"
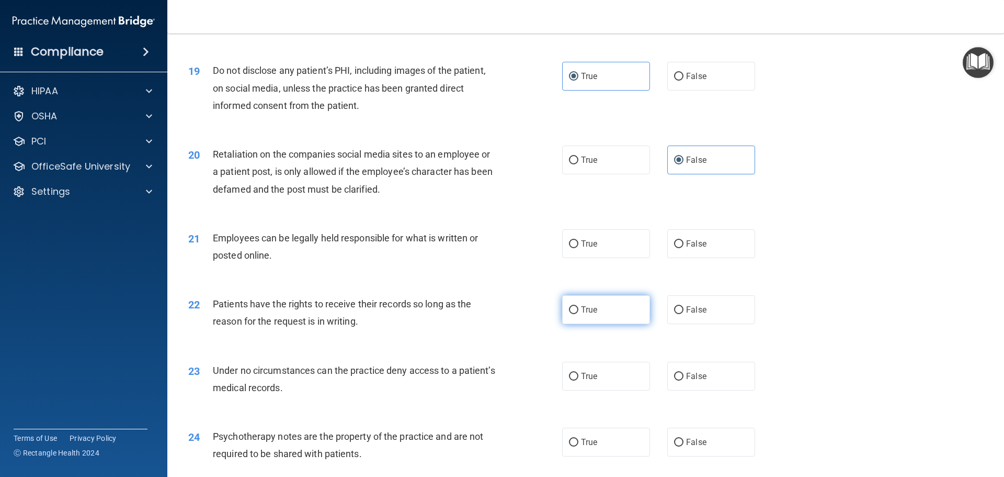
scroll to position [1569, 0]
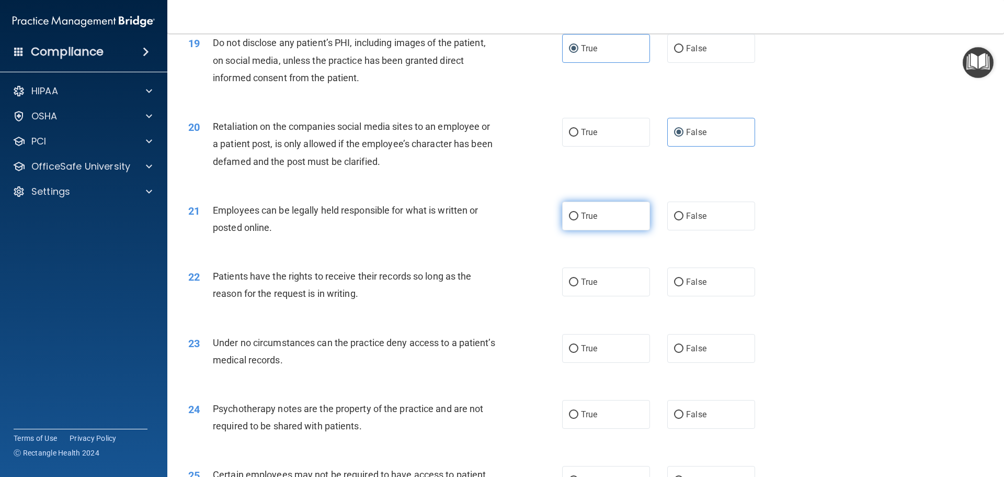
click at [609, 230] on label "True" at bounding box center [606, 215] width 88 height 29
click at [579, 220] on input "True" at bounding box center [573, 216] width 9 height 8
radio input "true"
click at [690, 287] on span "False" at bounding box center [696, 282] width 20 height 10
click at [684, 286] on input "False" at bounding box center [678, 282] width 9 height 8
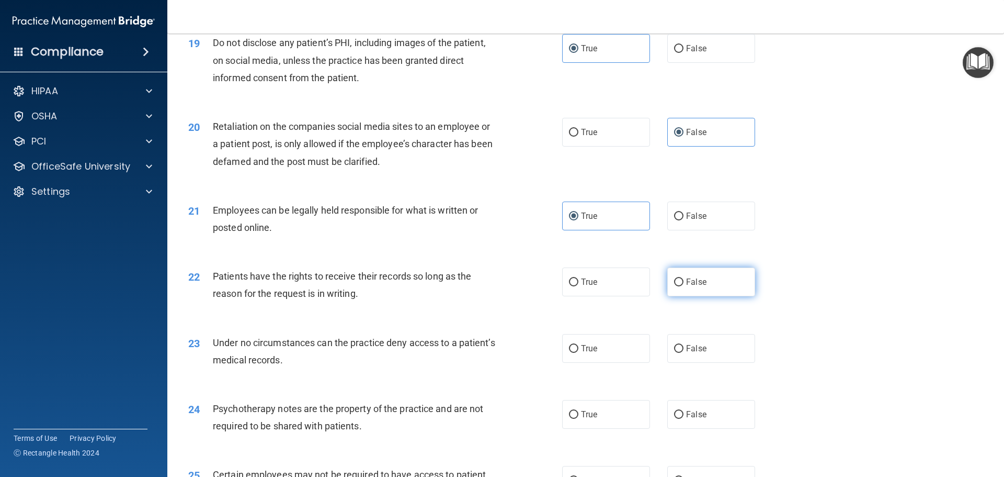
radio input "true"
drag, startPoint x: 696, startPoint y: 376, endPoint x: 627, endPoint y: 422, distance: 82.7
click at [695, 362] on label "False" at bounding box center [711, 348] width 88 height 29
click at [684, 353] on input "False" at bounding box center [678, 349] width 9 height 8
radio input "true"
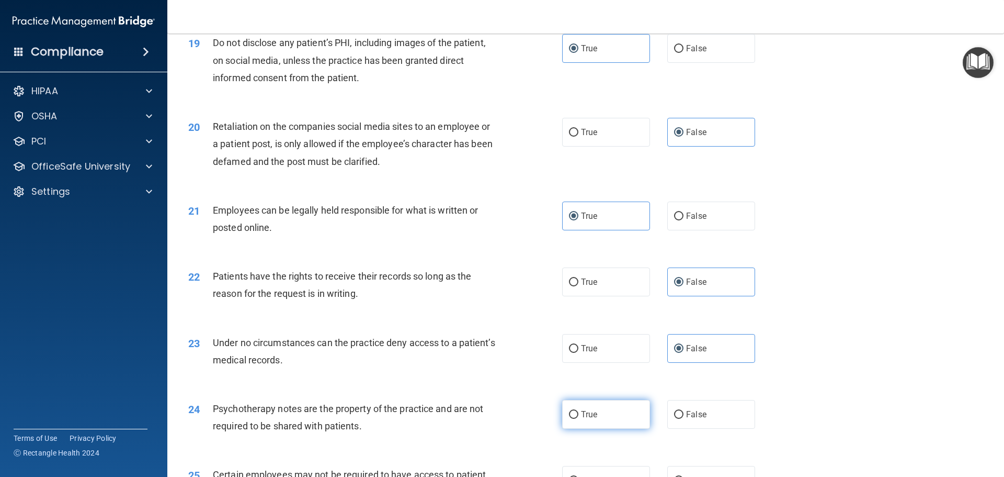
click at [591, 419] on span "True" at bounding box center [589, 414] width 16 height 10
click at [579, 418] on input "True" at bounding box center [573, 415] width 9 height 8
radio input "true"
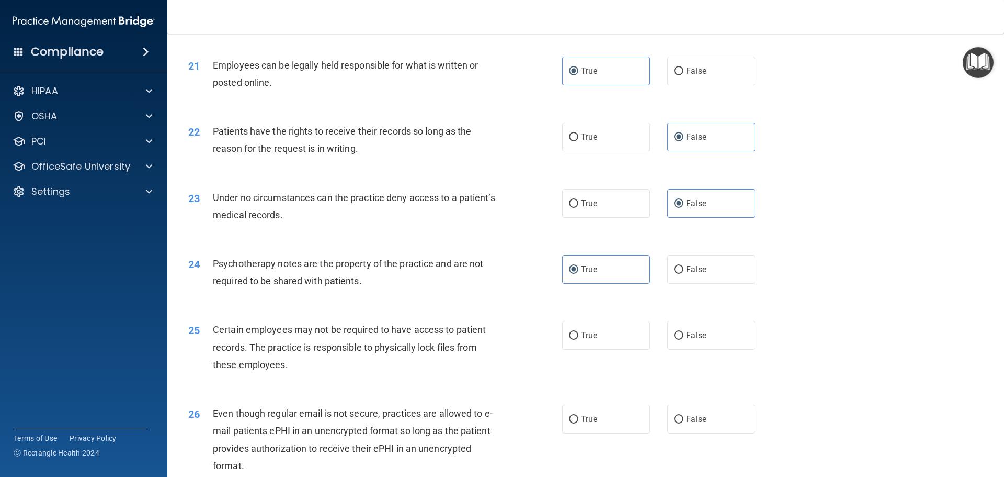
scroll to position [1726, 0]
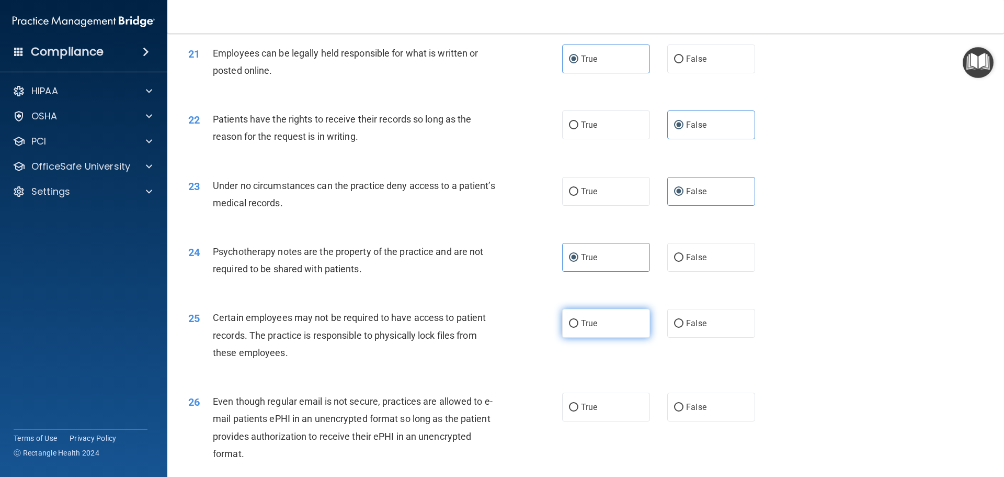
click at [582, 328] on span "True" at bounding box center [589, 323] width 16 height 10
click at [579, 327] on input "True" at bounding box center [573, 324] width 9 height 8
radio input "true"
click at [598, 421] on label "True" at bounding box center [606, 406] width 88 height 29
click at [579, 411] on input "True" at bounding box center [573, 407] width 9 height 8
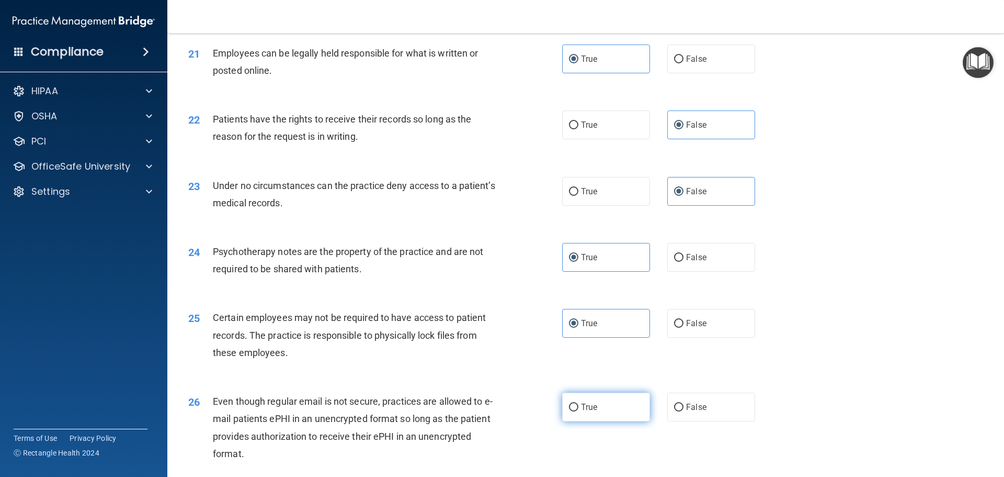
radio input "true"
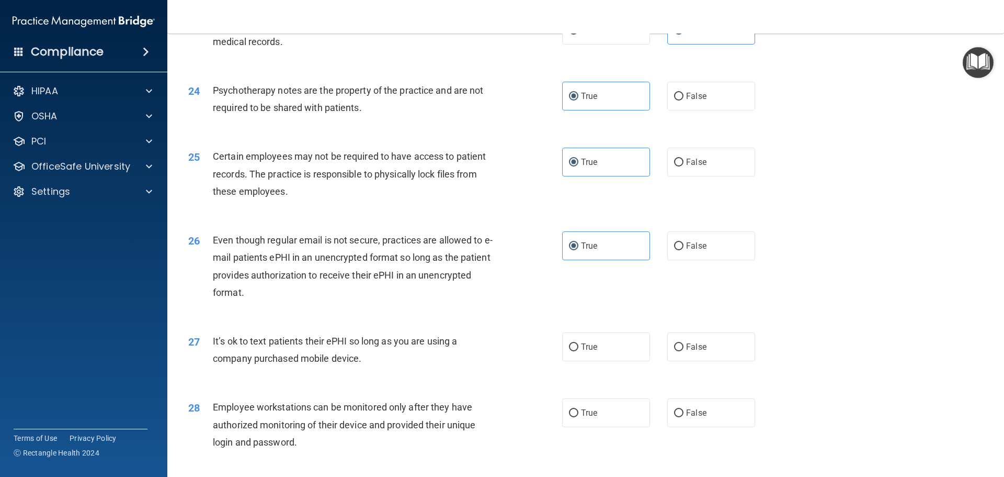
scroll to position [1935, 0]
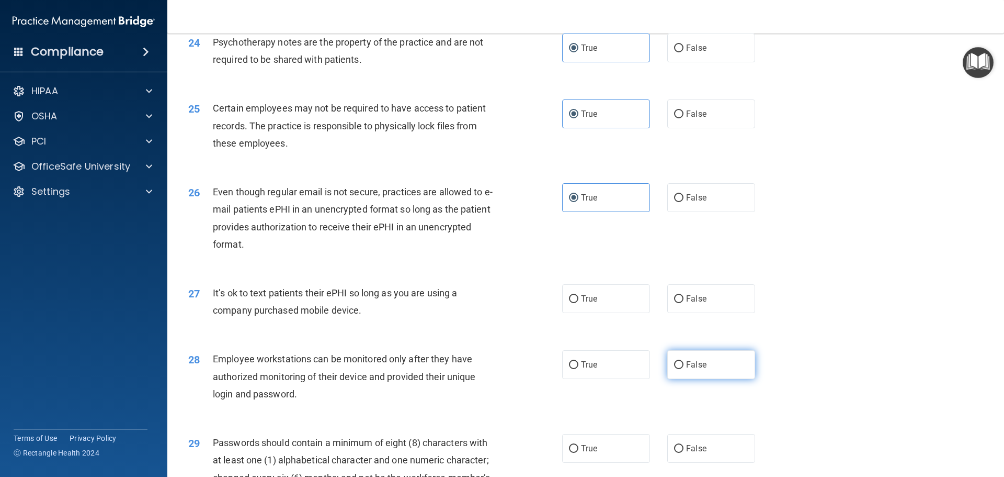
drag, startPoint x: 712, startPoint y: 325, endPoint x: 710, endPoint y: 372, distance: 47.1
click at [714, 313] on label "False" at bounding box center [711, 298] width 88 height 29
click at [684, 303] on input "False" at bounding box center [678, 299] width 9 height 8
radio input "true"
click at [705, 379] on label "False" at bounding box center [711, 364] width 88 height 29
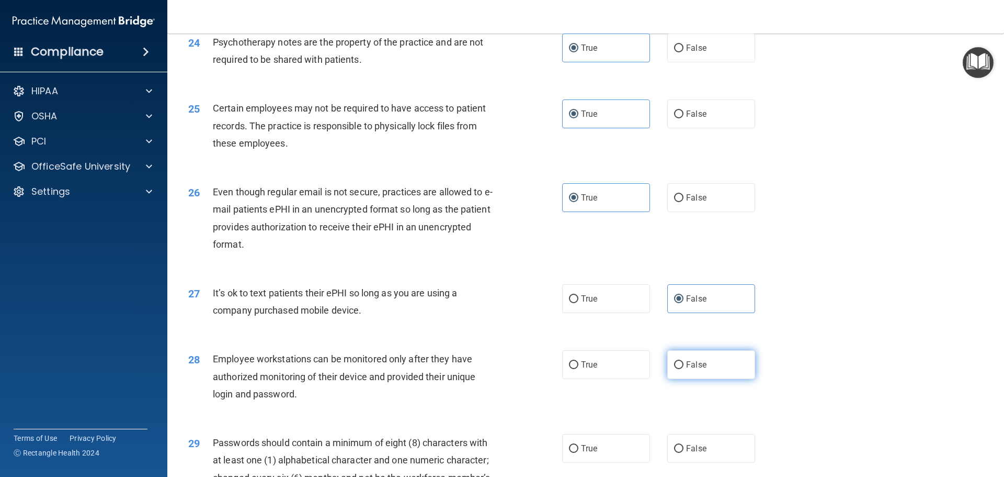
click at [684, 369] on input "False" at bounding box center [678, 365] width 9 height 8
radio input "true"
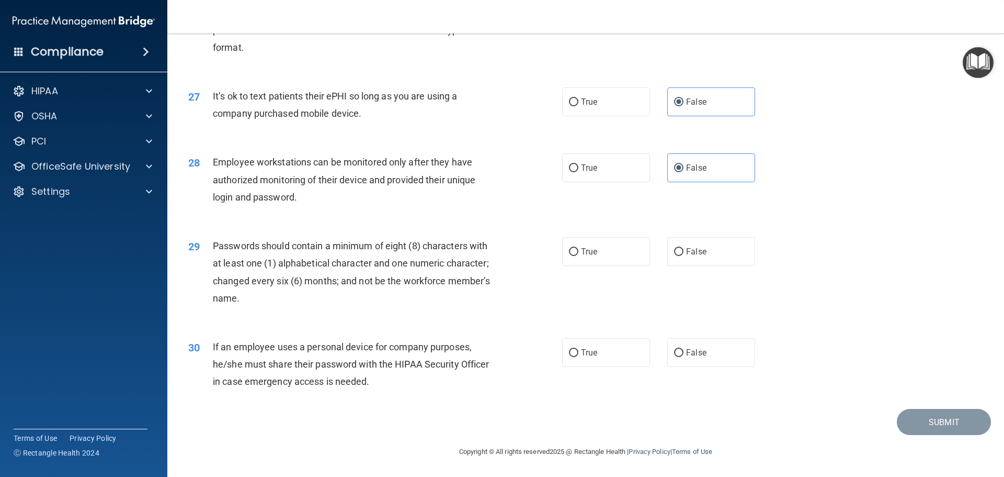
scroll to position [2145, 0]
drag, startPoint x: 589, startPoint y: 262, endPoint x: 597, endPoint y: 271, distance: 12.3
click at [597, 271] on div "29 Passwords should contain a minimum of eight (8) characters with at least one…" at bounding box center [585, 274] width 811 height 101
click at [690, 362] on label "False" at bounding box center [711, 352] width 88 height 29
click at [684, 357] on input "False" at bounding box center [678, 353] width 9 height 8
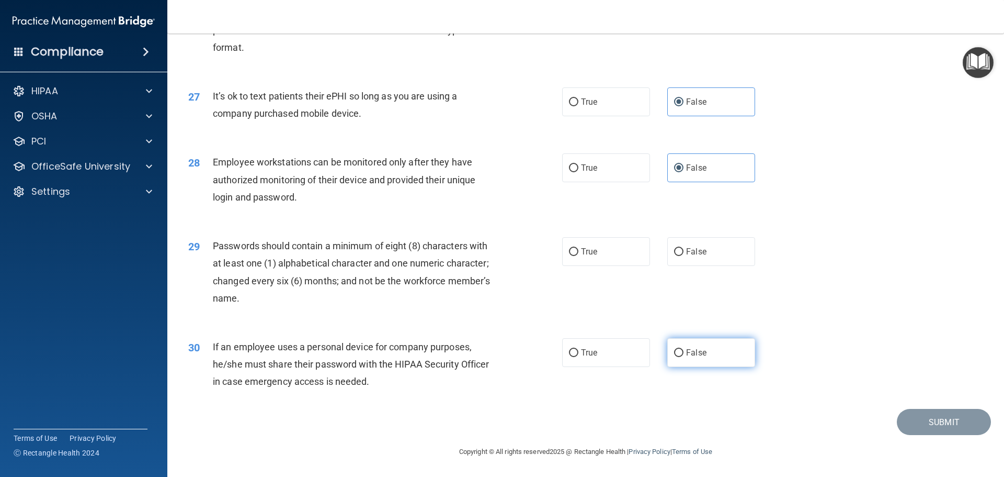
radio input "true"
click at [596, 245] on label "True" at bounding box center [606, 251] width 88 height 29
click at [579, 248] on input "True" at bounding box center [573, 252] width 9 height 8
radio input "true"
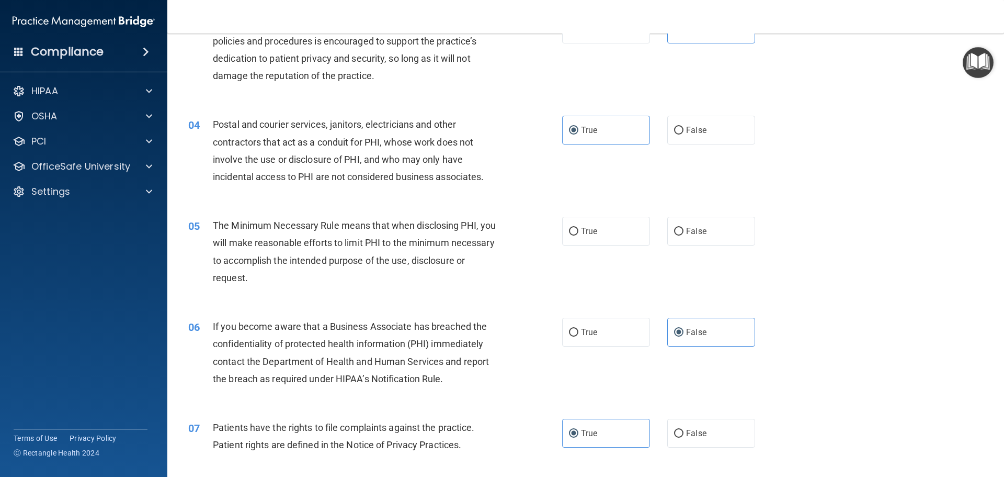
scroll to position [209, 0]
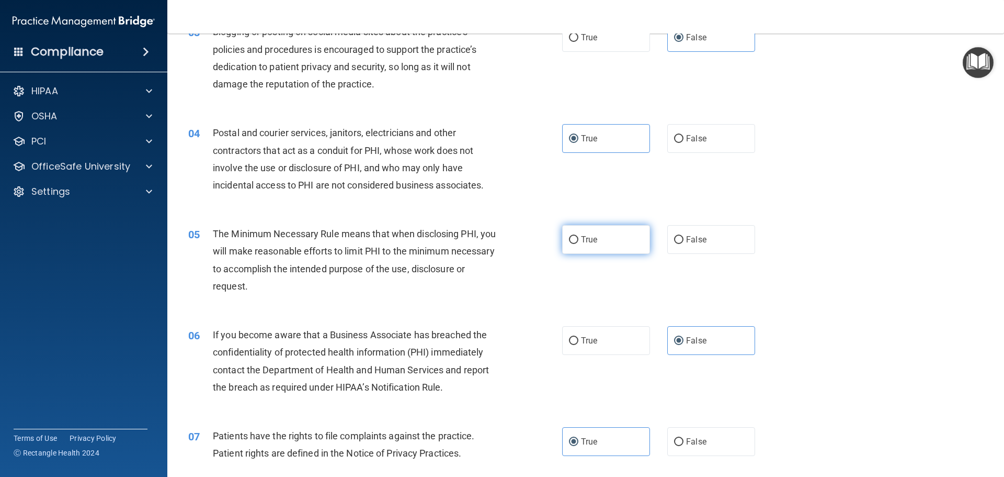
click at [586, 244] on label "True" at bounding box center [606, 239] width 88 height 29
click at [579, 244] on input "True" at bounding box center [573, 240] width 9 height 8
radio input "true"
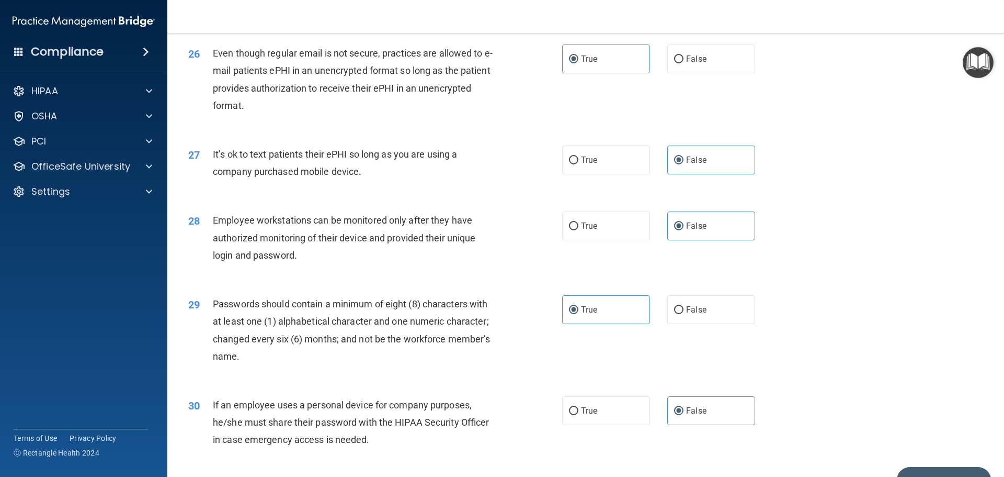
scroll to position [2149, 0]
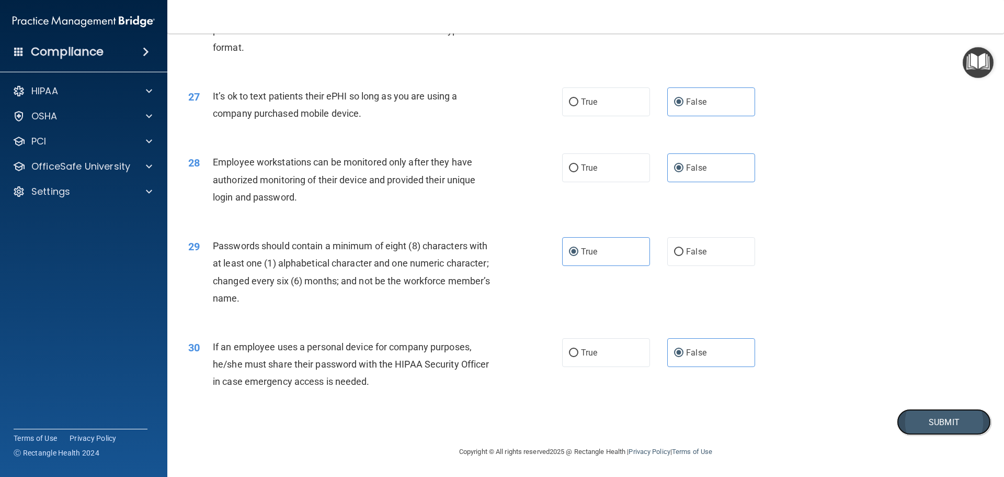
click at [897, 414] on button "Submit" at bounding box center [944, 422] width 94 height 27
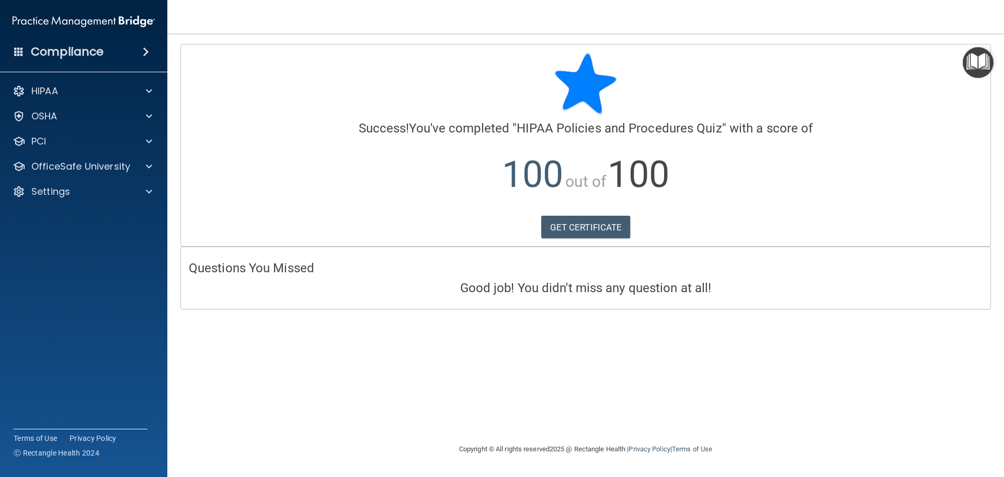
click at [81, 177] on div "HIPAA Documents and Policies Report an Incident Business Associates Emergency P…" at bounding box center [84, 143] width 168 height 134
drag, startPoint x: 81, startPoint y: 177, endPoint x: 77, endPoint y: 171, distance: 6.6
click at [78, 175] on div "HIPAA Documents and Policies Report an Incident Business Associates Emergency P…" at bounding box center [84, 143] width 168 height 134
click at [82, 166] on p "OfficeSafe University" at bounding box center [80, 166] width 99 height 13
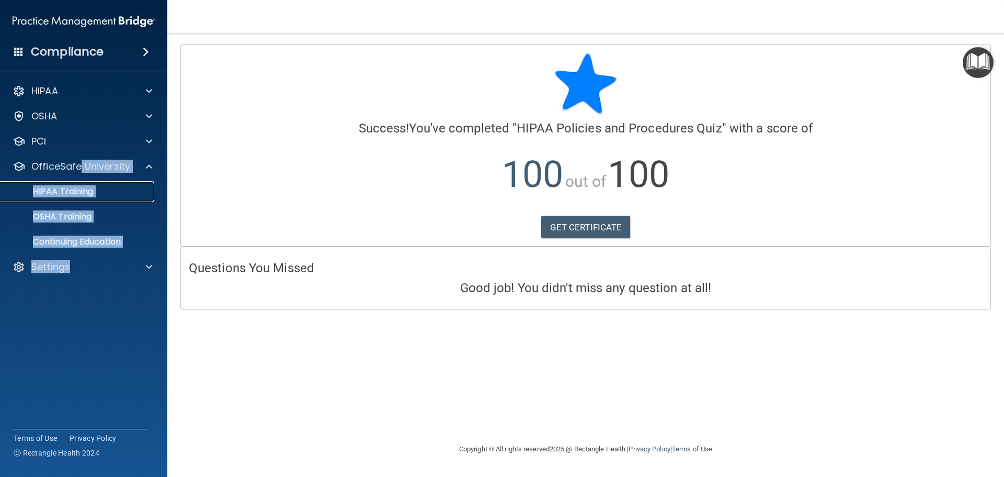
click at [73, 181] on link "HIPAA Training" at bounding box center [72, 191] width 165 height 21
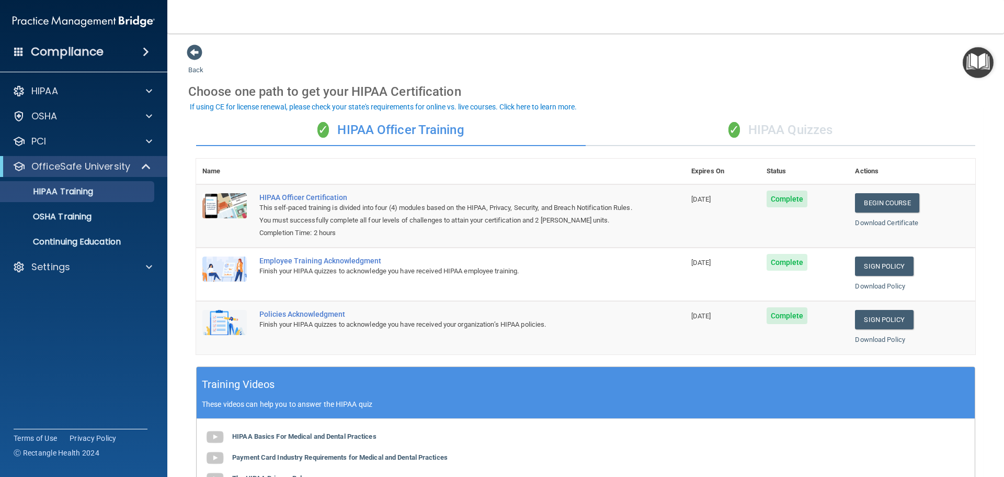
click at [788, 121] on div "✓ HIPAA Quizzes" at bounding box center [781, 130] width 390 height 31
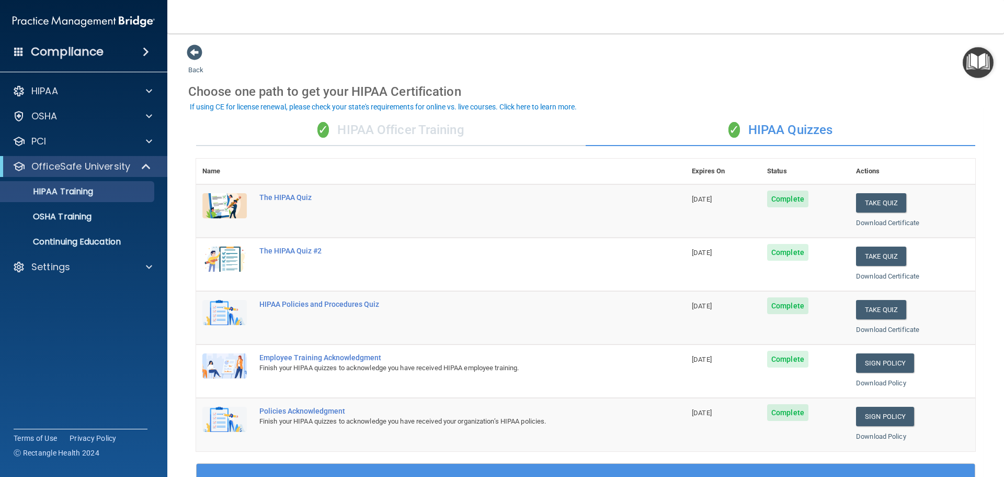
click at [375, 129] on div "✓ HIPAA Officer Training" at bounding box center [391, 130] width 390 height 31
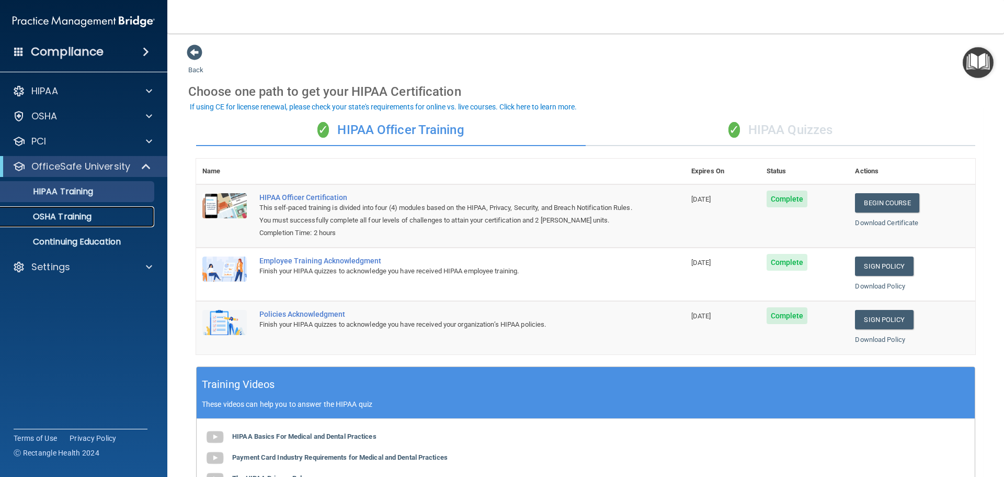
click at [71, 222] on p "OSHA Training" at bounding box center [49, 216] width 85 height 10
